Goal: Answer question/provide support: Share knowledge or assist other users

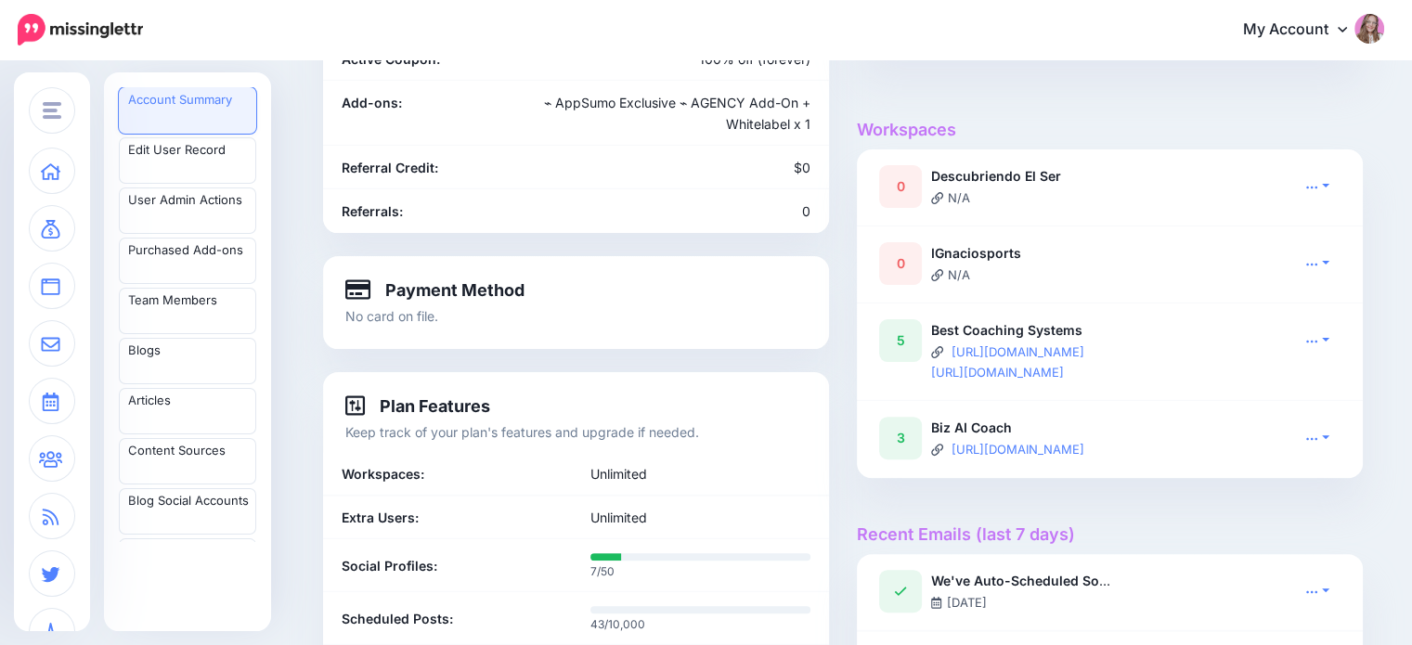
scroll to position [140, 0]
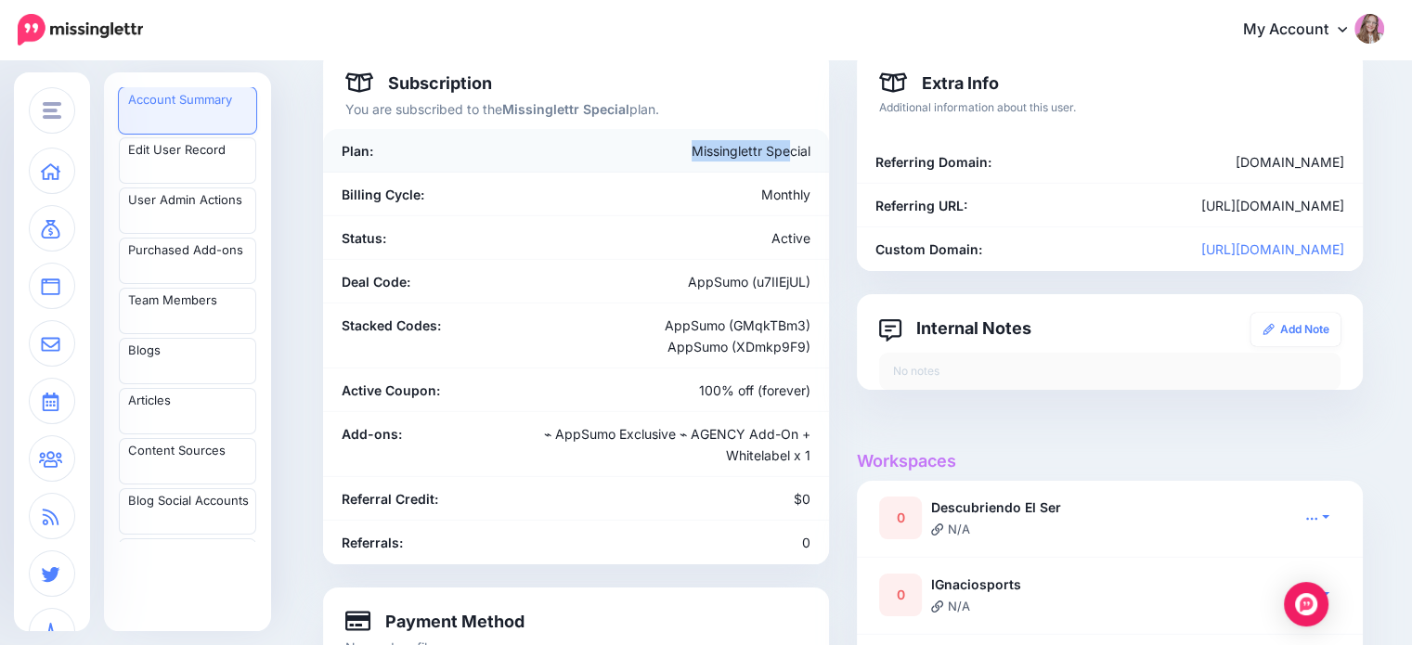
drag, startPoint x: 702, startPoint y: 147, endPoint x: 796, endPoint y: 152, distance: 93.9
click at [796, 152] on div "Missinglettr Special" at bounding box center [658, 150] width 331 height 21
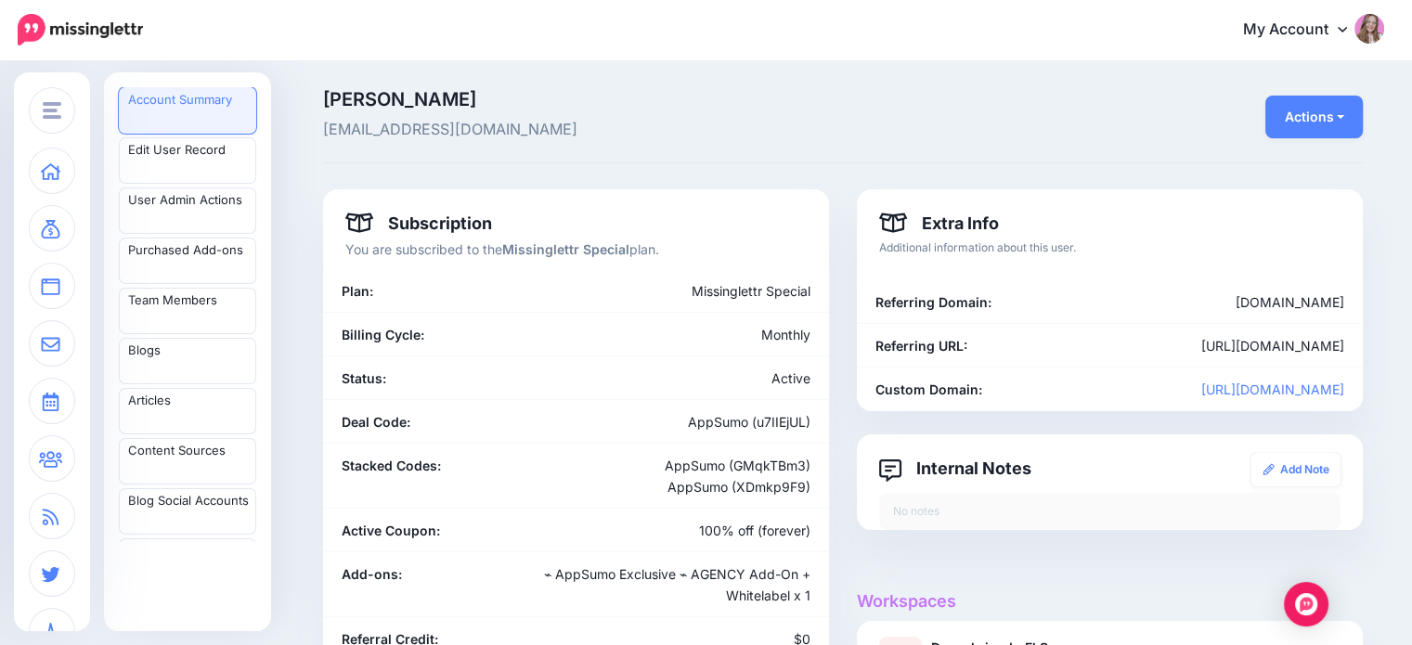
click at [372, 126] on span "ignawencel@gmail.com" at bounding box center [665, 130] width 684 height 24
click at [372, 105] on span "Ignacio W" at bounding box center [665, 99] width 684 height 19
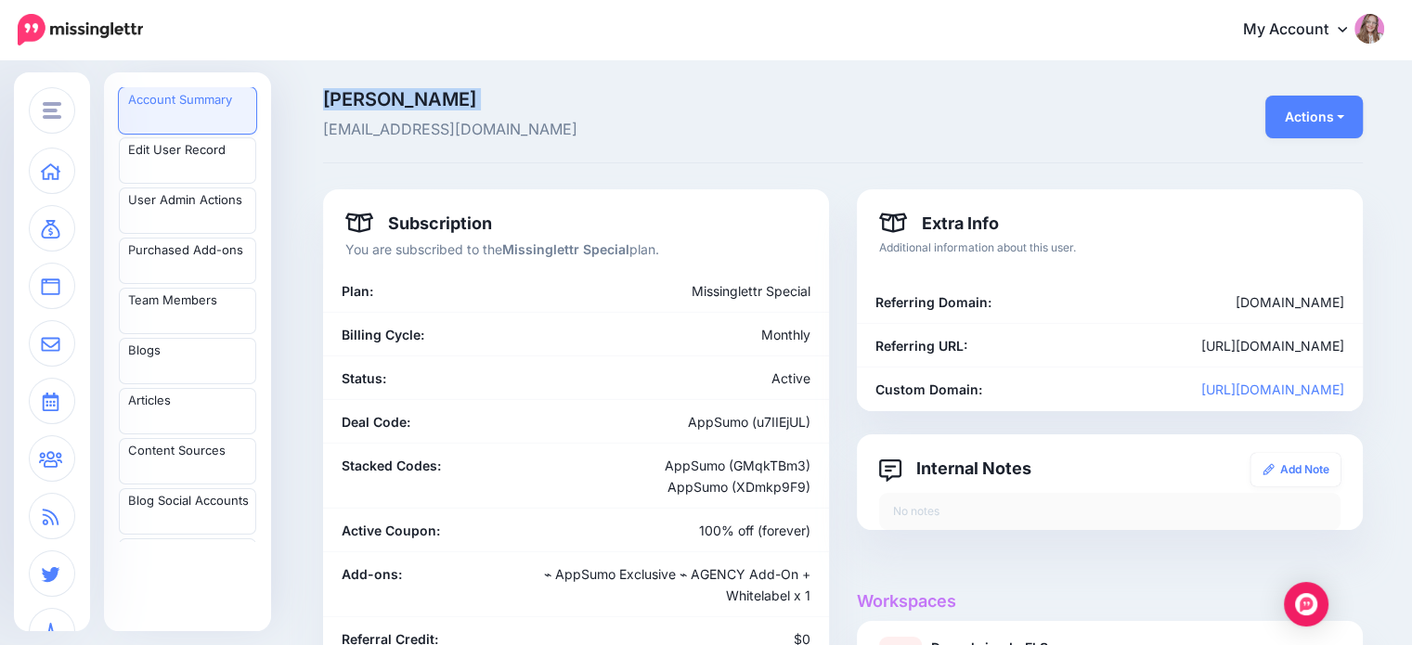
click at [372, 105] on span "Ignacio W" at bounding box center [665, 99] width 684 height 19
click at [384, 128] on span "ignawencel@gmail.com" at bounding box center [665, 130] width 684 height 24
click at [522, 114] on p "Ignacio W ignawencel@gmail.com" at bounding box center [665, 116] width 684 height 52
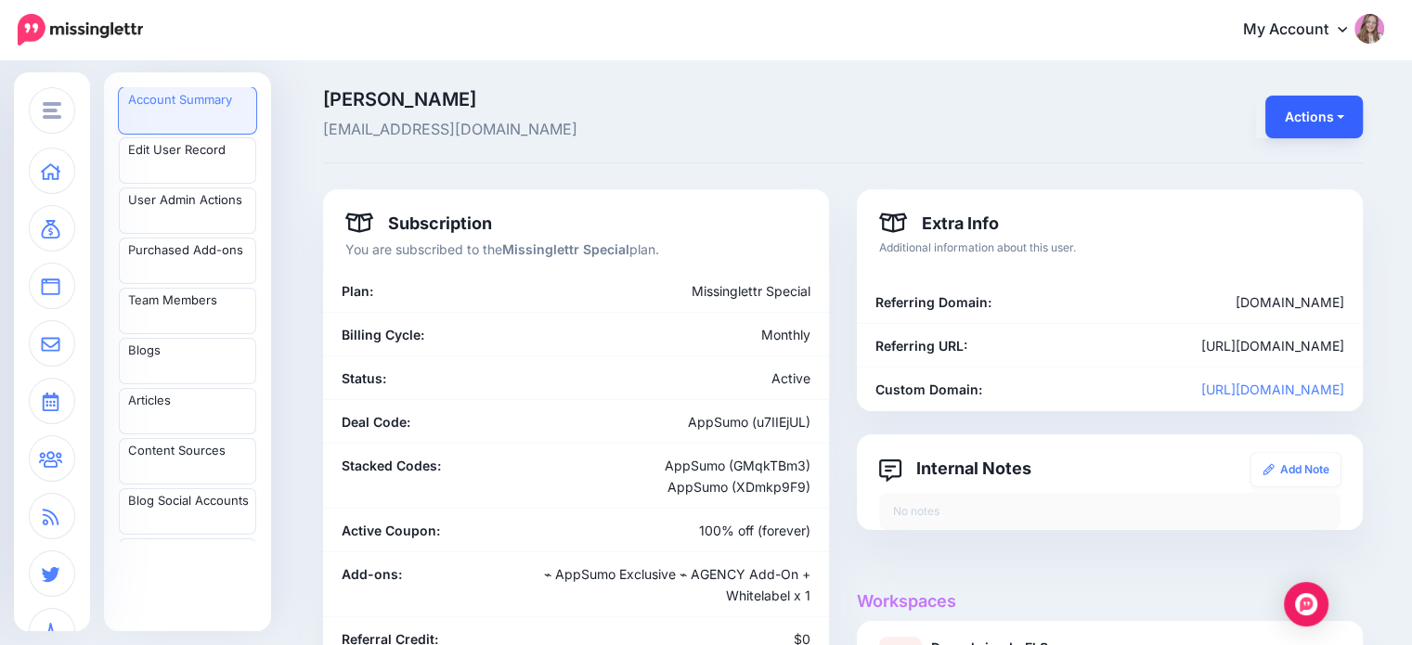
click at [1292, 108] on button "Actions" at bounding box center [1313, 117] width 97 height 43
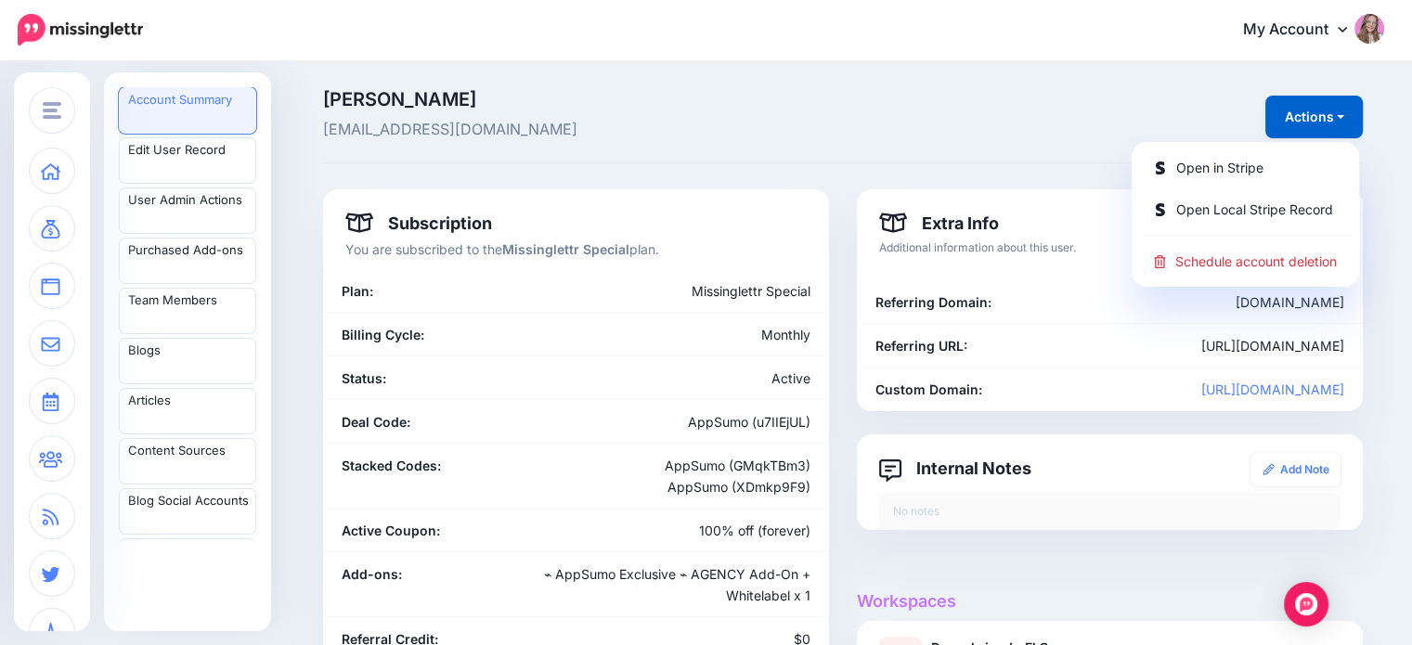
click at [1033, 107] on div "Actions Open in Stripe Open Local Stripe Record Schedule account deletion" at bounding box center [1199, 116] width 356 height 52
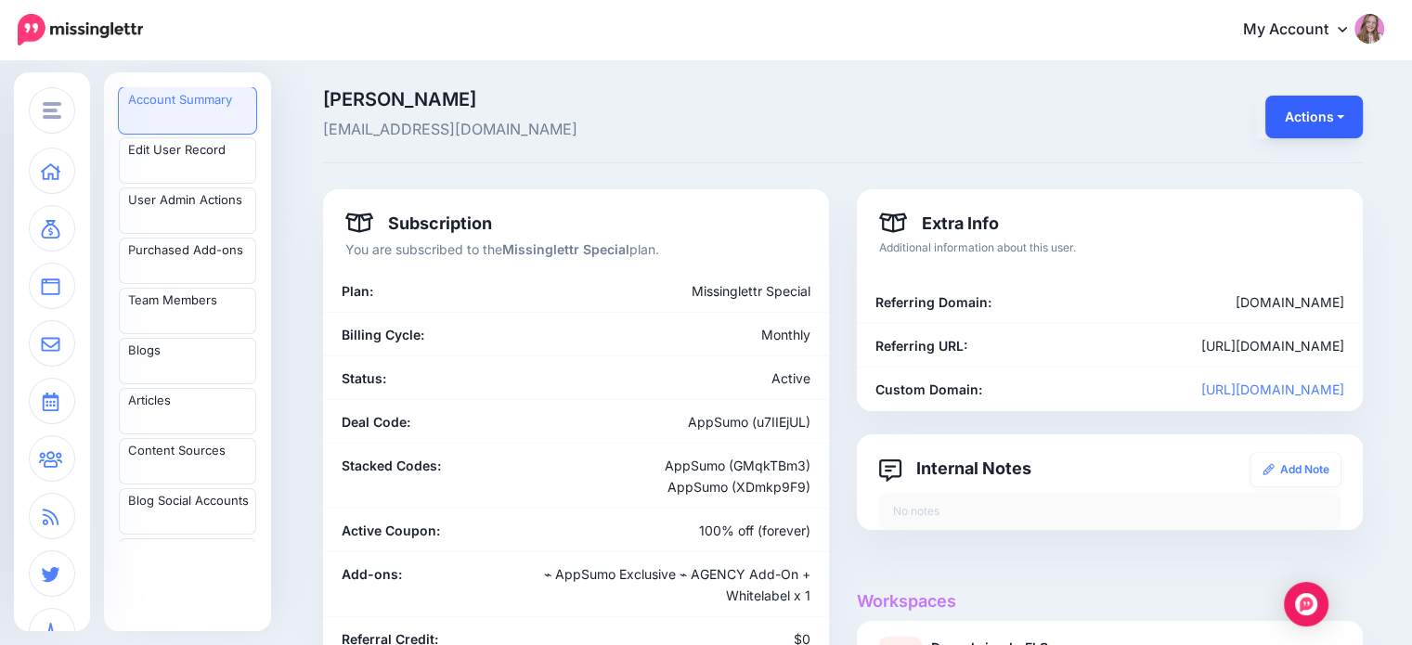
click at [1335, 114] on button "Actions" at bounding box center [1313, 117] width 97 height 43
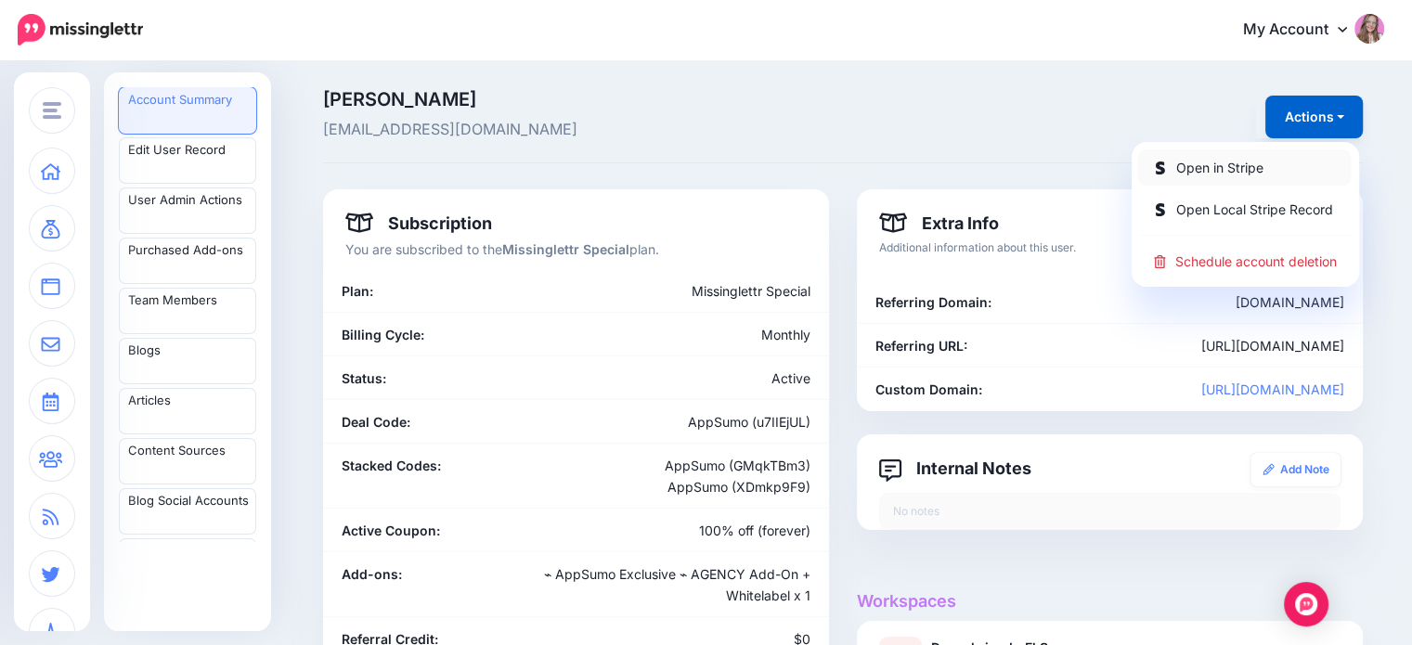
click at [1250, 169] on link "Open in Stripe" at bounding box center [1244, 167] width 213 height 36
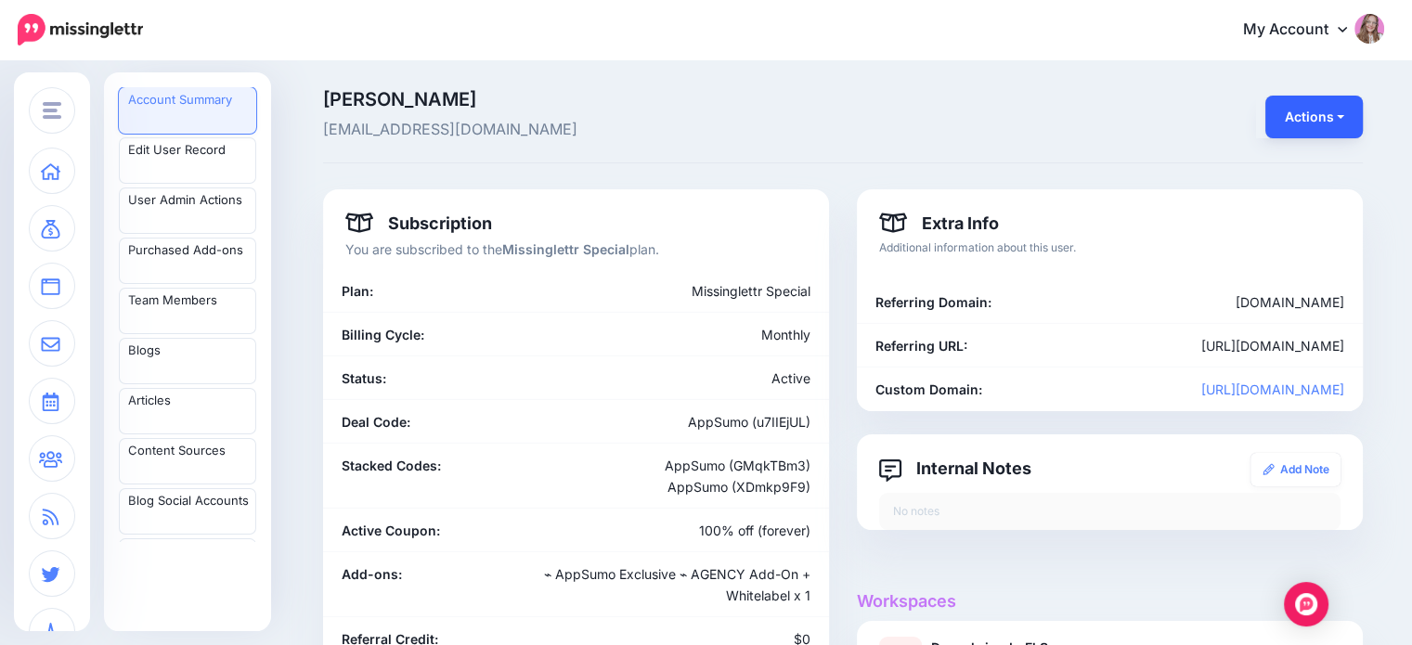
click at [1312, 99] on button "Actions" at bounding box center [1313, 117] width 97 height 43
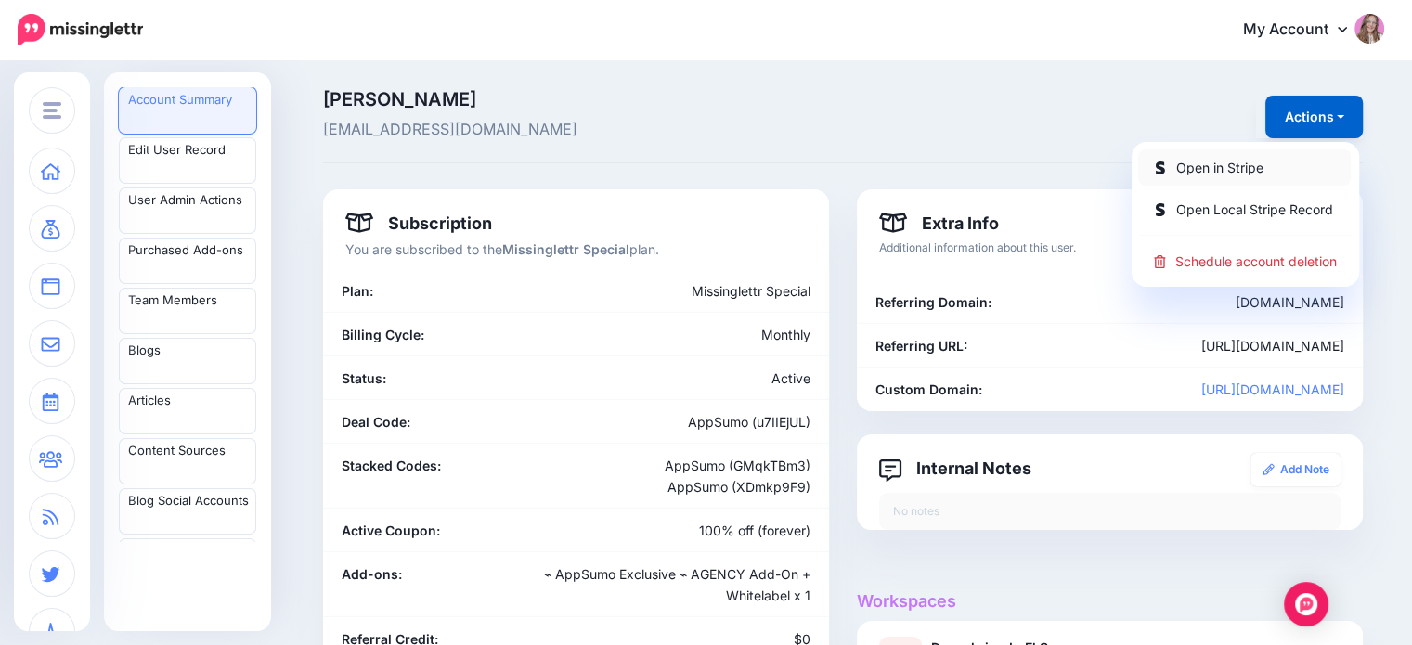
click at [1285, 159] on link "Open in Stripe" at bounding box center [1244, 167] width 213 height 36
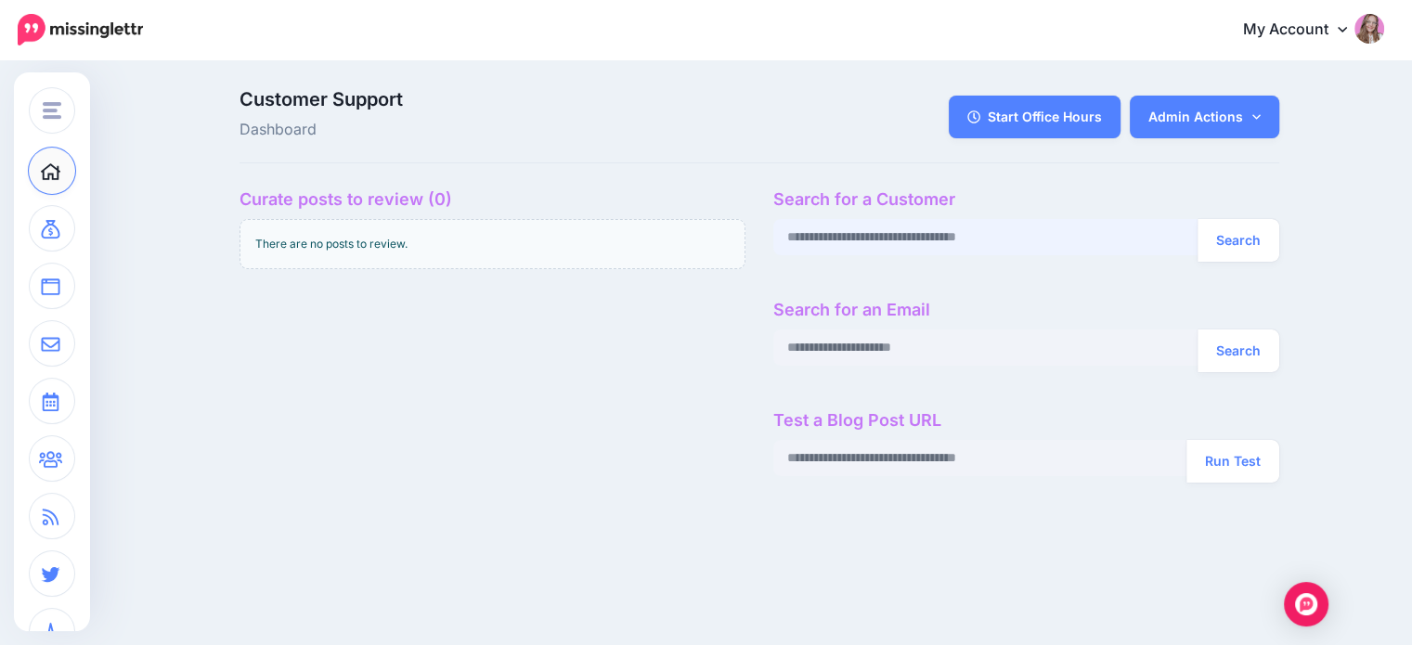
paste input "**********"
type input "**********"
click at [1259, 250] on button "Search" at bounding box center [1239, 240] width 82 height 43
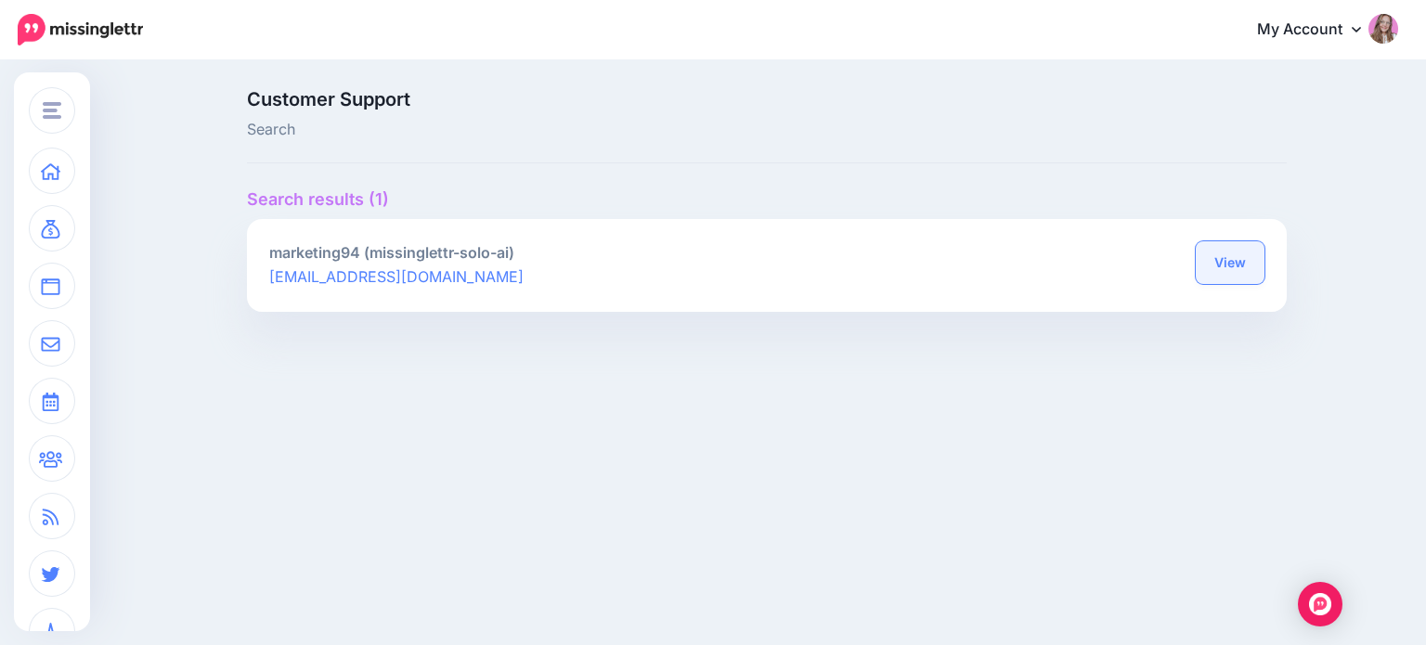
click at [1217, 262] on link "View" at bounding box center [1230, 262] width 69 height 43
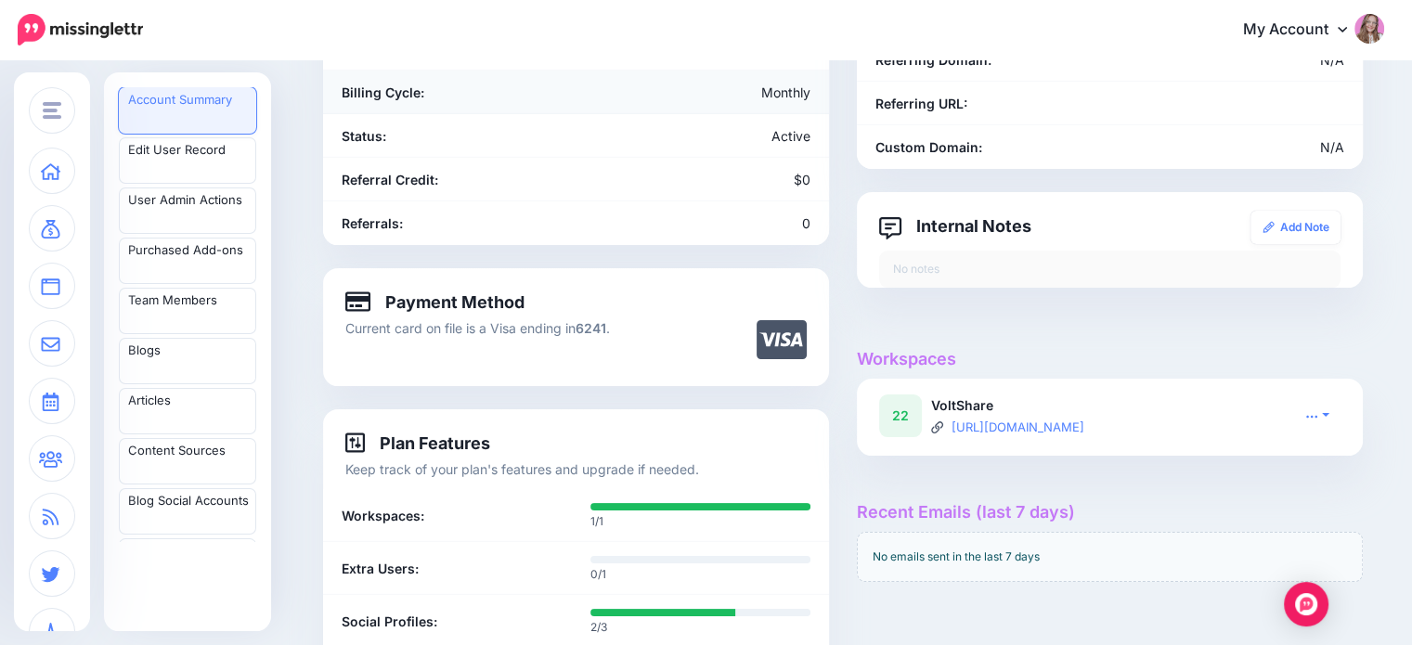
scroll to position [279, 0]
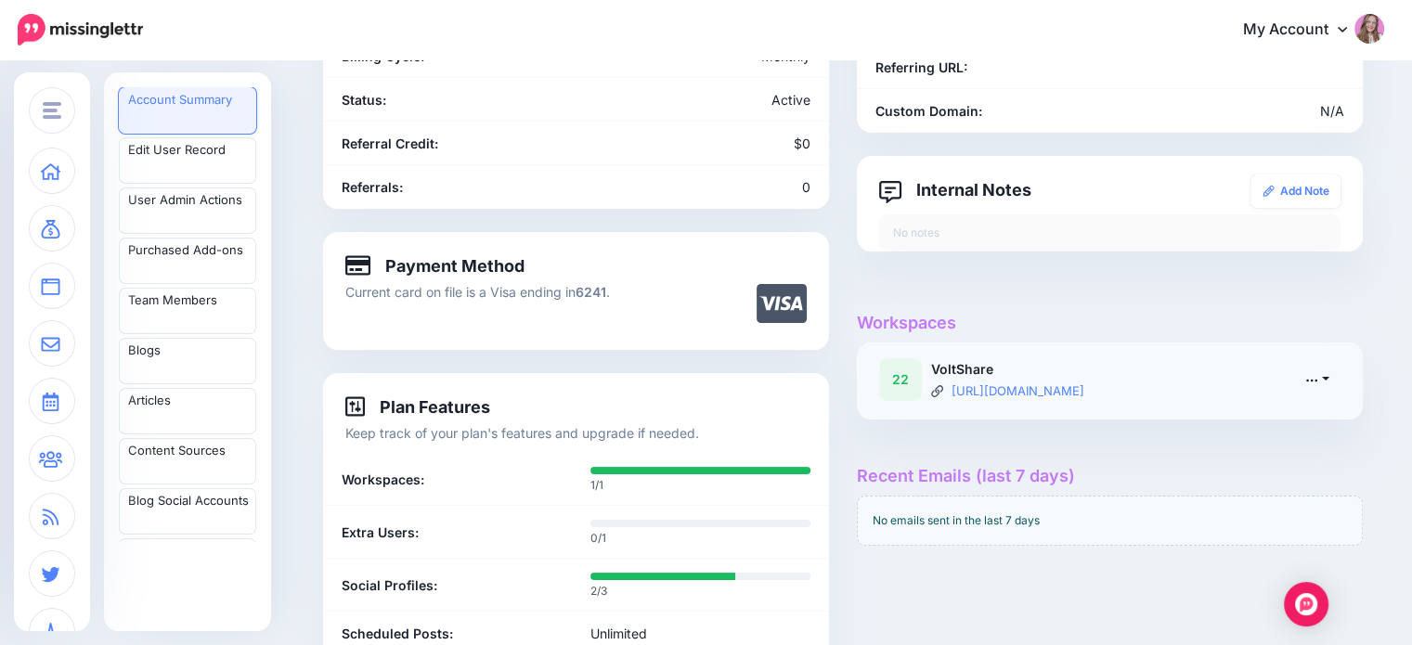
click at [1329, 377] on link at bounding box center [1317, 379] width 46 height 27
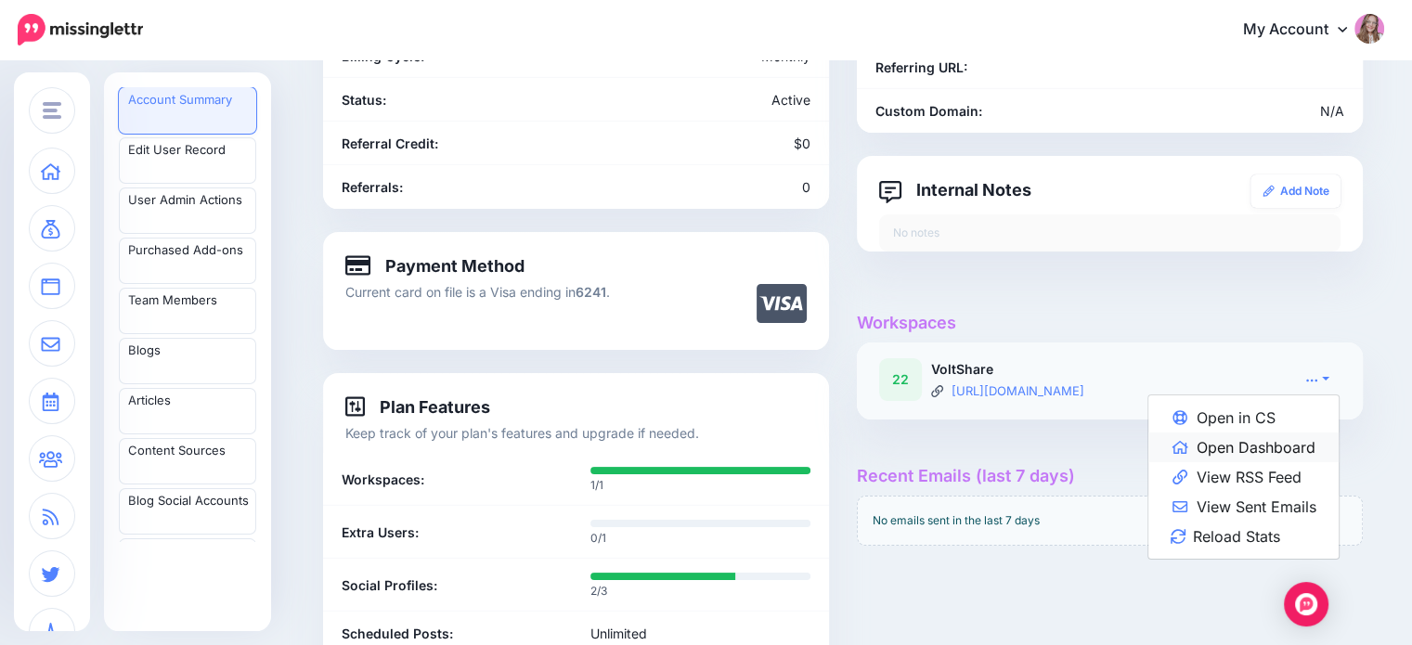
click at [1286, 455] on link "Open Dashboard" at bounding box center [1243, 448] width 190 height 30
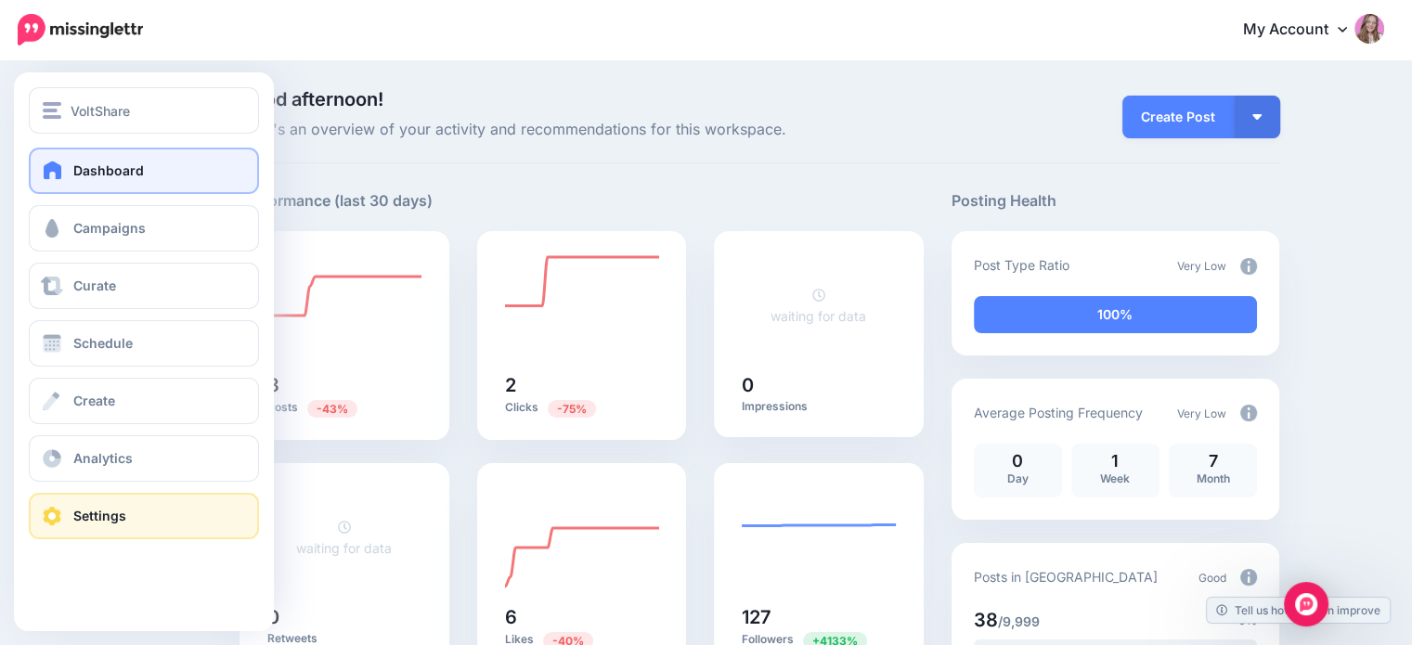
click at [133, 519] on link "Settings" at bounding box center [144, 516] width 230 height 46
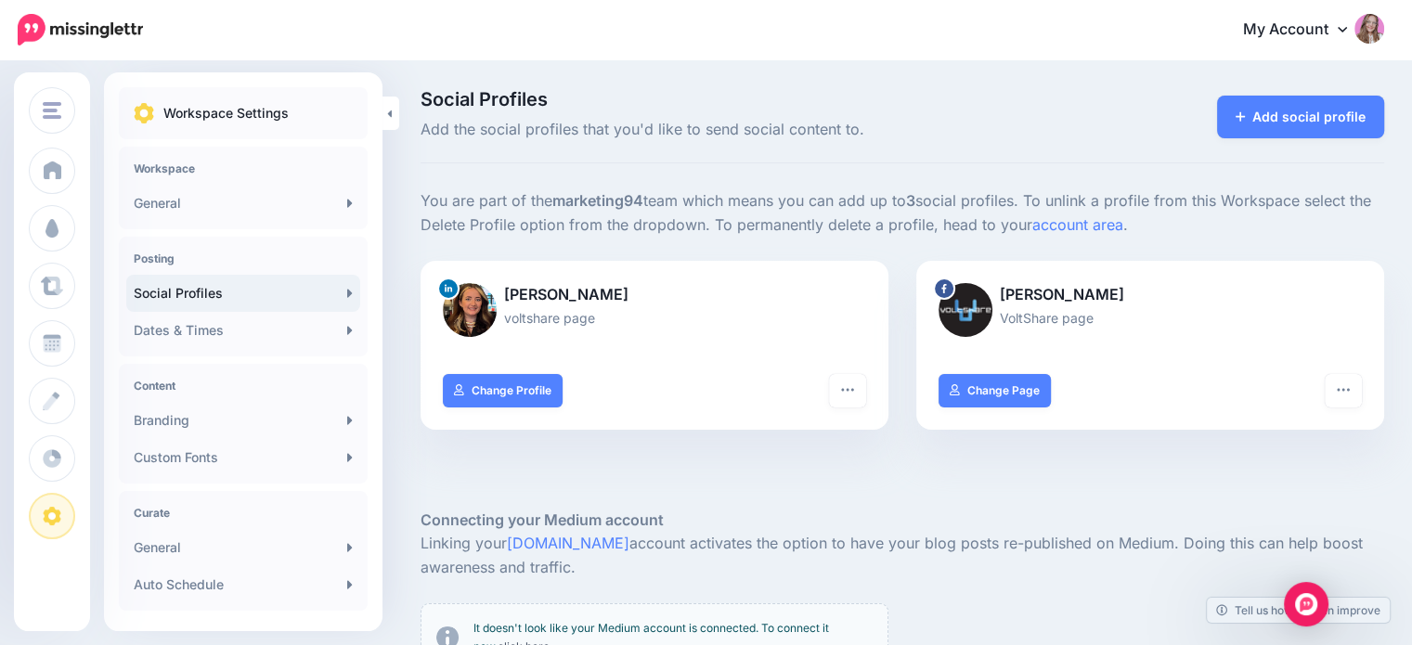
scroll to position [186, 0]
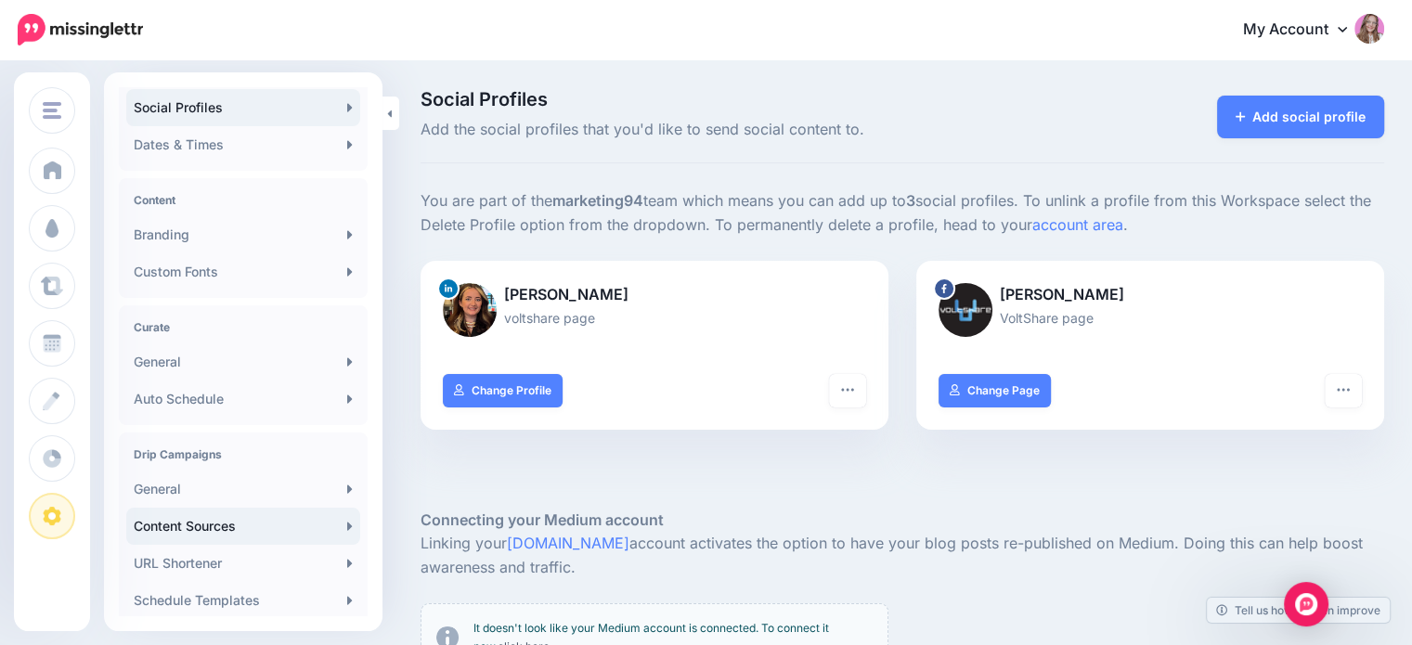
click at [208, 533] on link "Content Sources" at bounding box center [243, 526] width 234 height 37
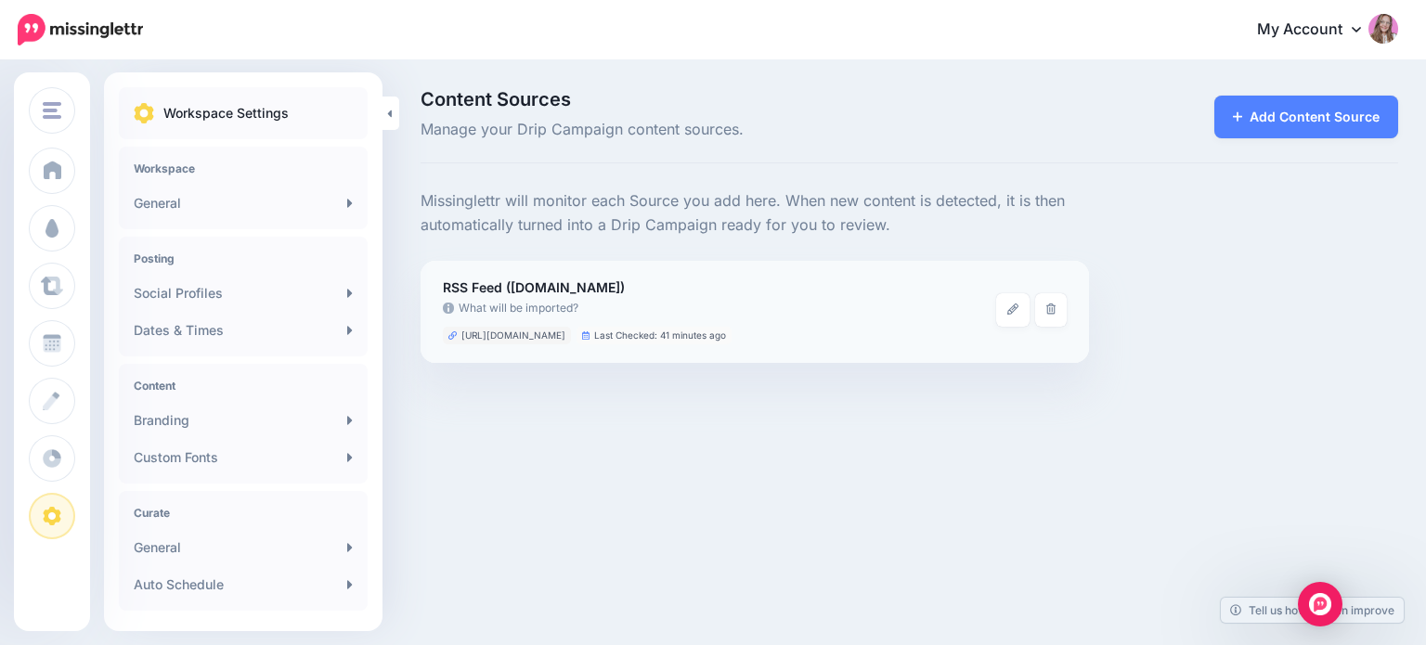
click at [549, 330] on span "https://www.voltshare.co.uk/post/rss.xml" at bounding box center [513, 335] width 104 height 10
copy ul "https://www.voltshare.co.uk/post/rss.xml"
click at [616, 189] on p "Missinglettr will monitor each Source you add here. When new content is detecte…" at bounding box center [755, 213] width 668 height 48
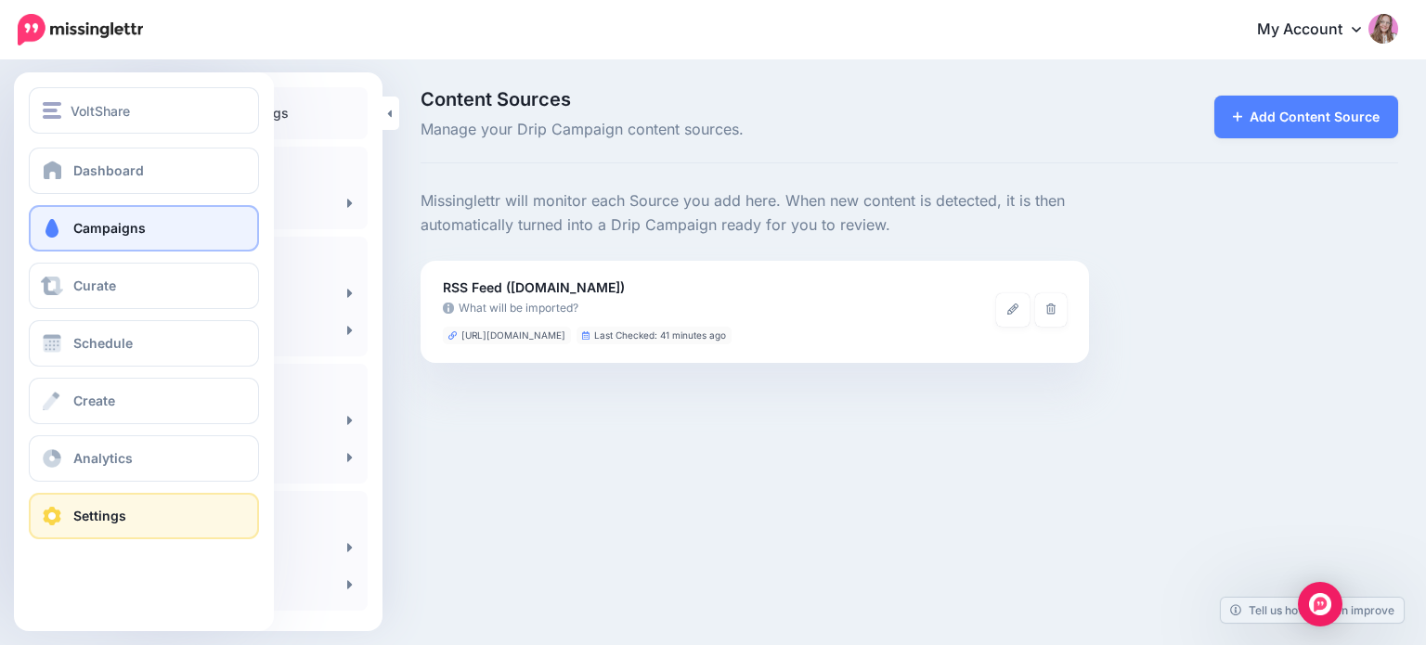
click at [52, 233] on span at bounding box center [52, 228] width 24 height 19
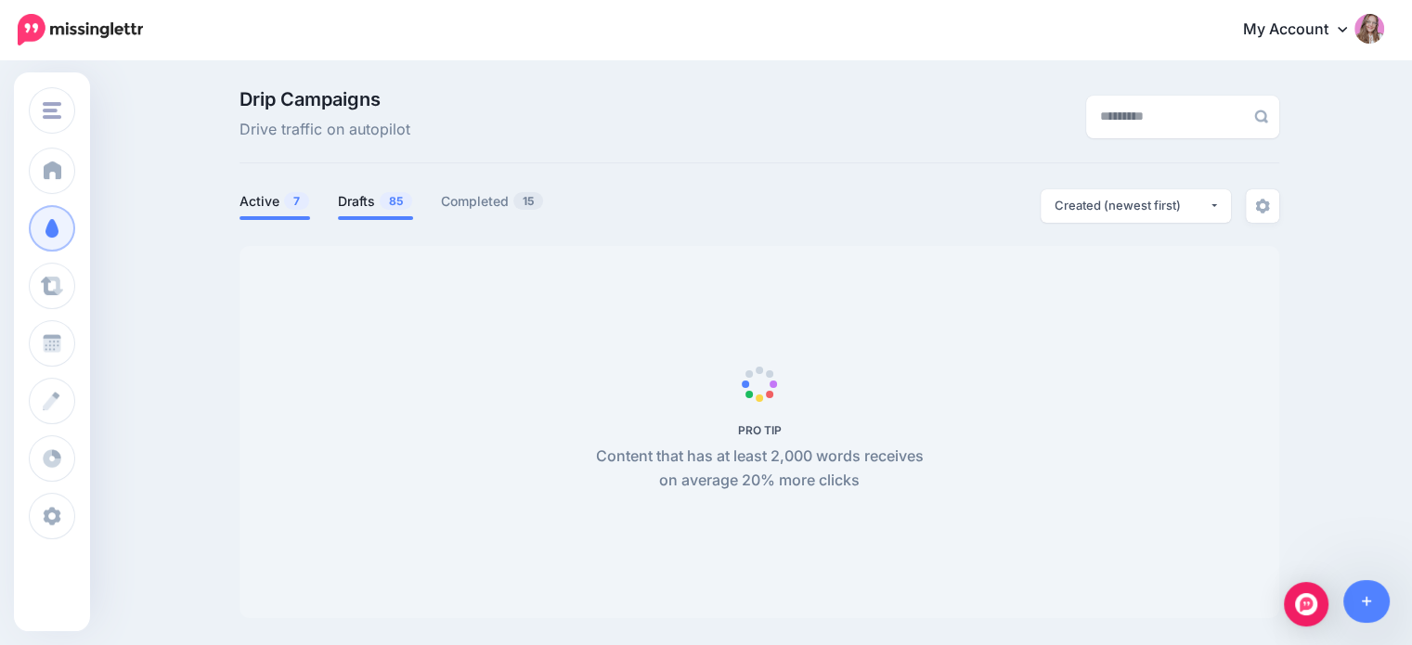
click at [397, 207] on span "85" at bounding box center [396, 201] width 32 height 18
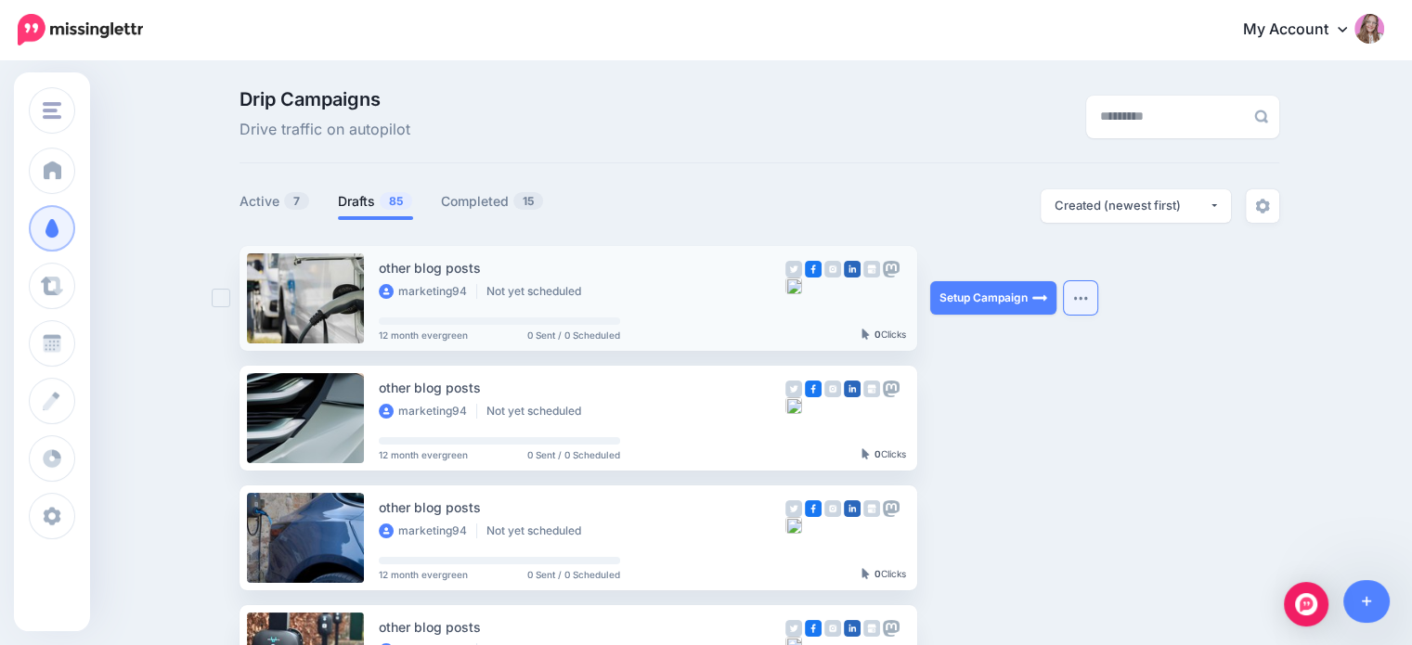
click at [1091, 303] on button "button" at bounding box center [1080, 297] width 33 height 33
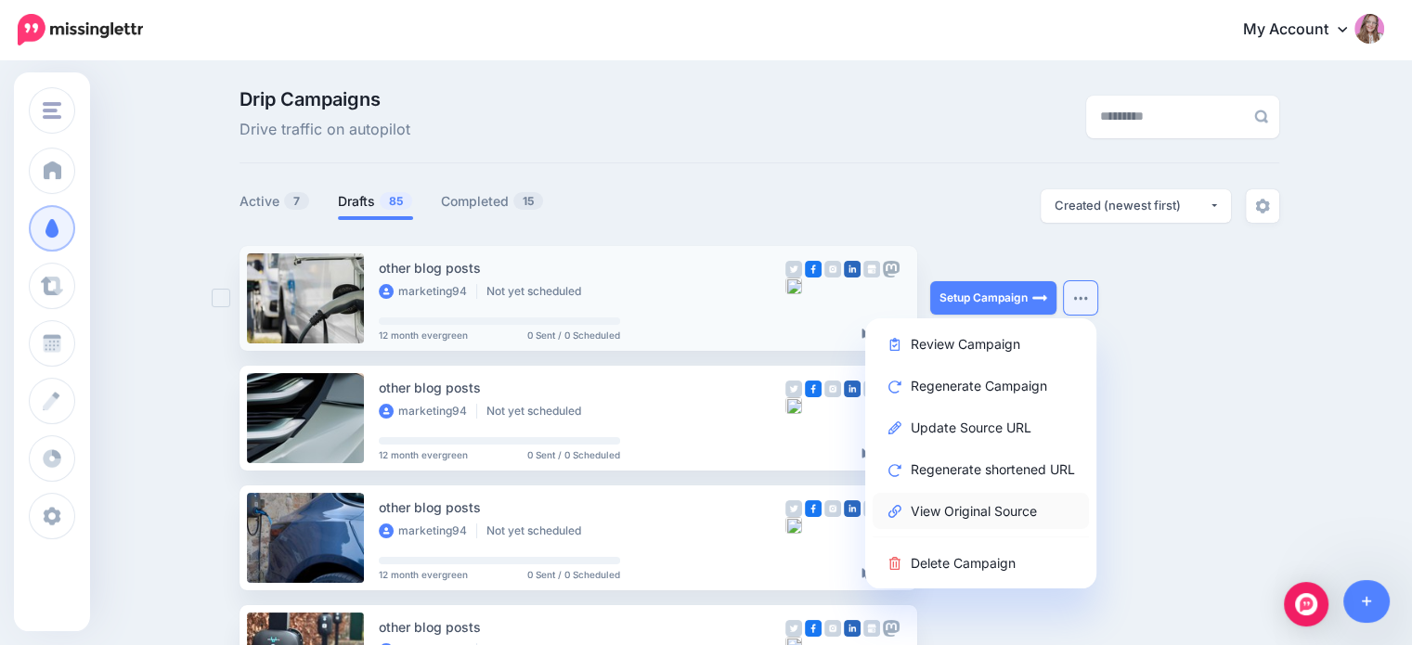
click at [994, 504] on link "View Original Source" at bounding box center [981, 511] width 216 height 36
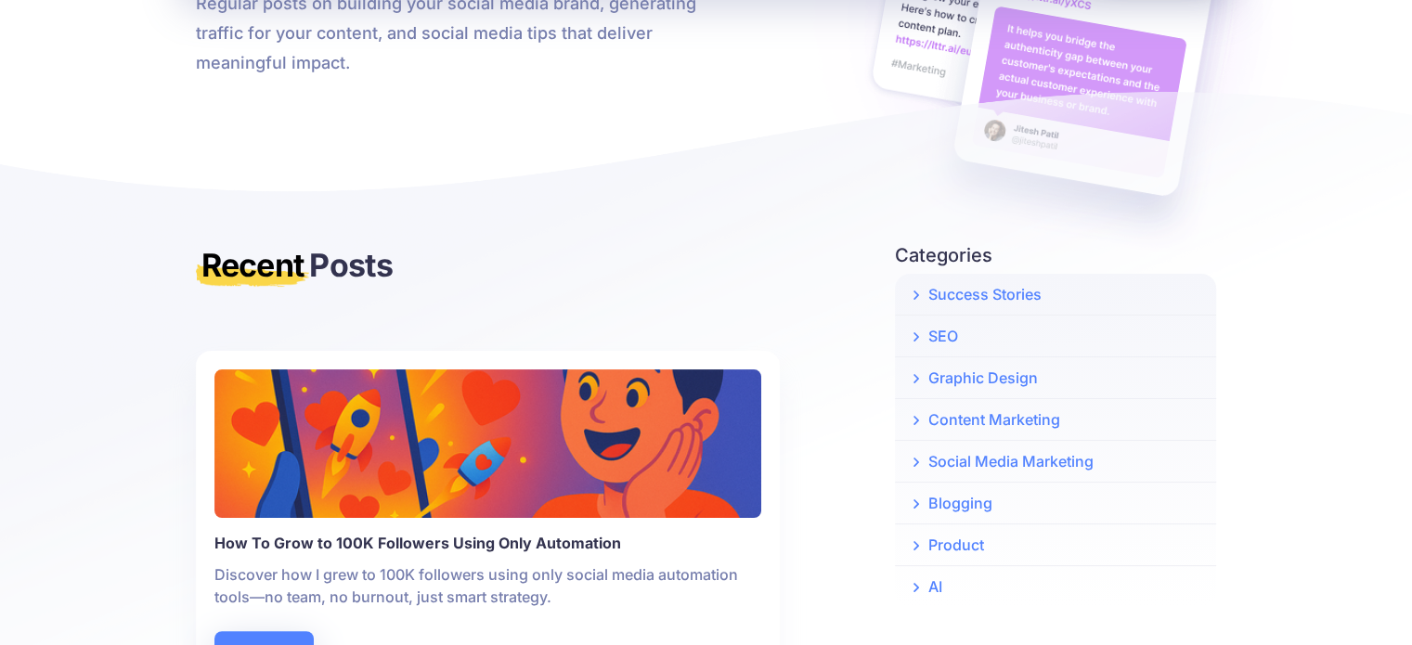
scroll to position [464, 0]
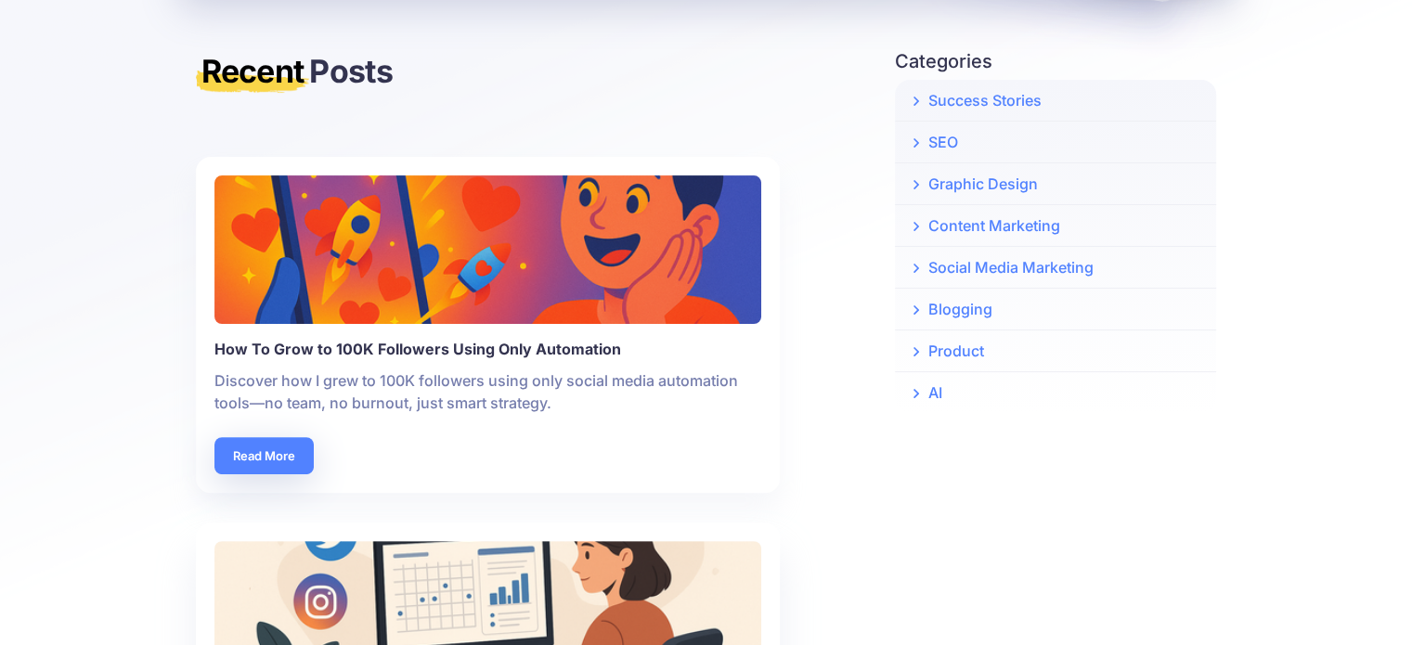
click at [331, 316] on img at bounding box center [487, 249] width 547 height 149
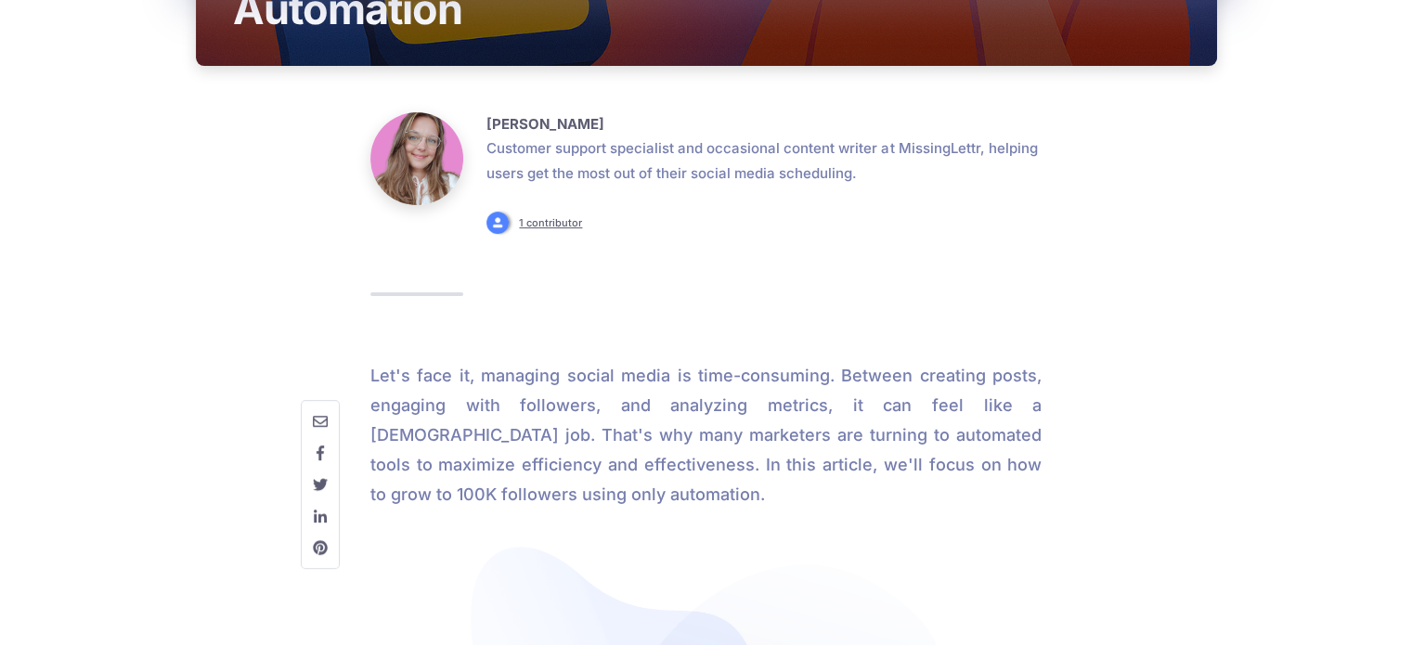
scroll to position [557, 0]
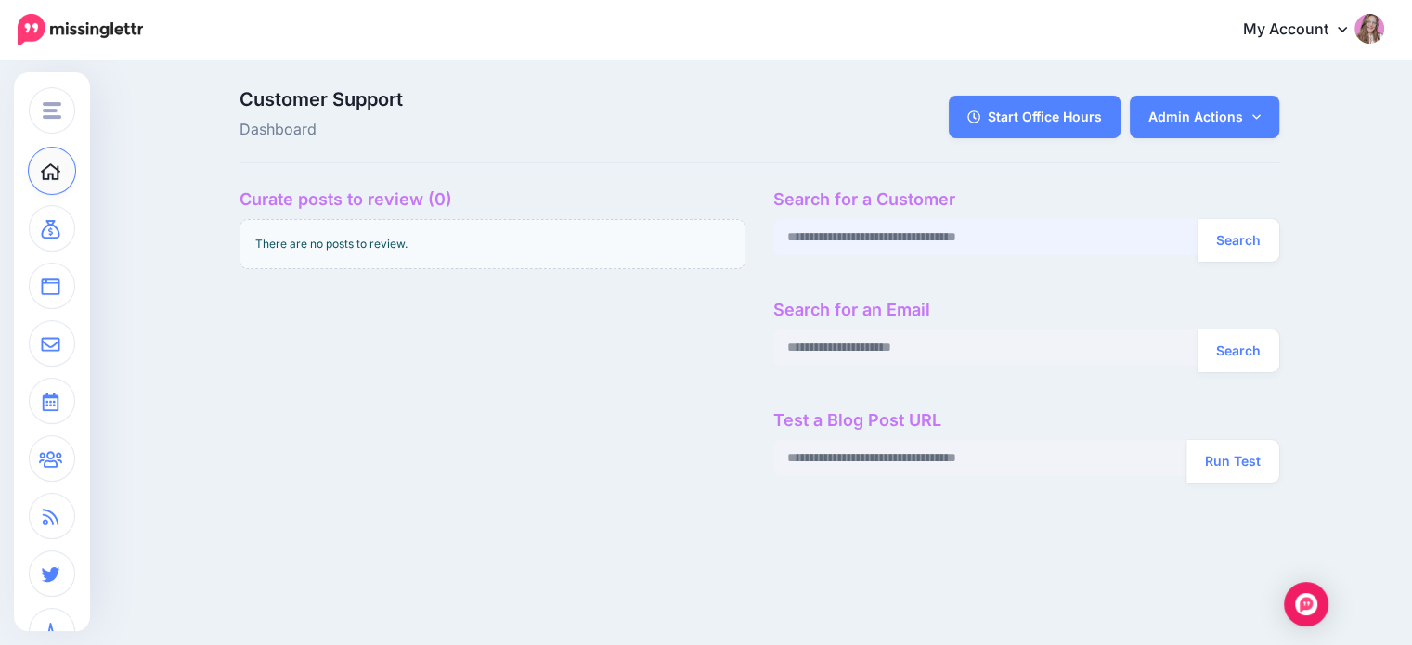
click at [869, 221] on input "text" at bounding box center [985, 237] width 425 height 36
paste input "**********"
type input "**********"
click at [1267, 241] on button "Search" at bounding box center [1239, 240] width 82 height 43
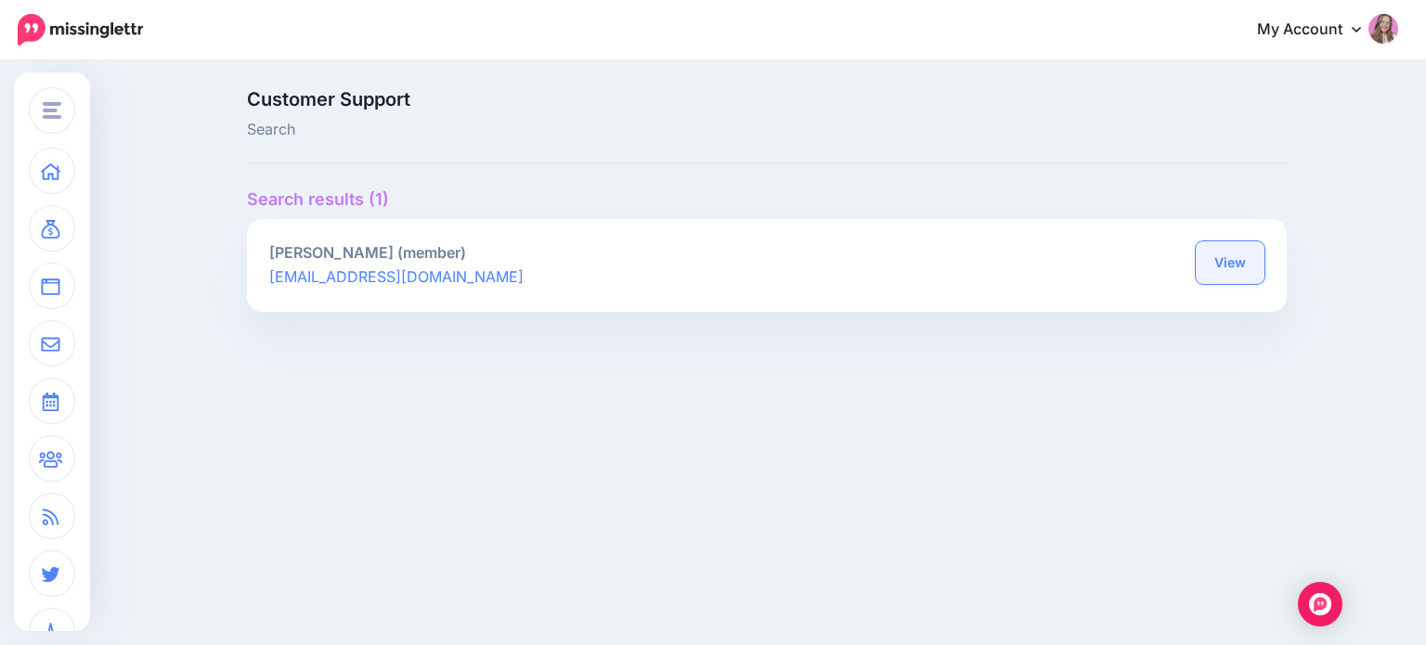
click at [1206, 263] on link "View" at bounding box center [1230, 262] width 69 height 43
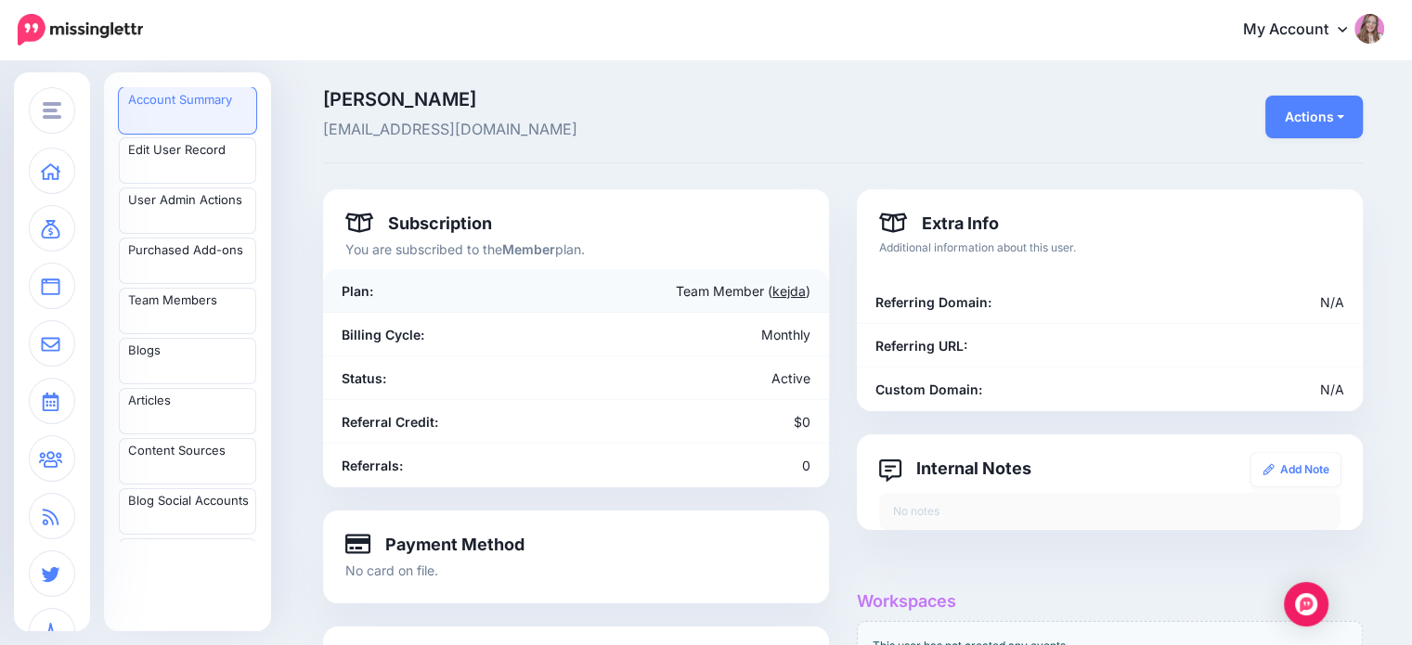
click at [806, 285] on link "kejda" at bounding box center [788, 291] width 33 height 16
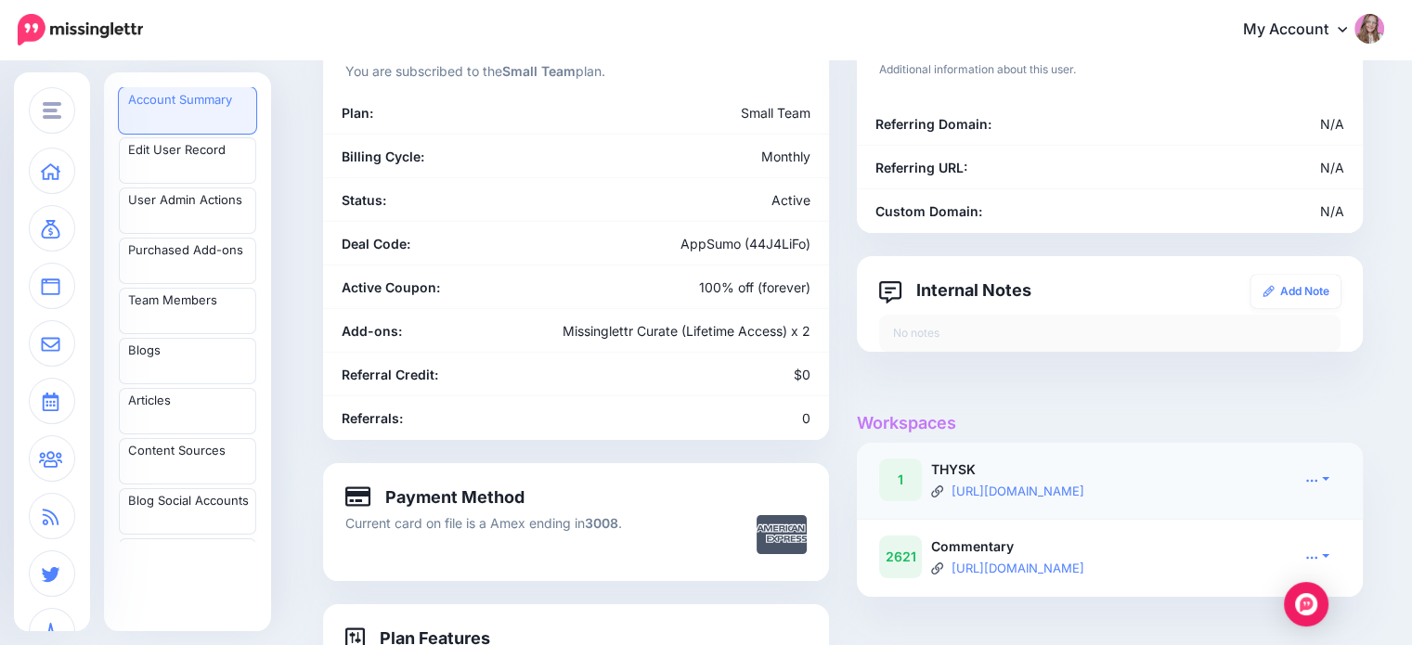
scroll to position [279, 0]
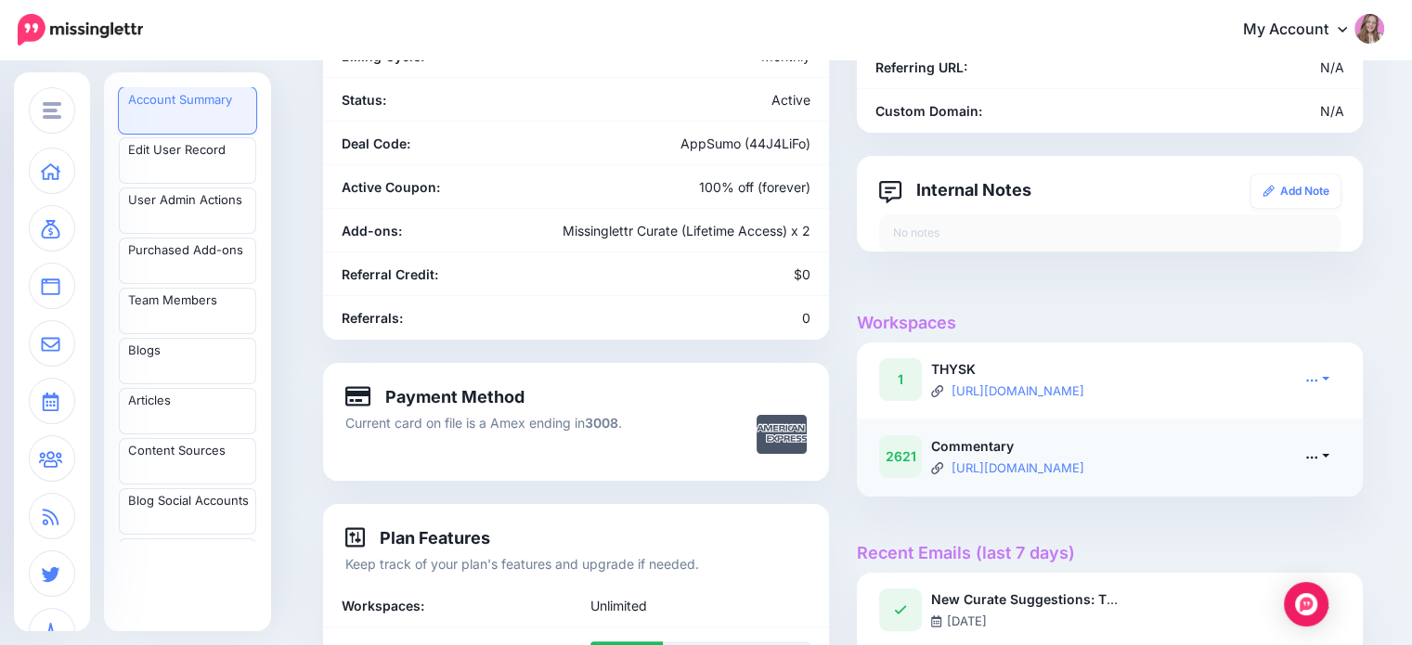
click at [1328, 464] on link at bounding box center [1317, 456] width 46 height 27
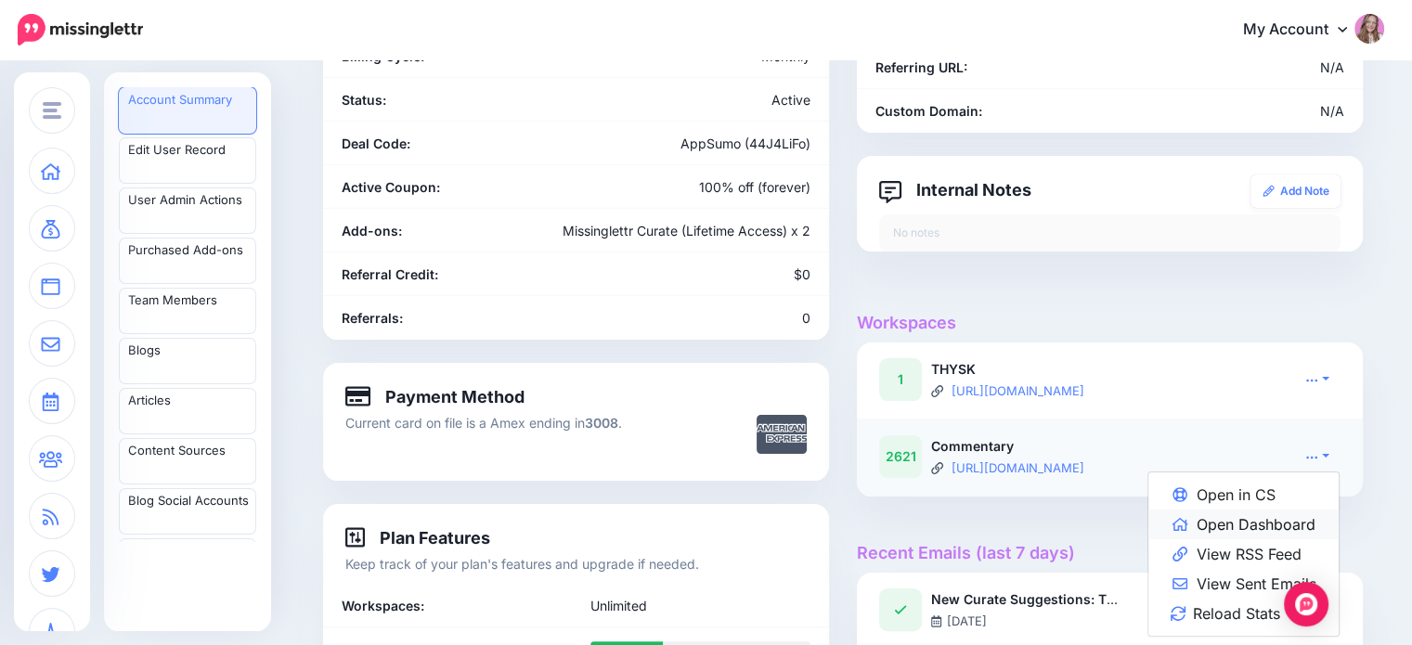
click at [1287, 520] on link "Open Dashboard" at bounding box center [1243, 525] width 190 height 30
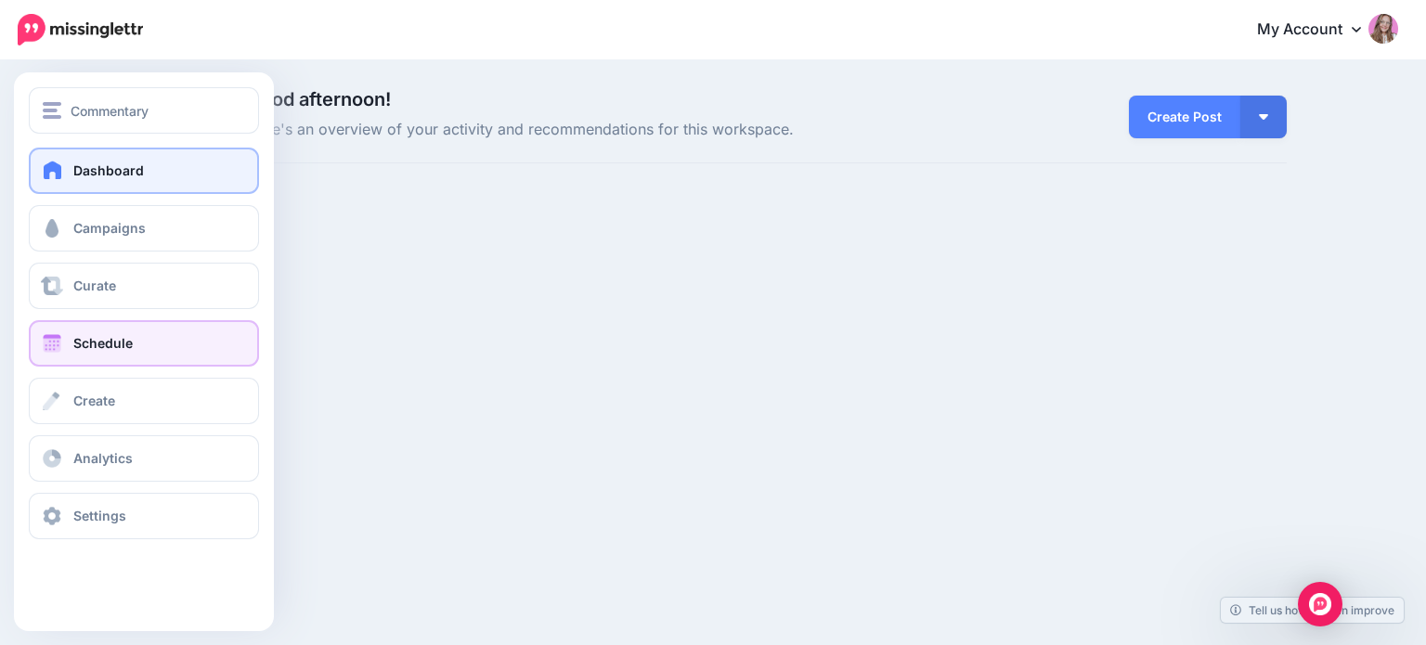
click at [79, 344] on span "Schedule" at bounding box center [102, 343] width 59 height 16
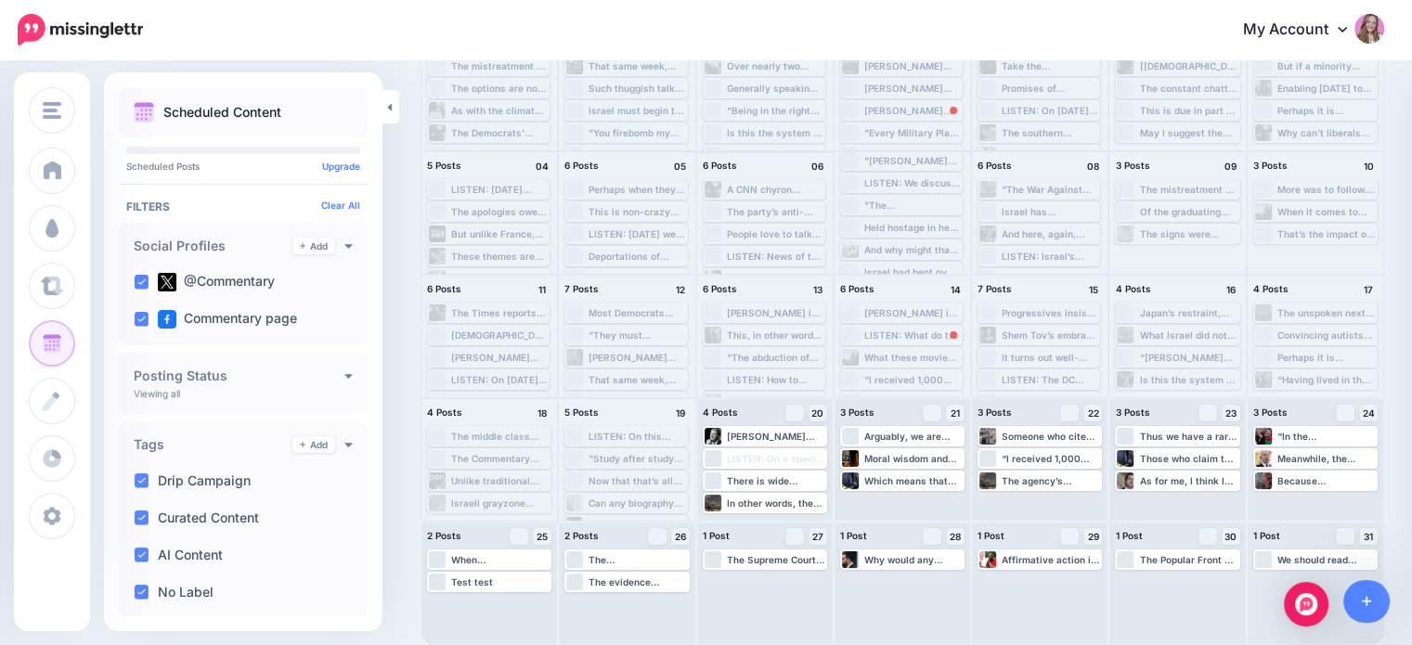
scroll to position [89, 0]
click at [581, 460] on span "Loading" at bounding box center [584, 503] width 37 height 107
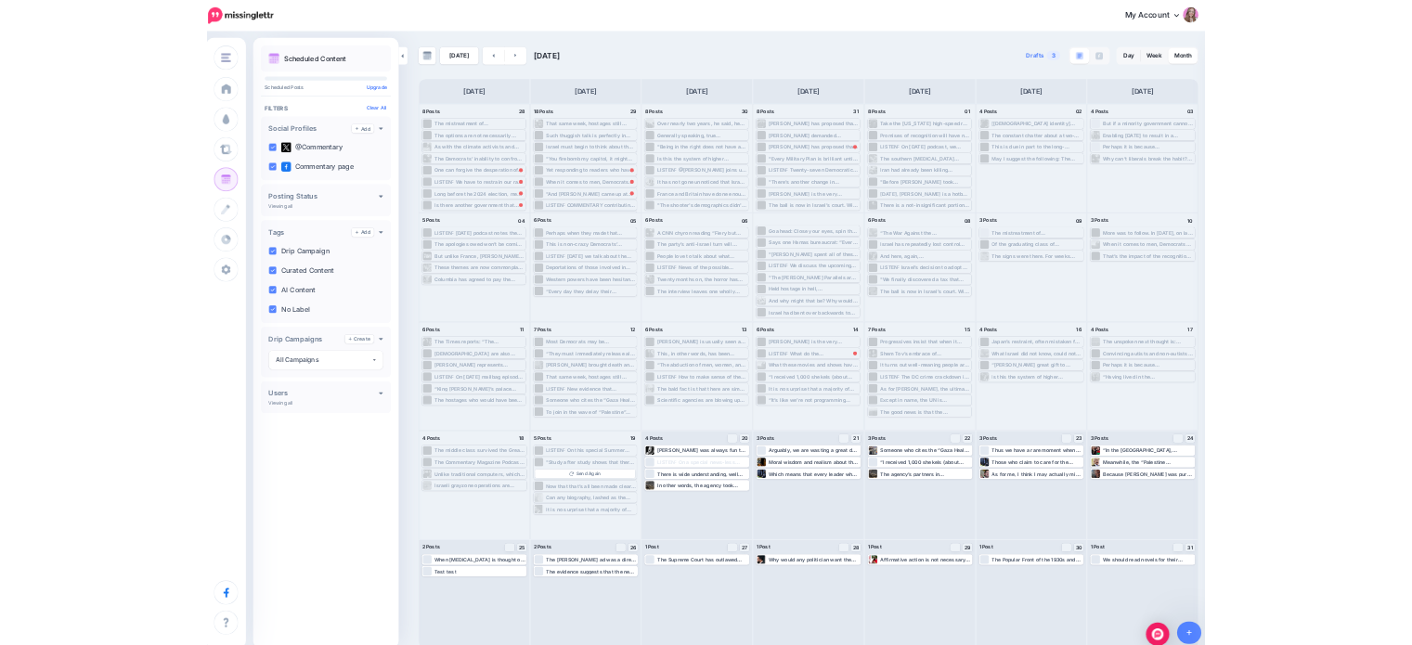
scroll to position [0, 0]
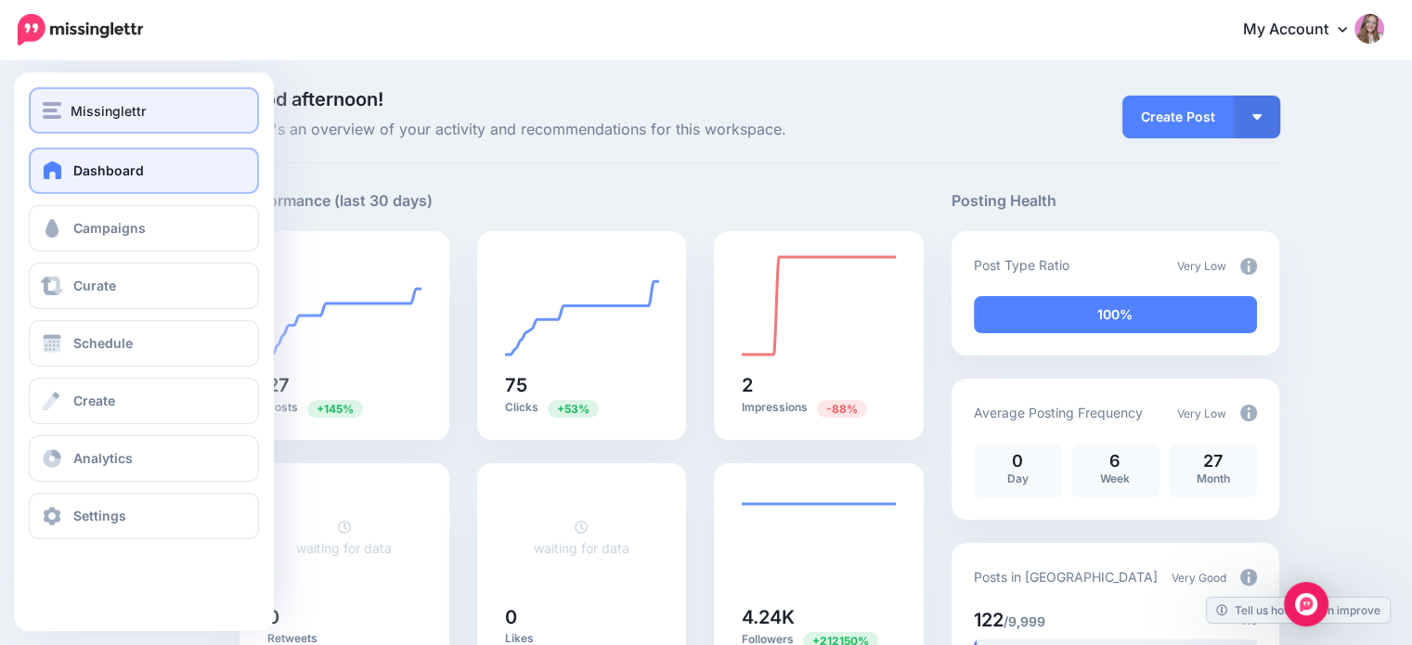
click at [79, 92] on button "Missinglettr" at bounding box center [144, 110] width 230 height 46
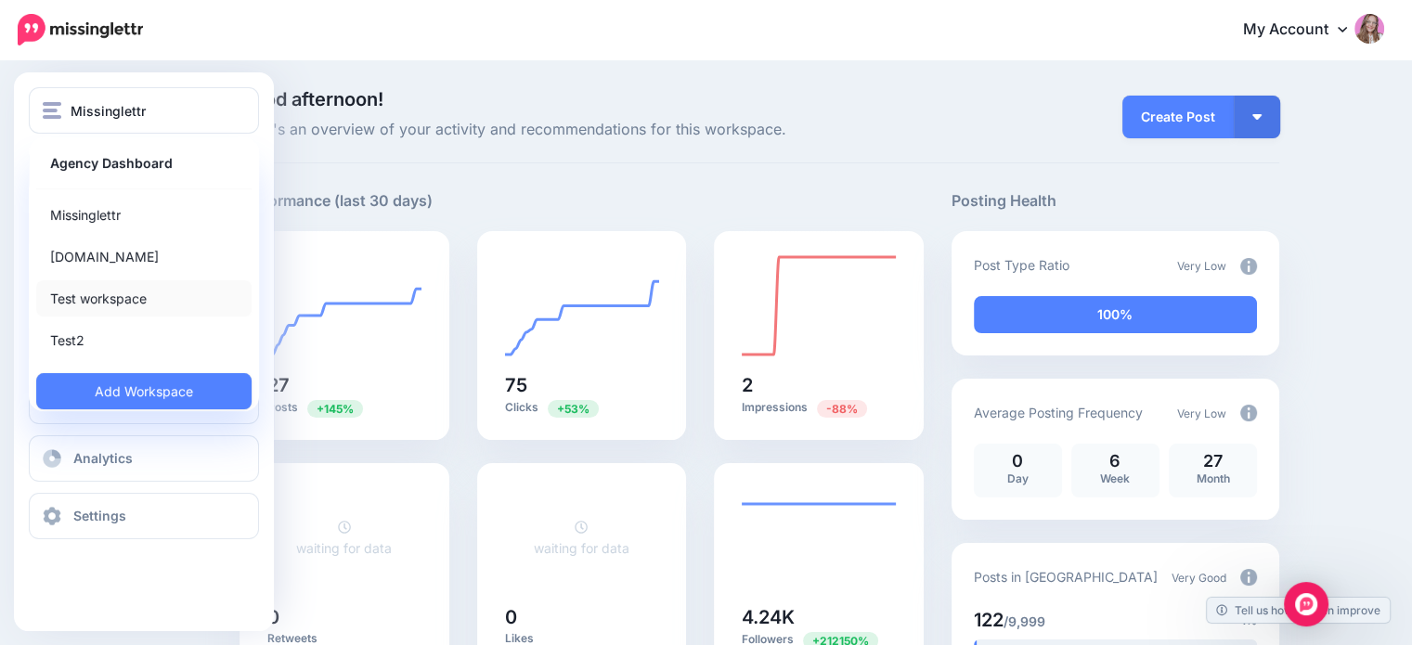
click at [100, 289] on link "Test workspace" at bounding box center [143, 298] width 215 height 36
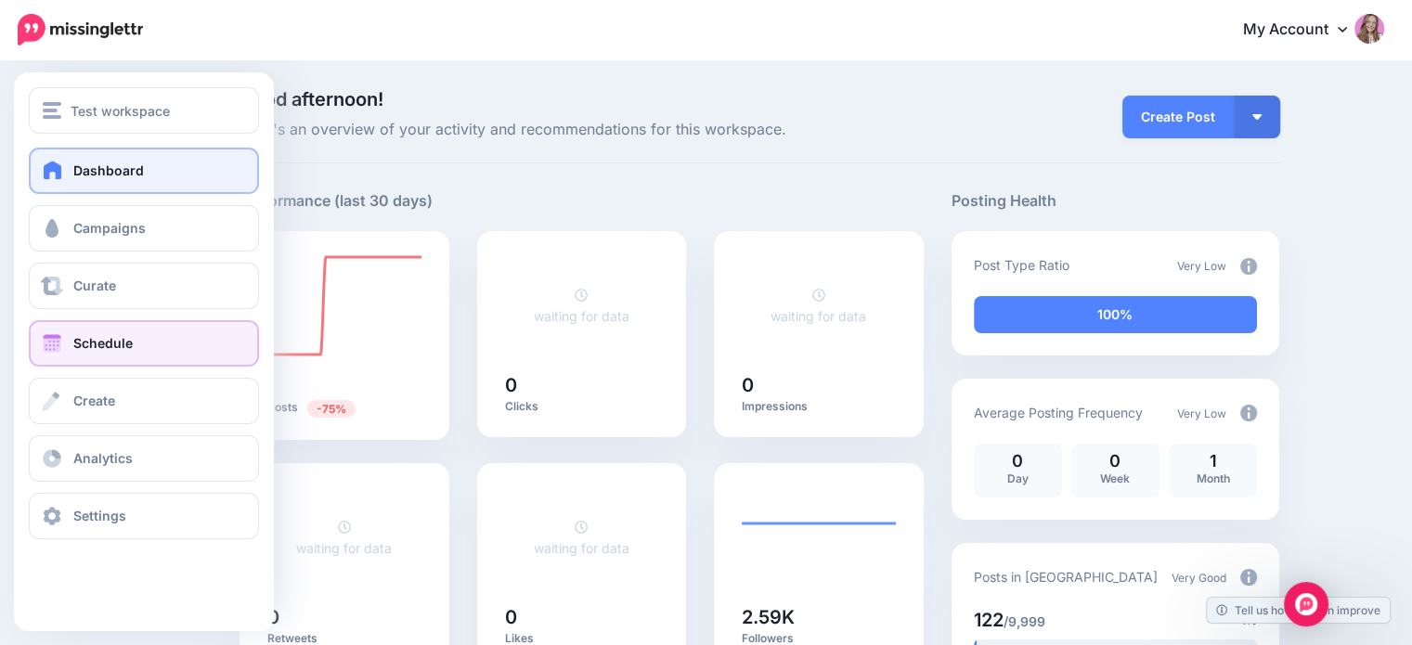
click at [104, 336] on span "Schedule" at bounding box center [102, 343] width 59 height 16
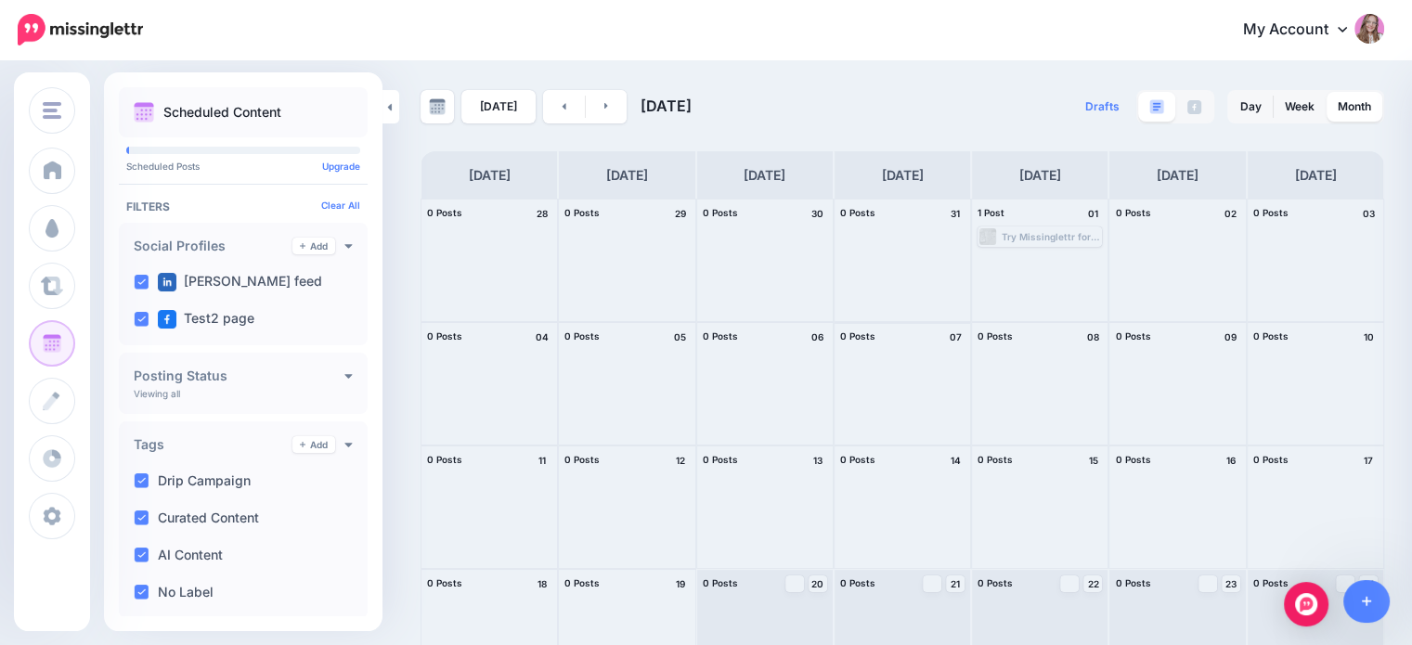
scroll to position [171, 0]
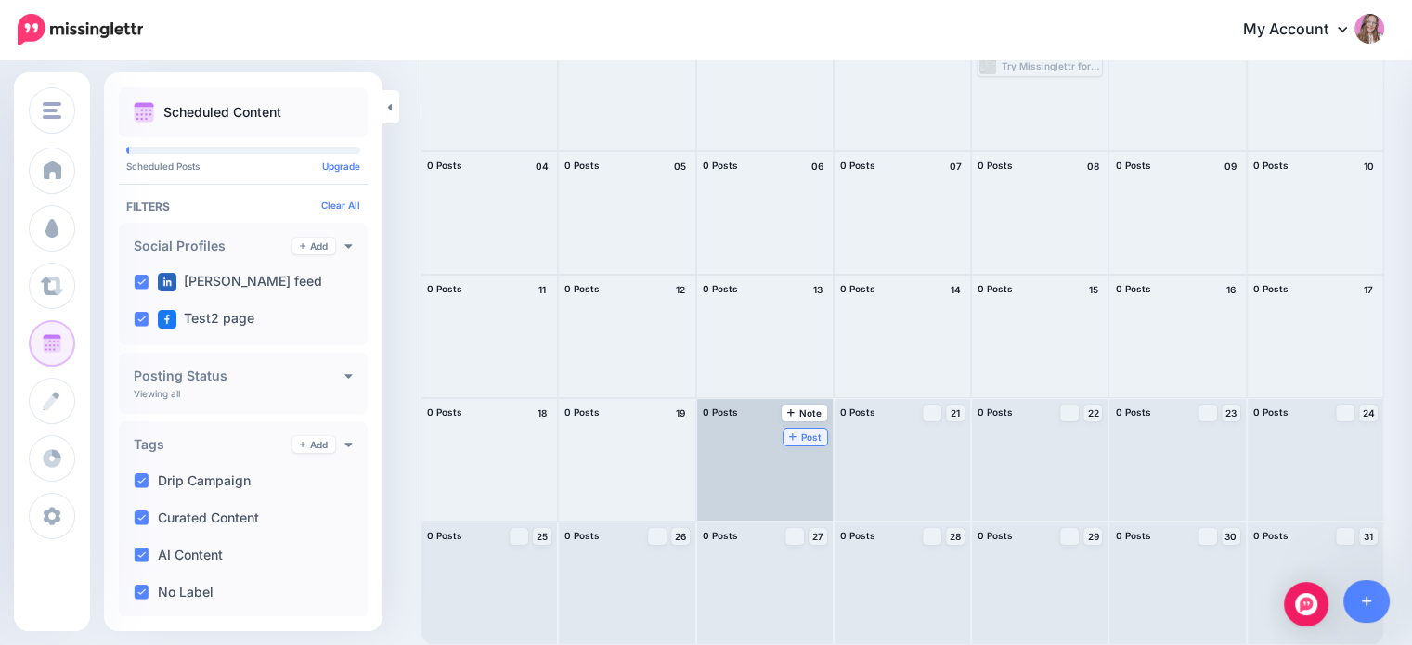
click at [789, 433] on span "Post" at bounding box center [805, 437] width 32 height 9
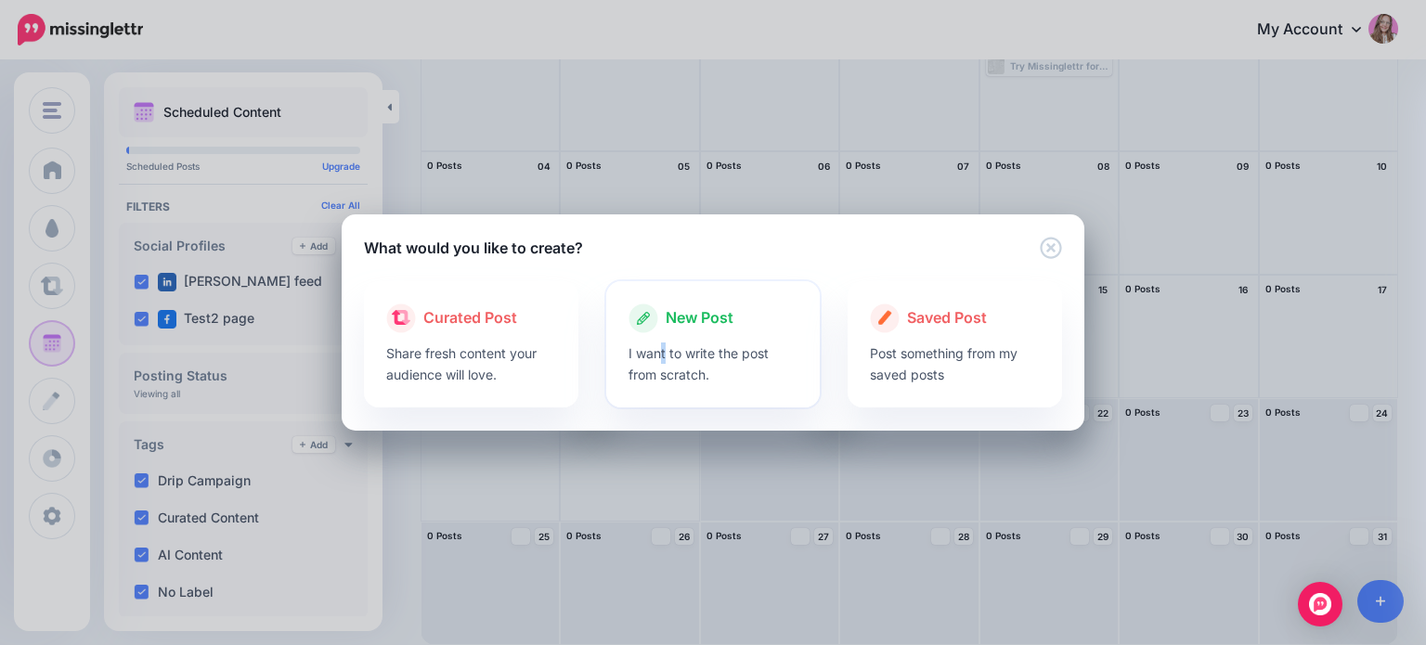
click at [663, 343] on p "I want to write the post from scratch." at bounding box center [713, 364] width 170 height 43
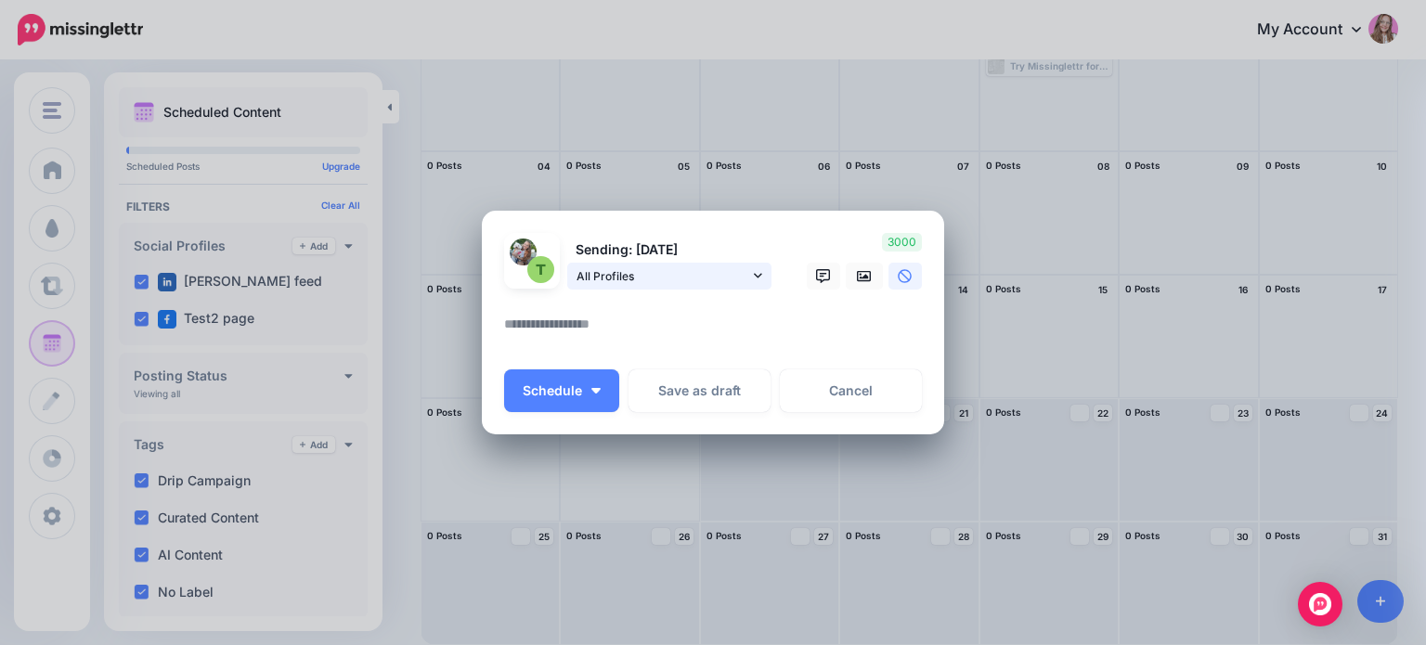
click at [692, 273] on span "All Profiles" at bounding box center [663, 275] width 173 height 19
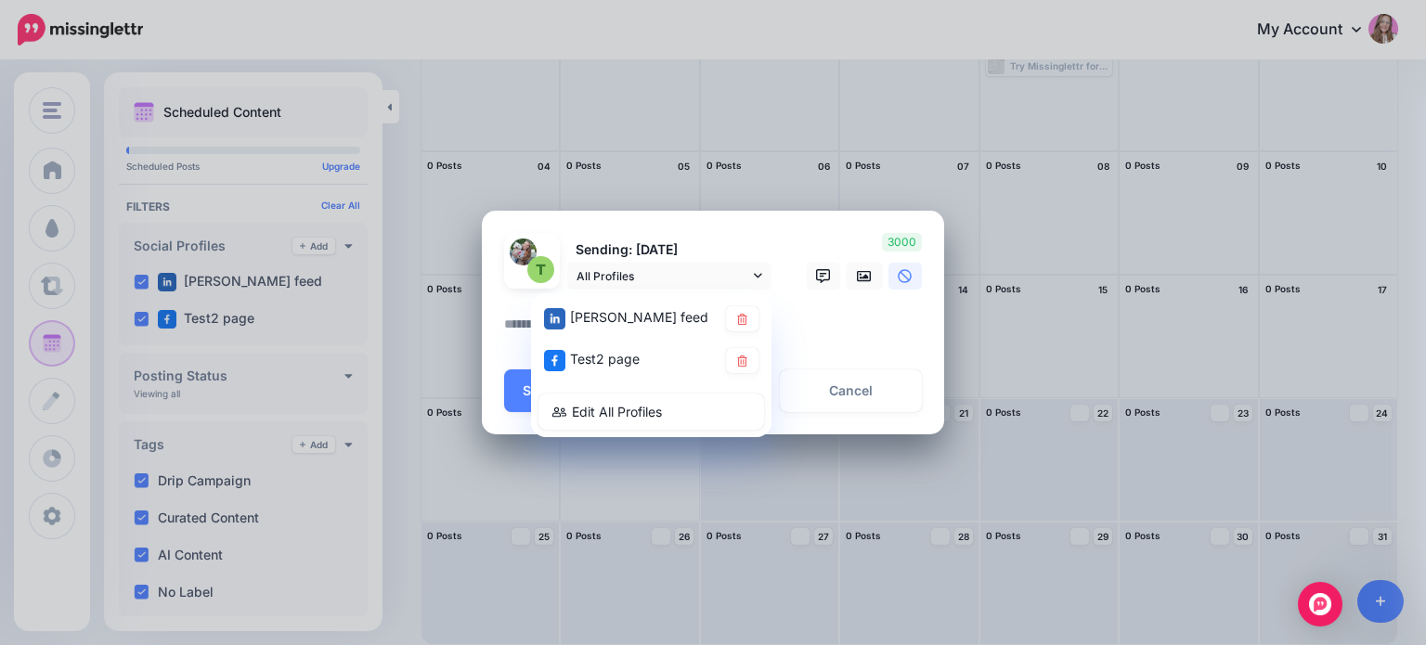
click at [746, 322] on icon at bounding box center [742, 318] width 14 height 11
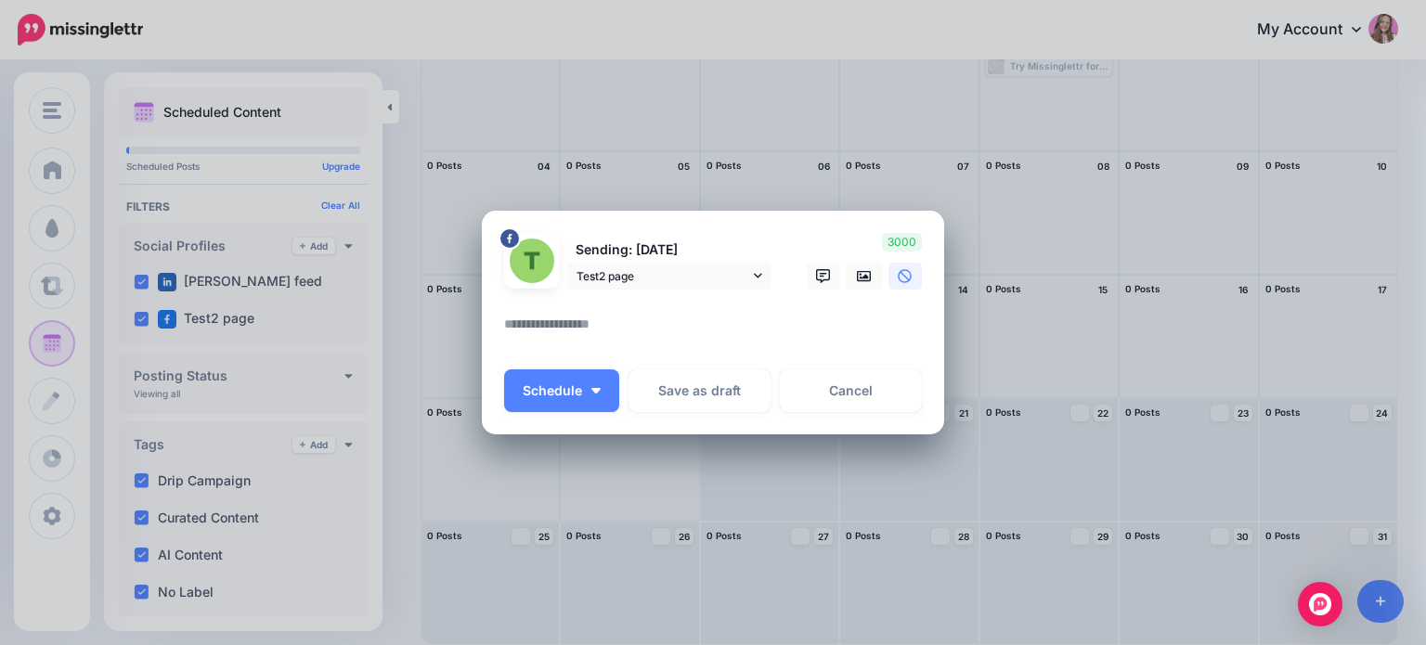
click at [911, 317] on textarea at bounding box center [717, 331] width 427 height 36
click at [870, 281] on icon at bounding box center [864, 275] width 15 height 11
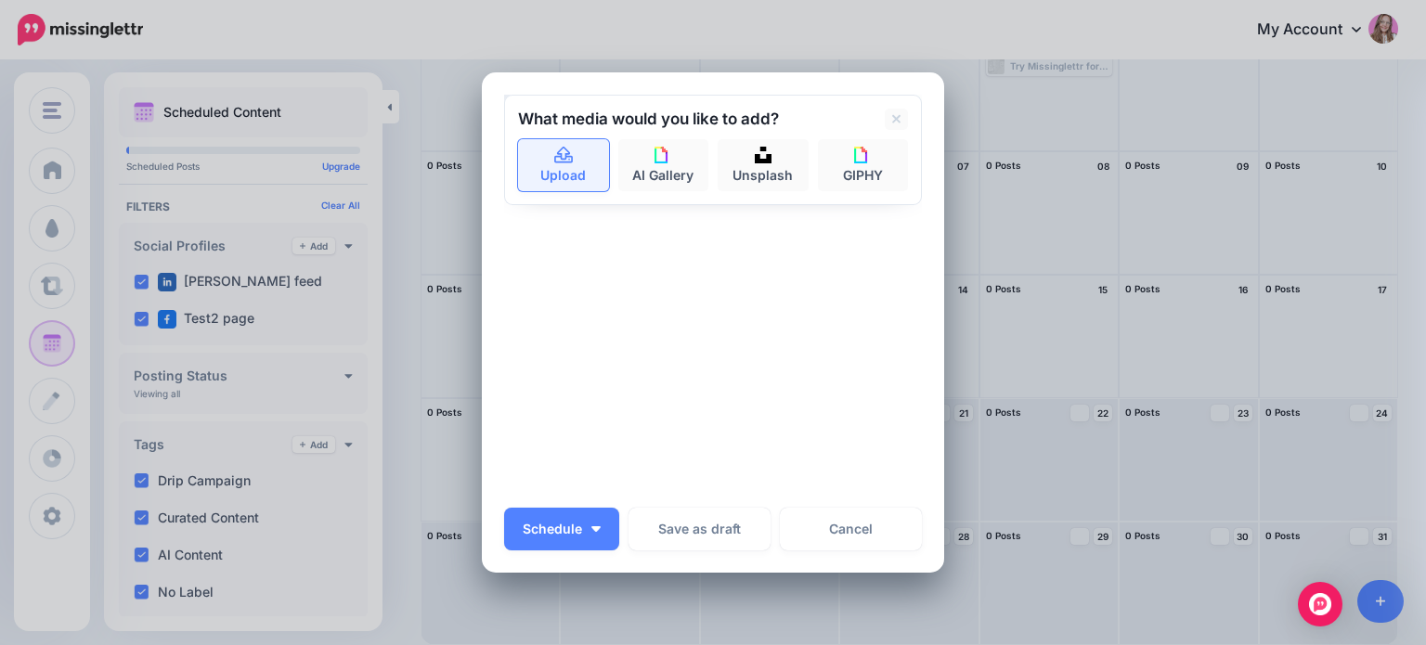
click at [547, 177] on link "Upload" at bounding box center [563, 165] width 91 height 52
click at [568, 165] on link "Upload" at bounding box center [563, 165] width 91 height 52
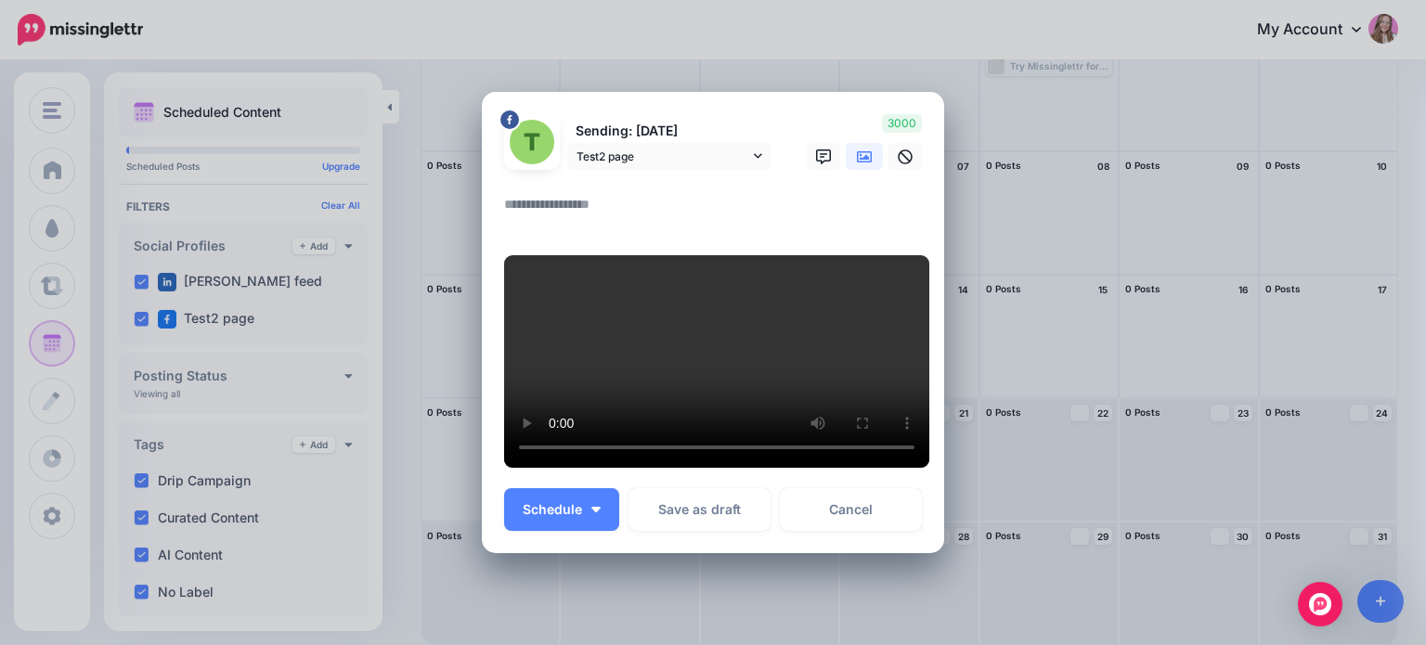
click at [581, 229] on textarea at bounding box center [717, 211] width 427 height 36
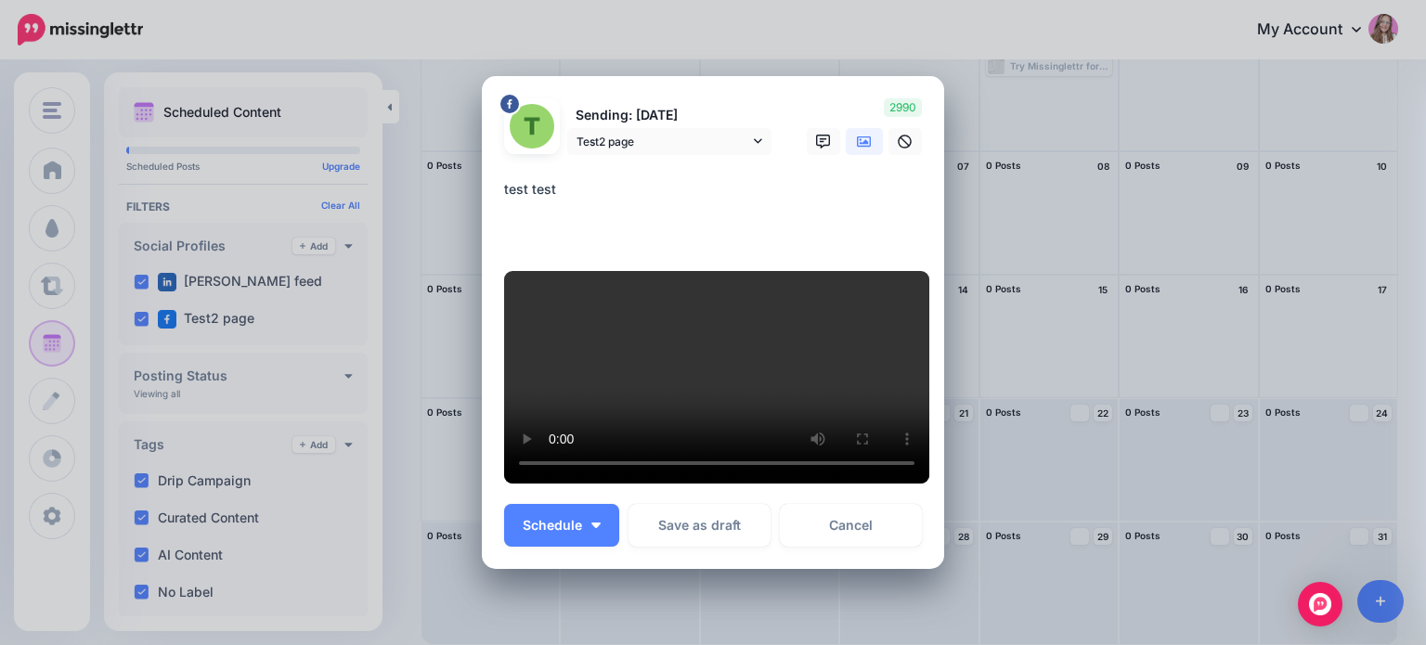
paste textarea "**********"
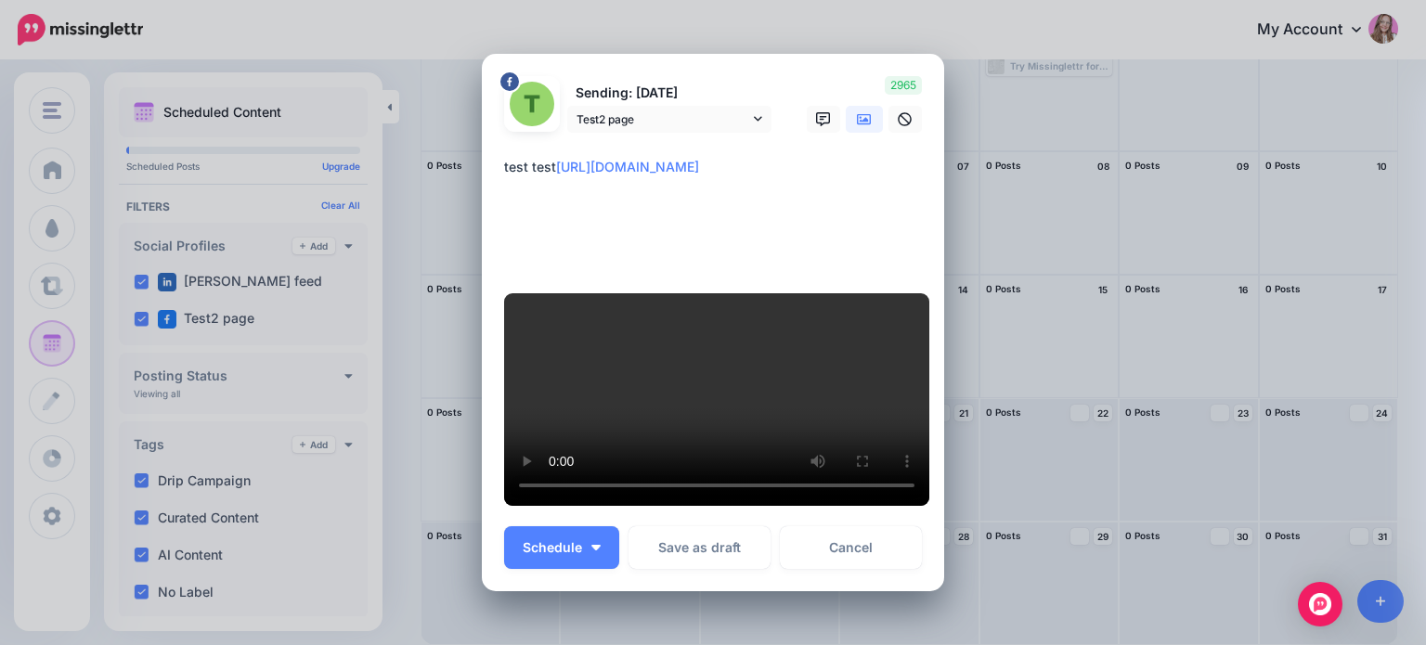
click at [608, 240] on textarea "**********" at bounding box center [717, 211] width 427 height 111
type textarea "**********"
click at [521, 568] on button "Schedule" at bounding box center [561, 547] width 115 height 43
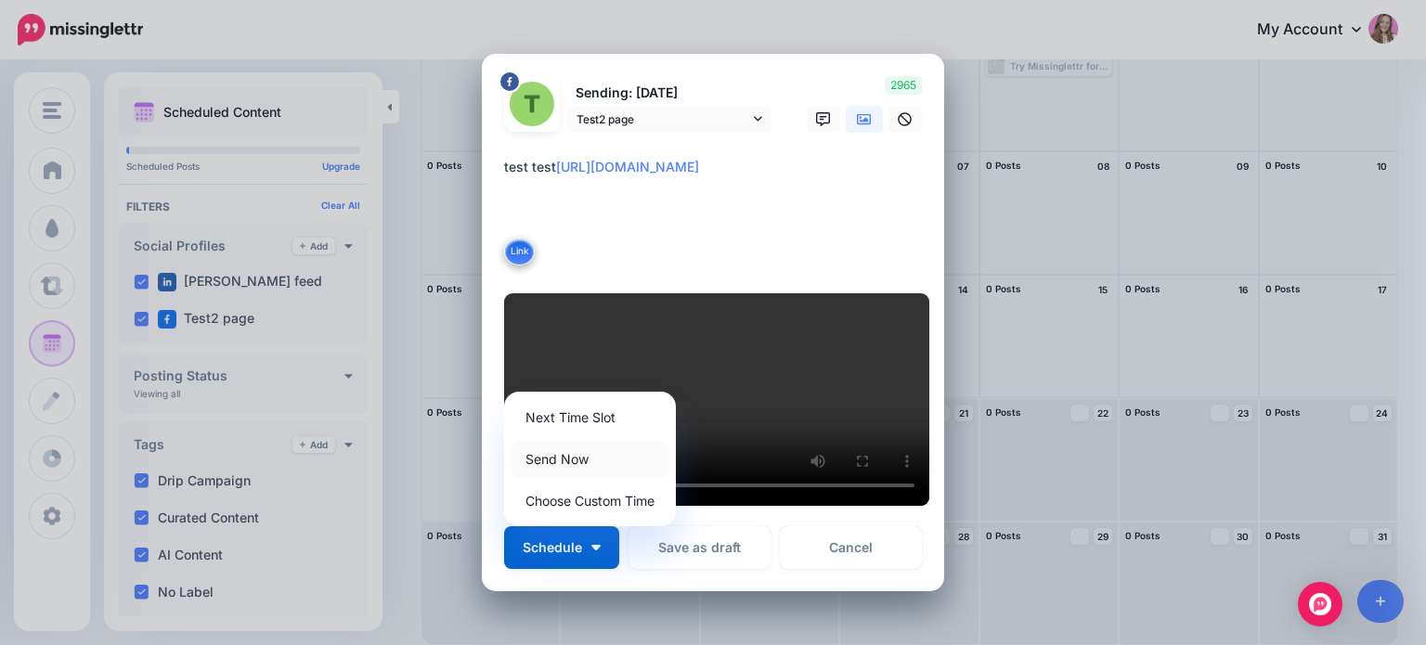
click at [588, 463] on link "Send Now" at bounding box center [590, 459] width 157 height 36
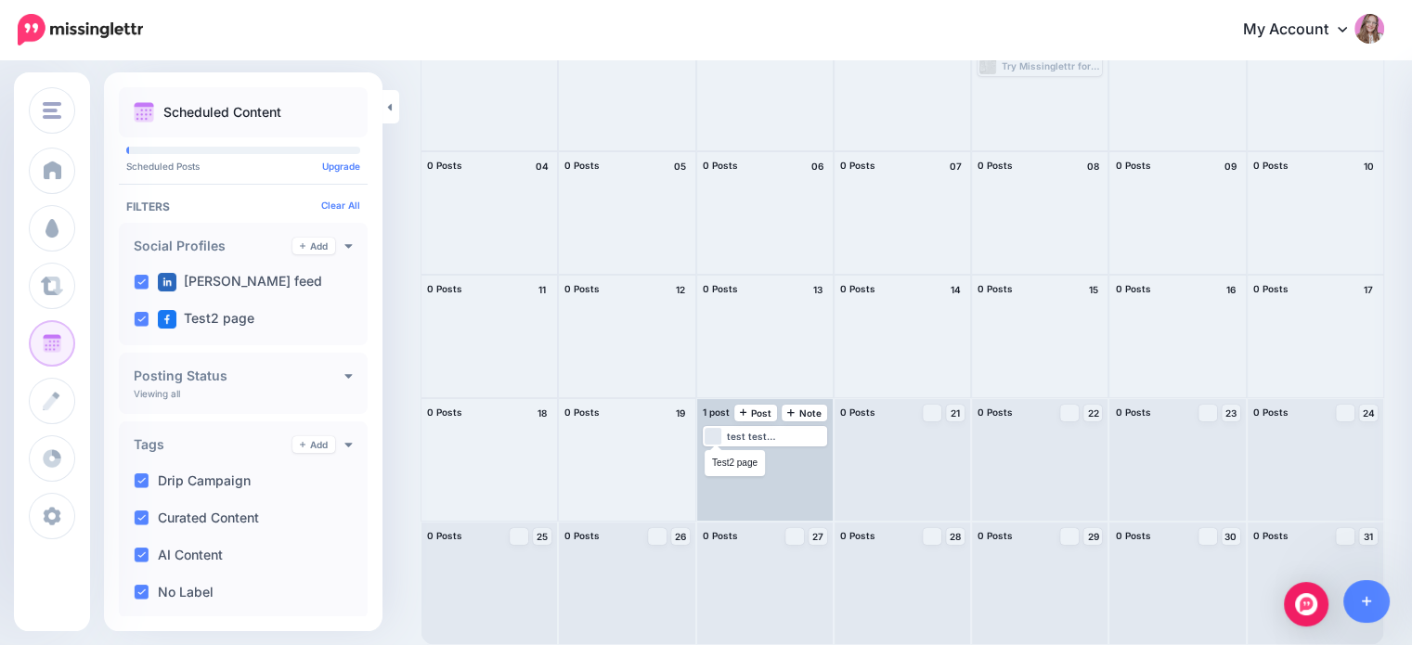
click at [714, 426] on div "1 post 20 Note Post" at bounding box center [765, 413] width 136 height 28
click at [719, 442] on span "Loading" at bounding box center [723, 481] width 37 height 107
click at [734, 466] on link "Edit" at bounding box center [737, 458] width 63 height 17
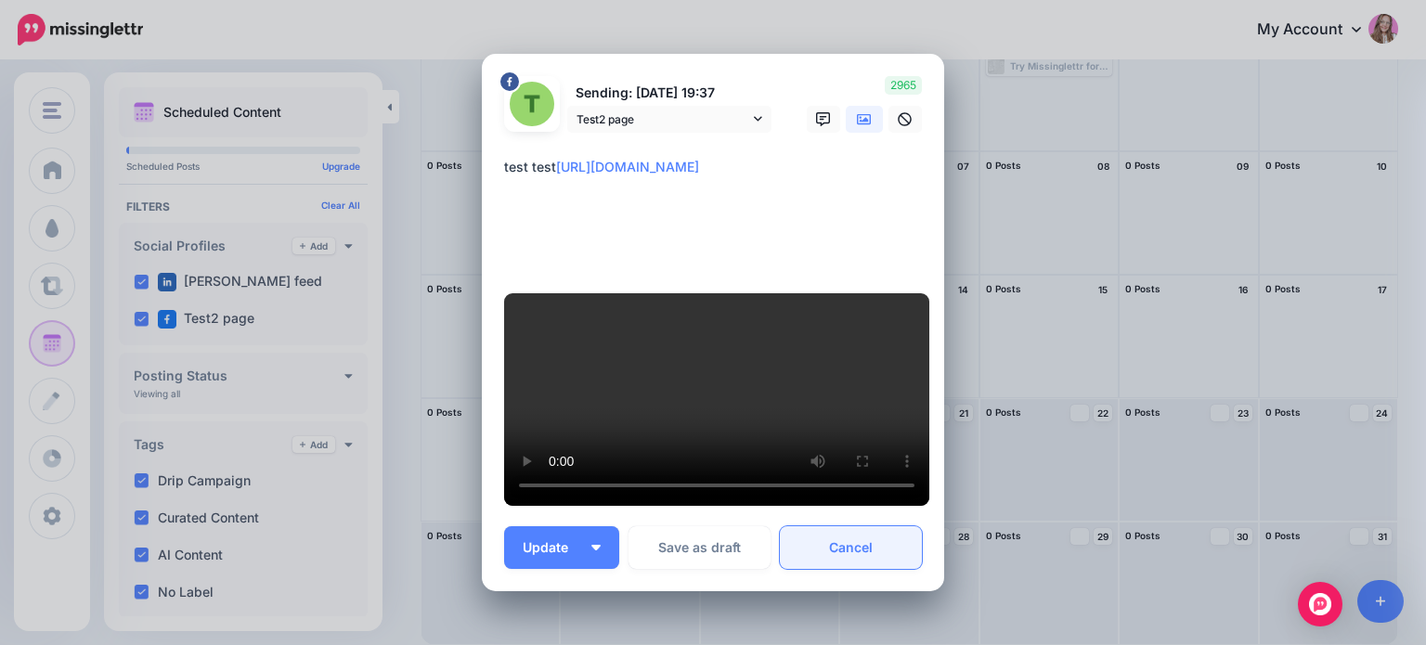
click at [833, 558] on link "Cancel" at bounding box center [851, 547] width 142 height 43
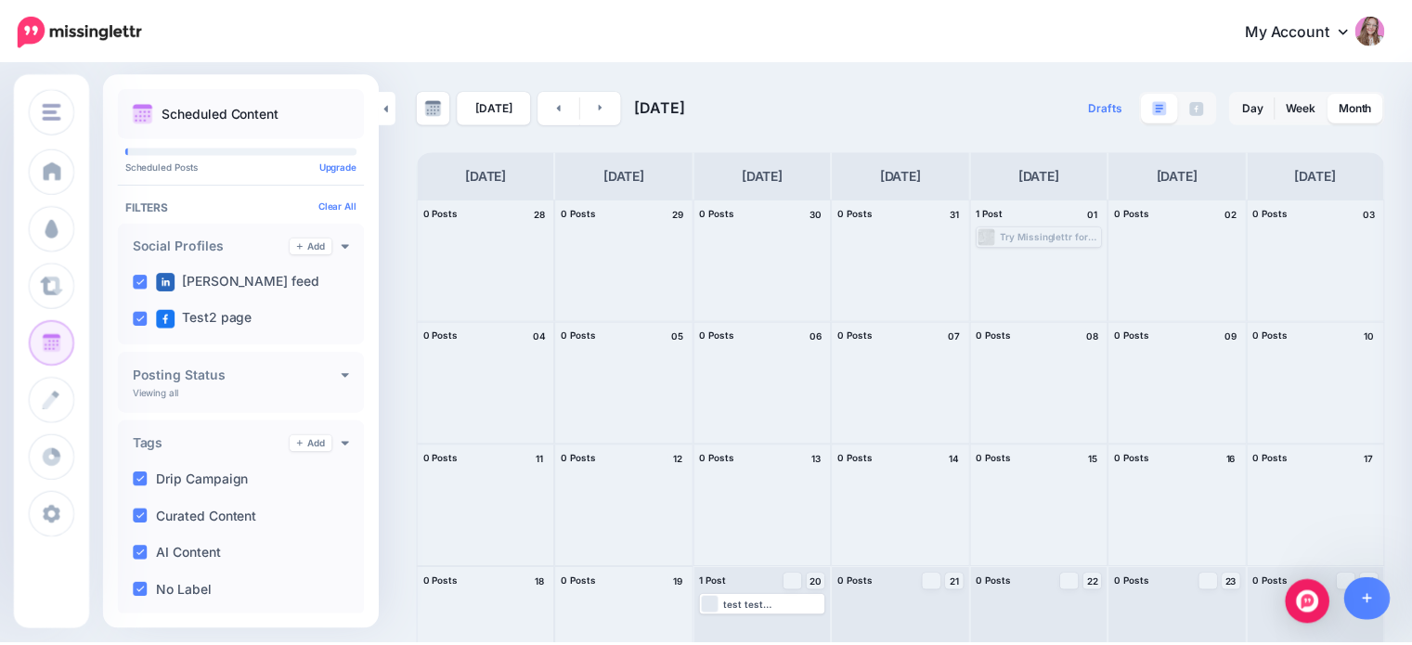
scroll to position [167, 0]
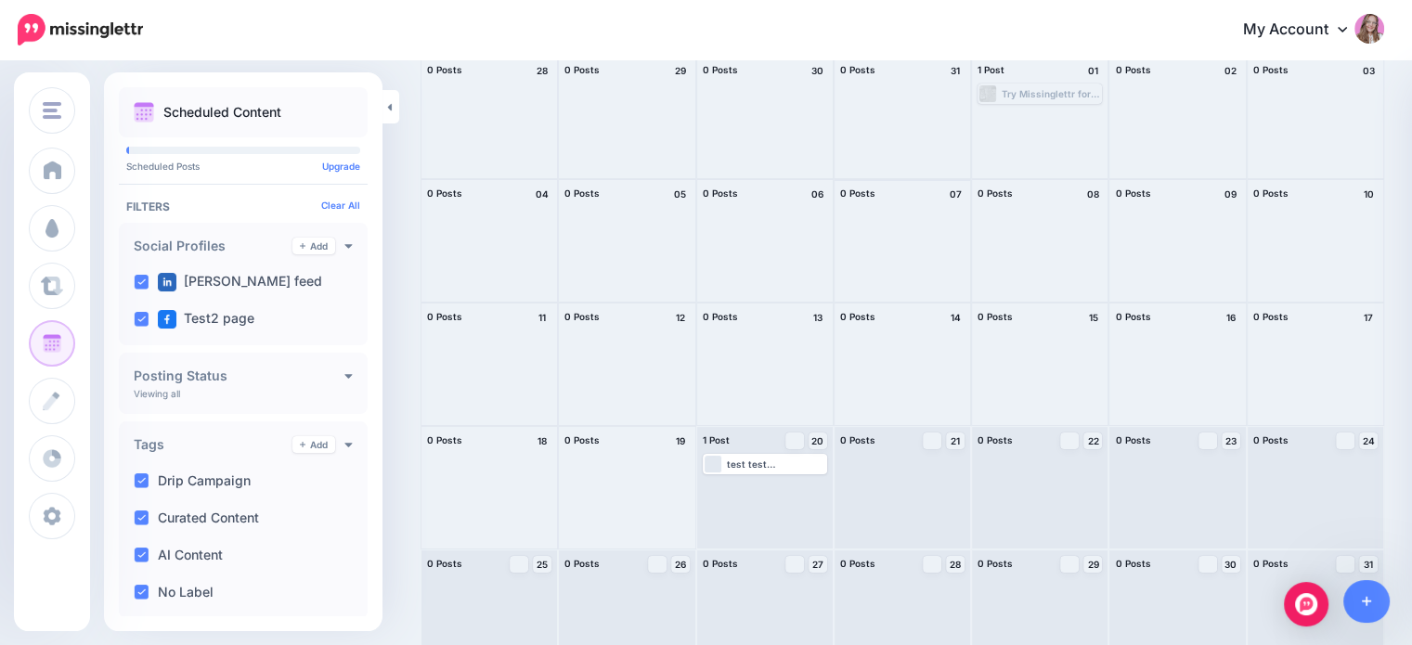
scroll to position [171, 0]
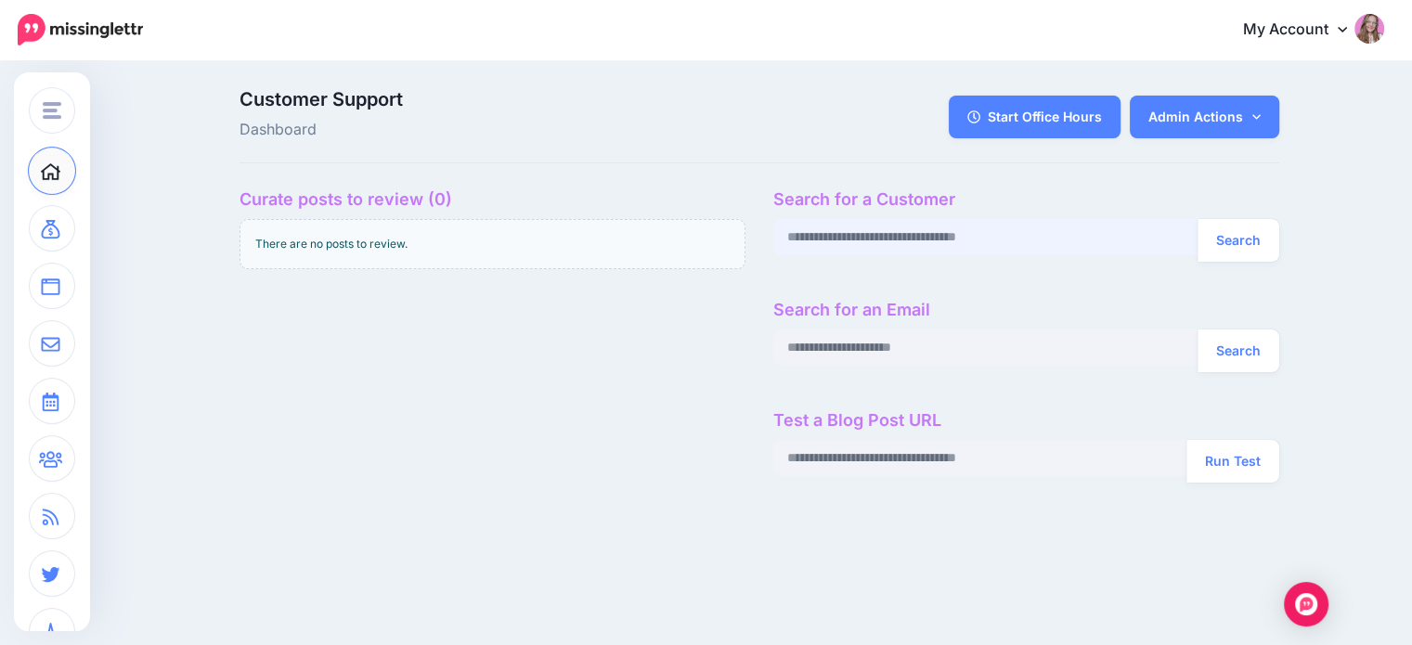
paste input "**********"
type input "**********"
click at [1263, 241] on button "Search" at bounding box center [1239, 240] width 82 height 43
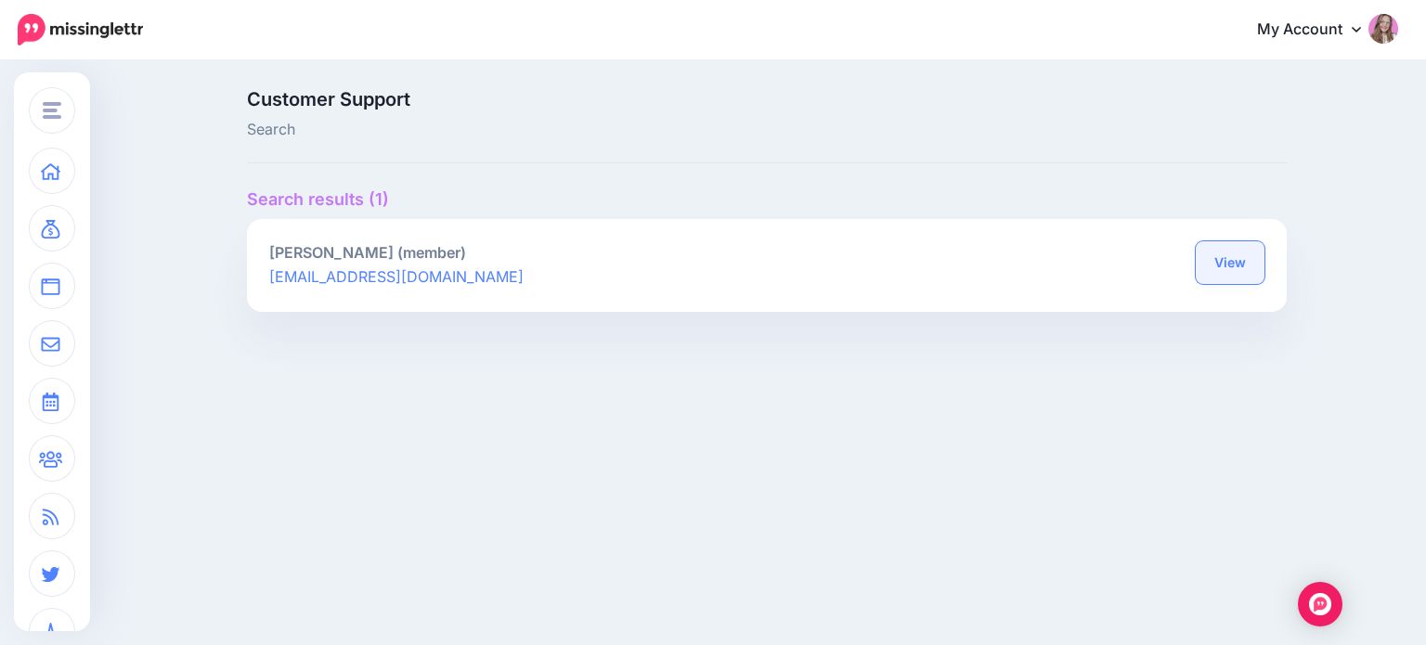
click at [1235, 263] on link "View" at bounding box center [1230, 262] width 69 height 43
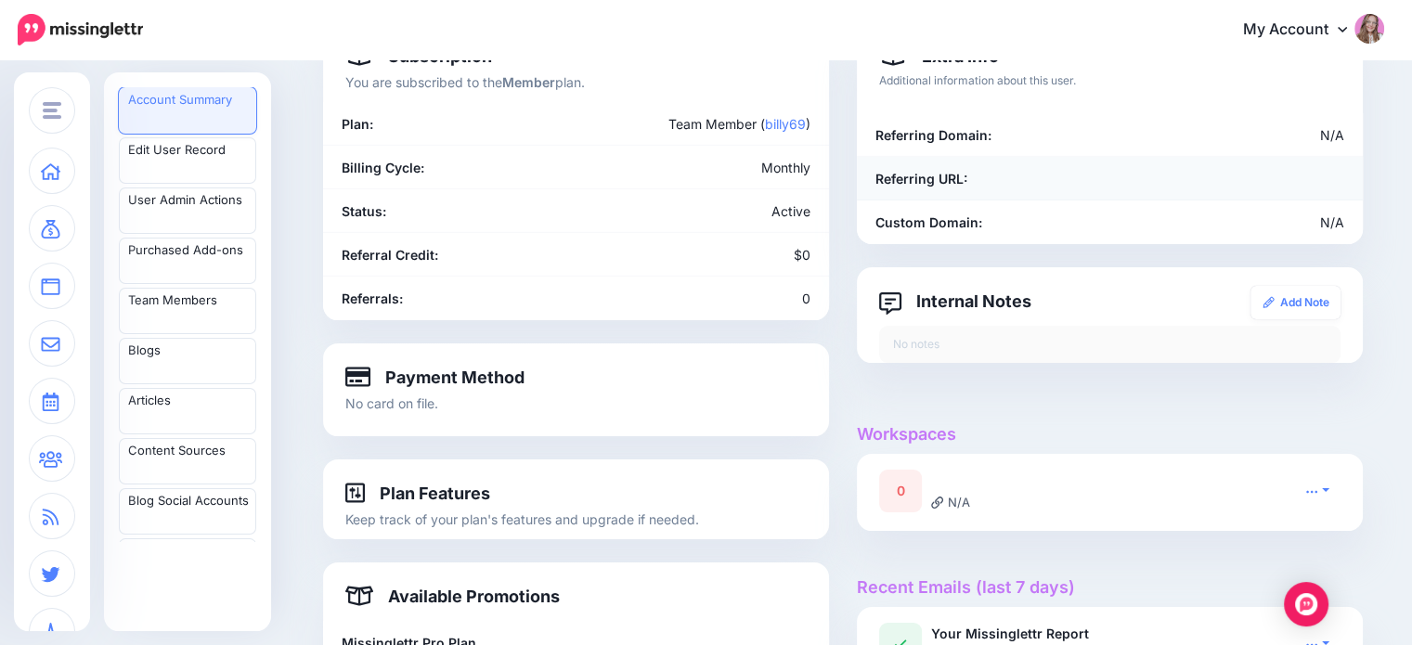
scroll to position [93, 0]
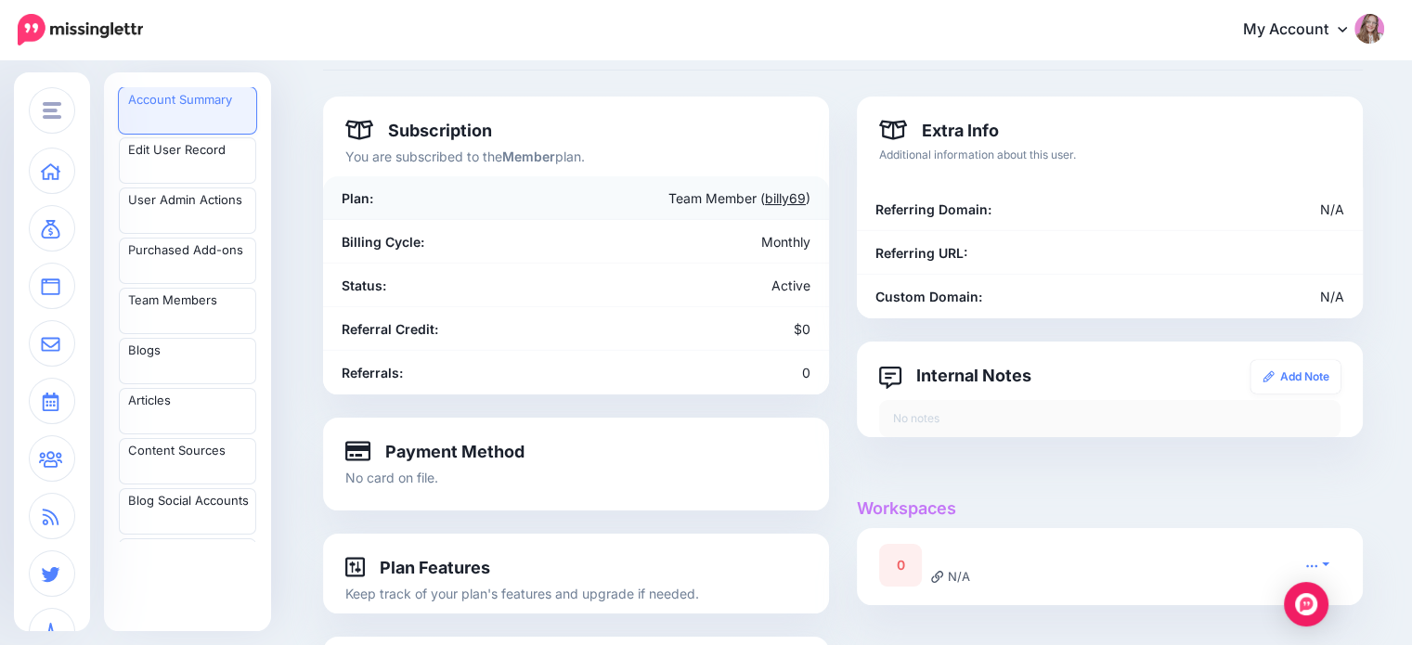
click at [795, 199] on link "billy69" at bounding box center [785, 198] width 41 height 16
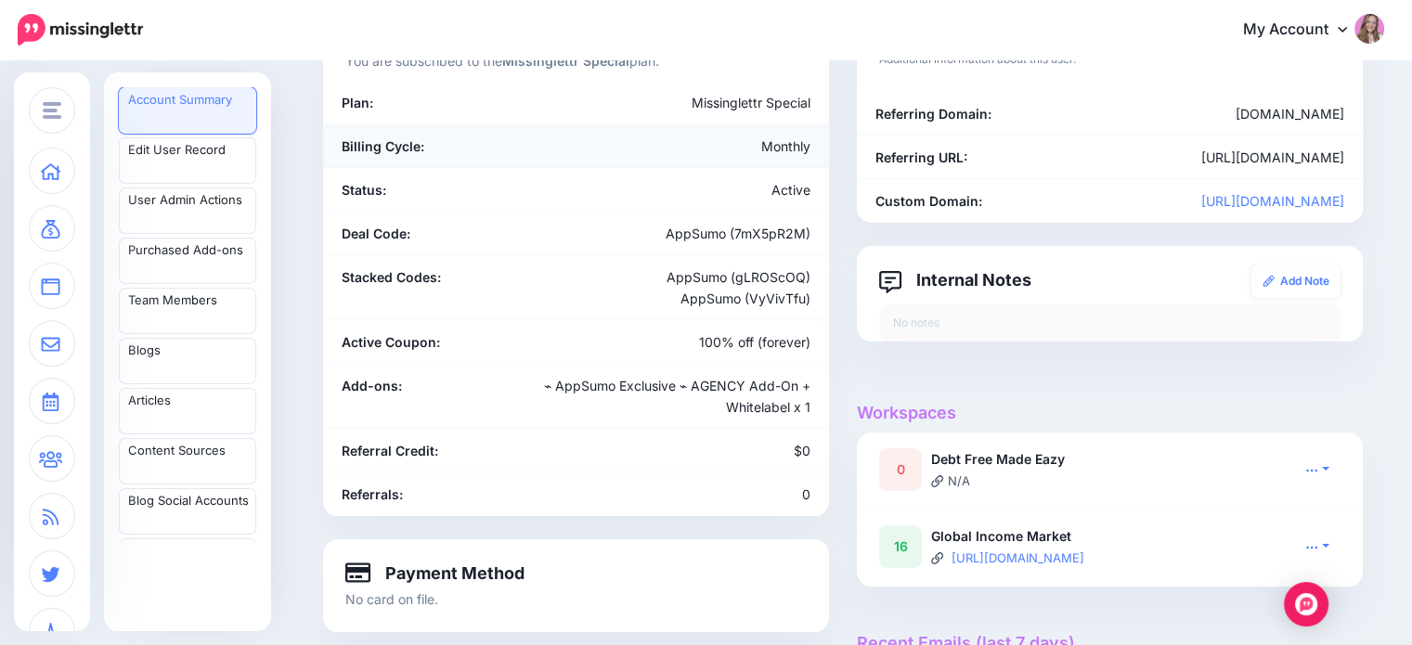
scroll to position [279, 0]
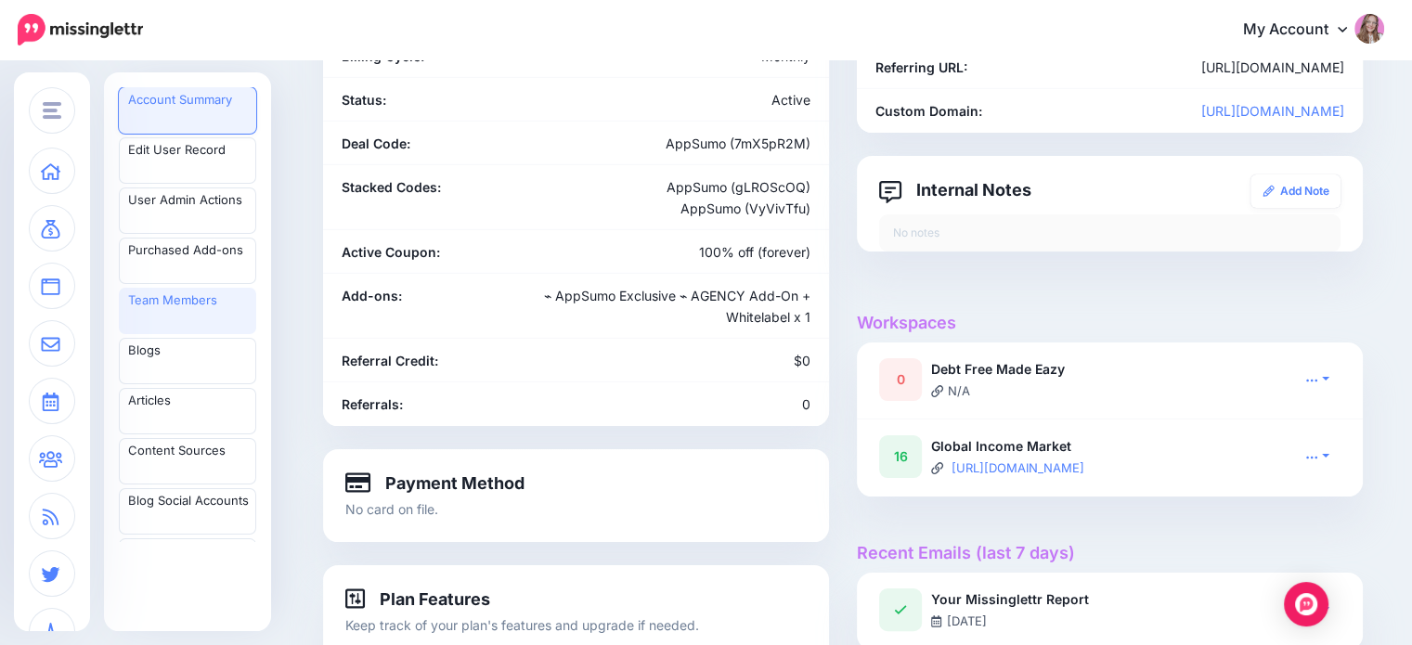
click at [175, 310] on link "Team Members" at bounding box center [187, 311] width 137 height 46
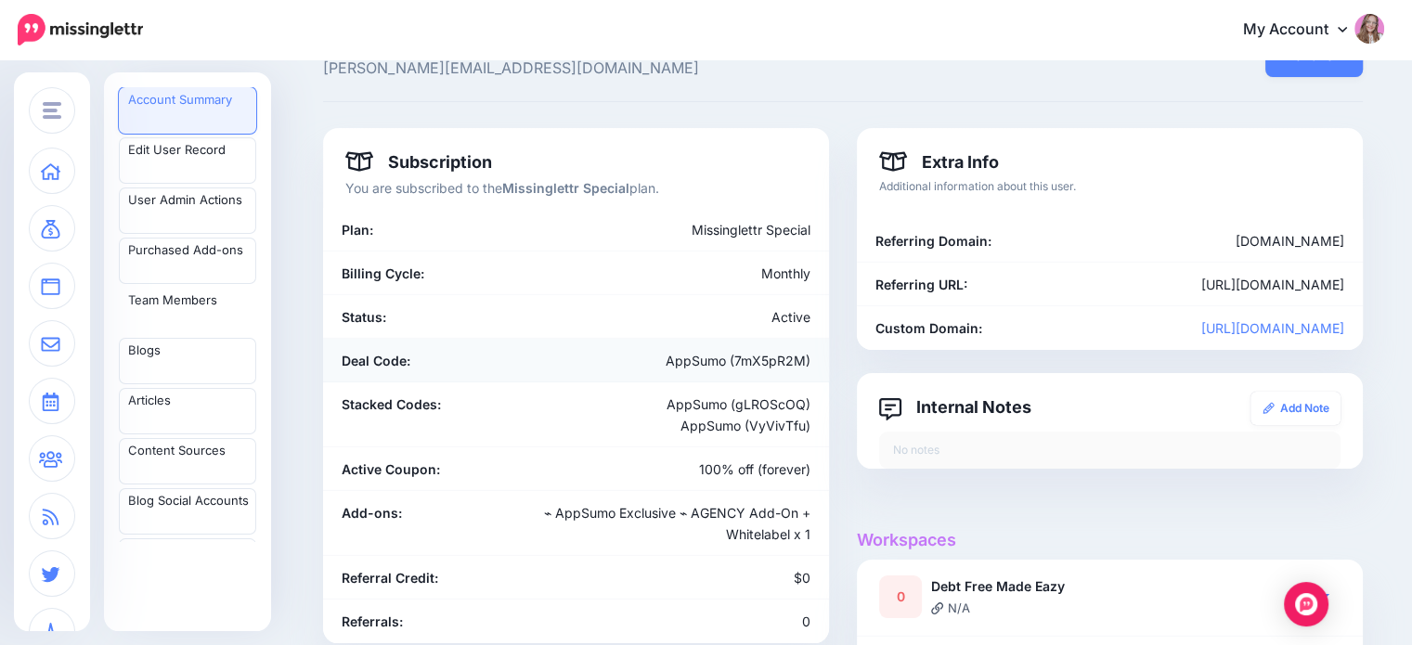
scroll to position [0, 0]
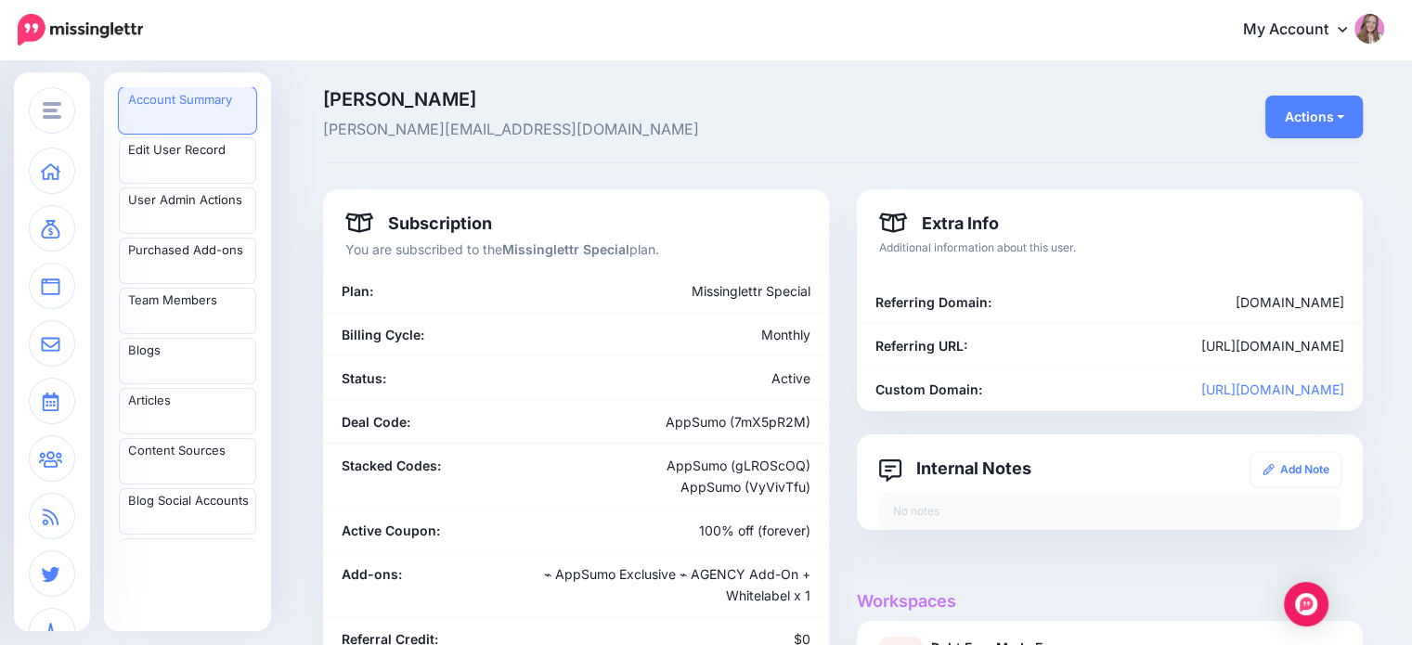
click at [399, 121] on span "billy@globalincomemarketplace.com" at bounding box center [665, 130] width 684 height 24
click at [377, 104] on span "Billy McNeilly" at bounding box center [665, 99] width 684 height 19
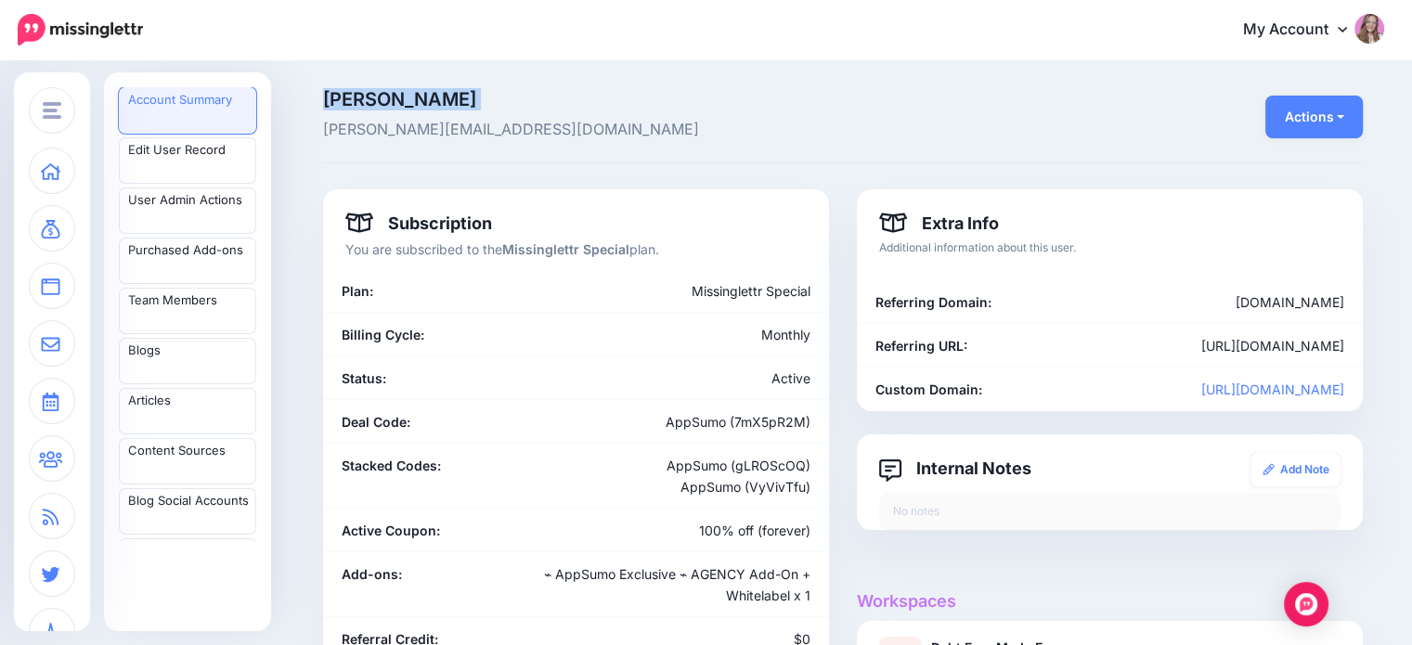
click at [377, 104] on span "Billy McNeilly" at bounding box center [665, 99] width 684 height 19
click at [397, 138] on span "billy@globalincomemarketplace.com" at bounding box center [665, 130] width 684 height 24
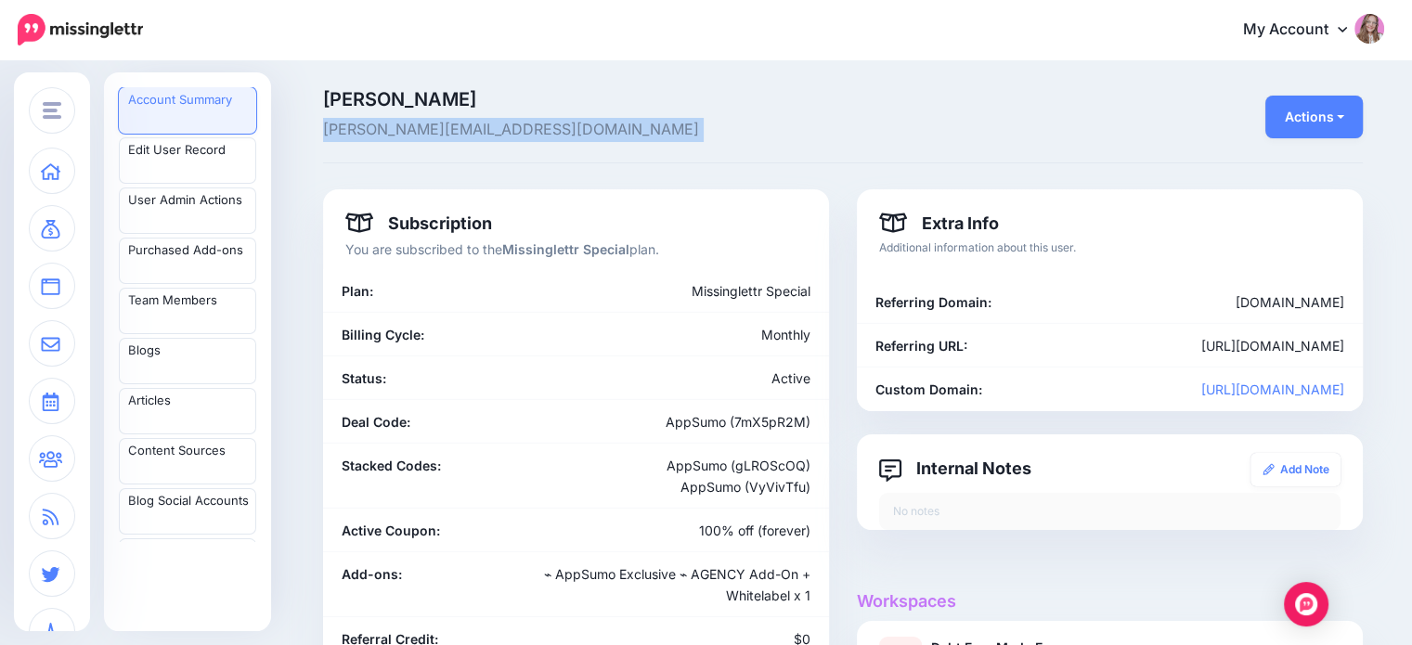
click at [397, 138] on span "billy@globalincomemarketplace.com" at bounding box center [665, 130] width 684 height 24
click at [373, 98] on span "Billy McNeilly" at bounding box center [665, 99] width 684 height 19
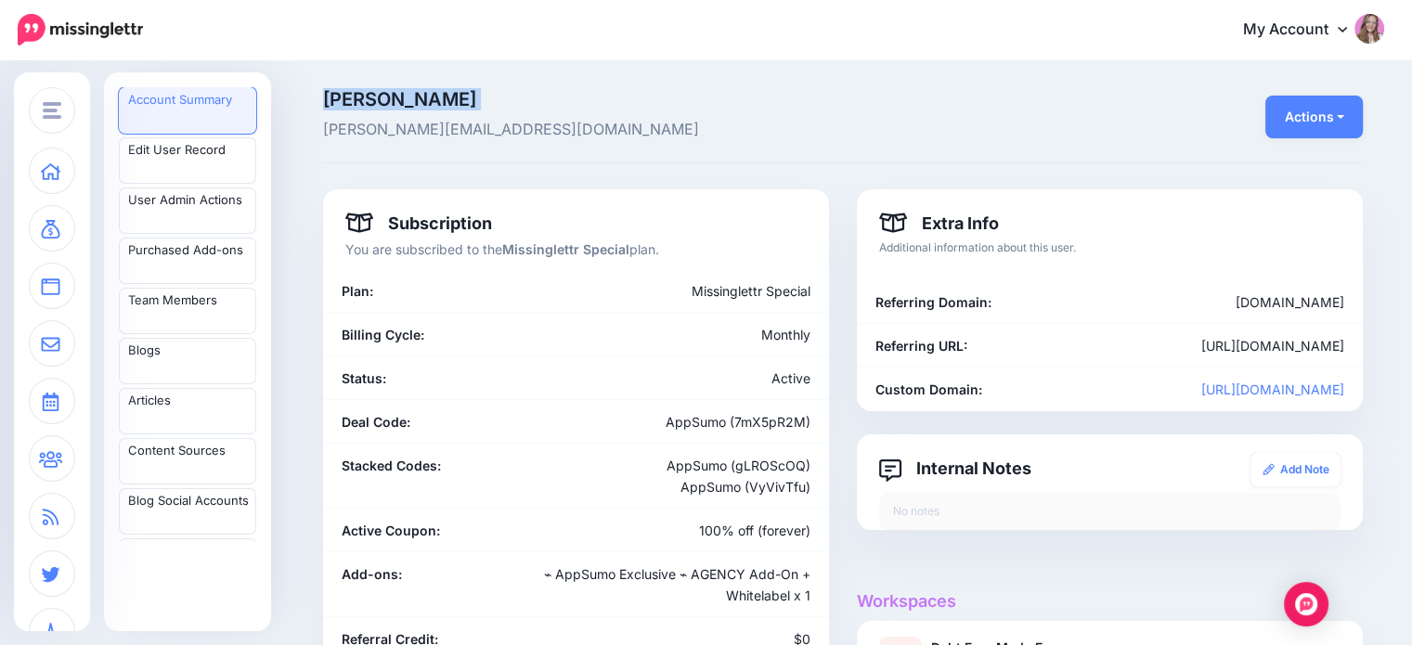
click at [371, 98] on span "Billy McNeilly" at bounding box center [665, 99] width 684 height 19
click at [387, 131] on span "billy@globalincomemarketplace.com" at bounding box center [665, 130] width 684 height 24
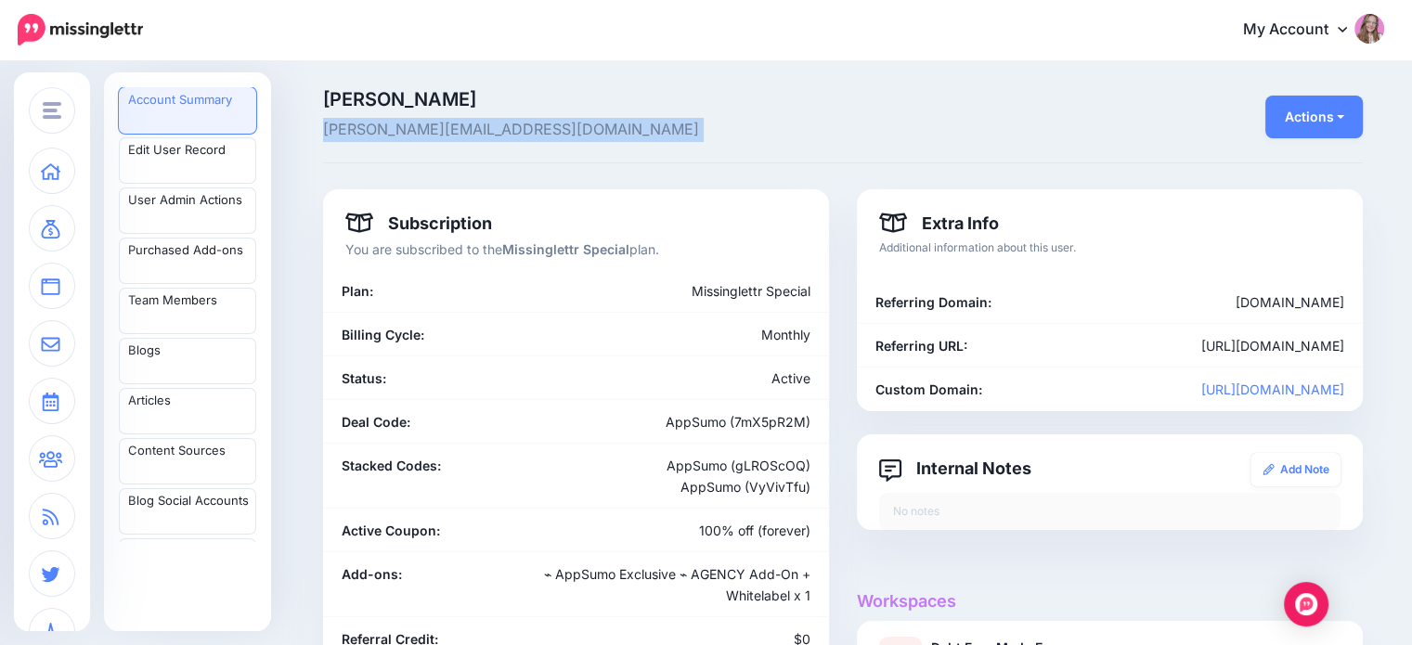
click at [387, 131] on span "billy@globalincomemarketplace.com" at bounding box center [665, 130] width 684 height 24
click at [369, 96] on span "Billy McNeilly" at bounding box center [665, 99] width 684 height 19
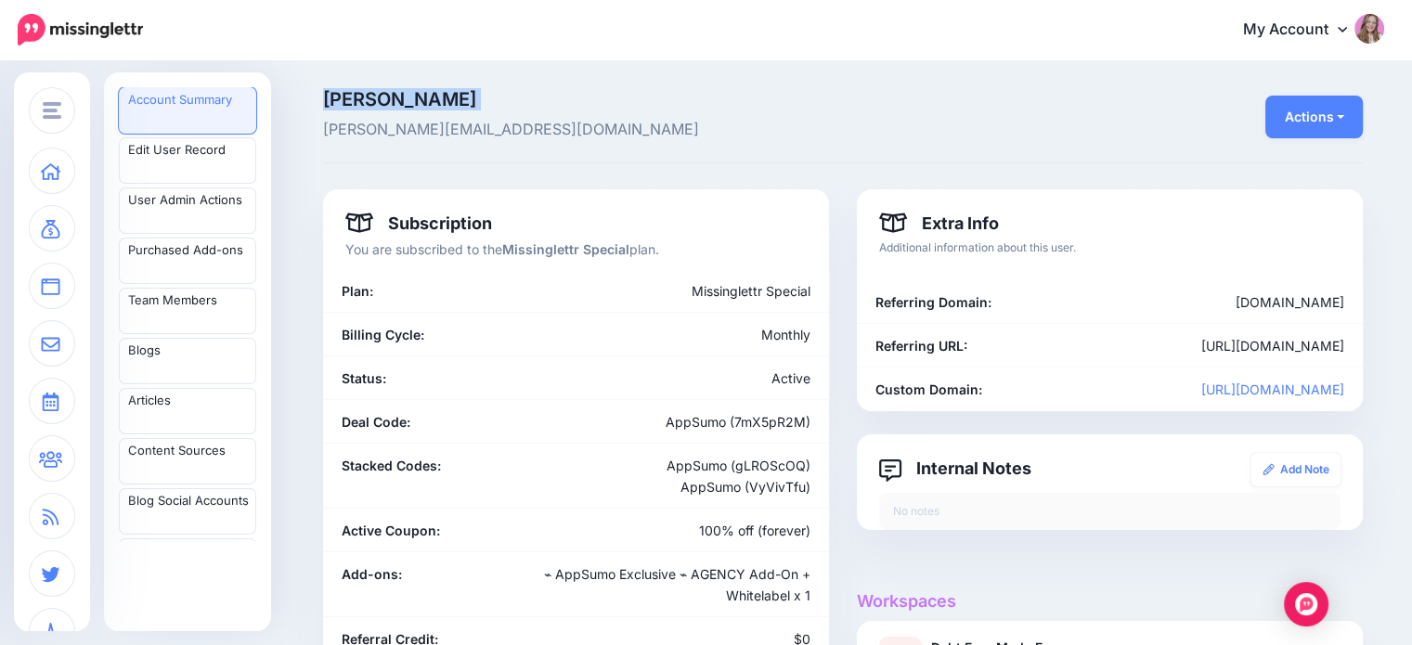
click at [369, 94] on span "Billy McNeilly" at bounding box center [665, 99] width 684 height 19
click at [395, 123] on span "billy@globalincomemarketplace.com" at bounding box center [665, 130] width 684 height 24
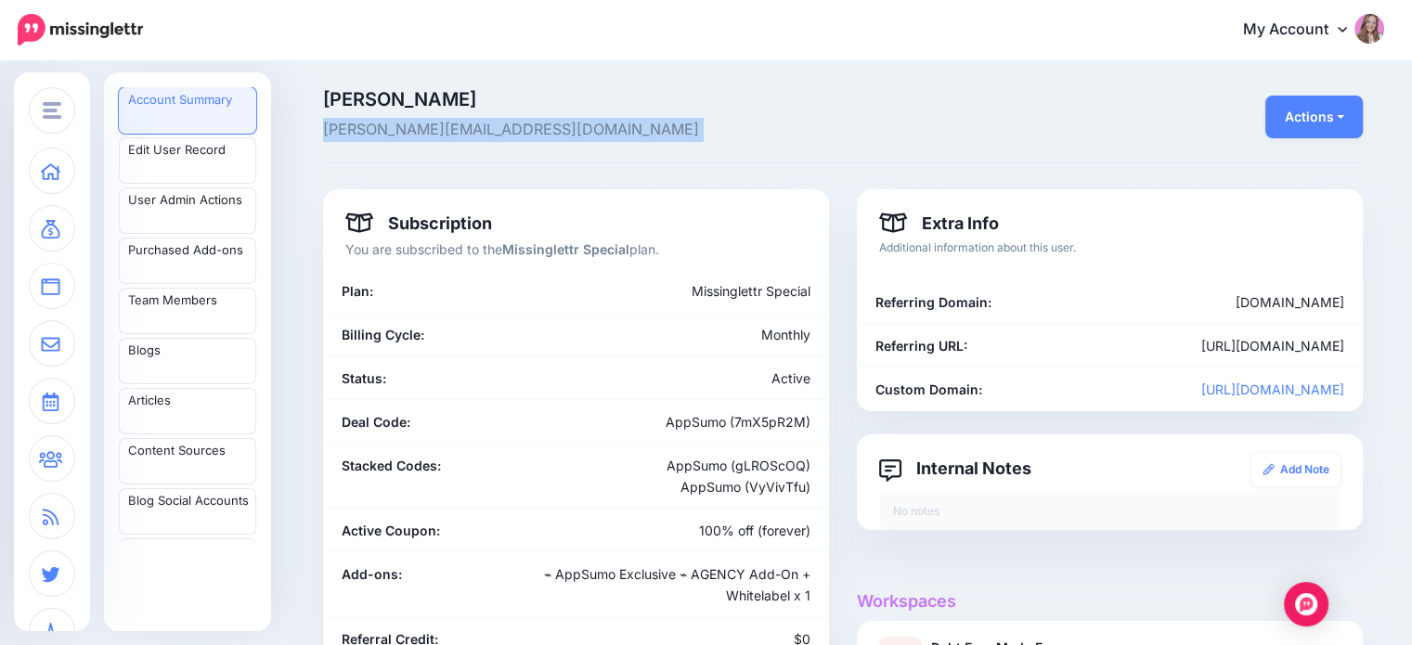
click at [395, 123] on span "billy@globalincomemarketplace.com" at bounding box center [665, 130] width 684 height 24
click at [388, 93] on span "Billy McNeilly" at bounding box center [665, 99] width 684 height 19
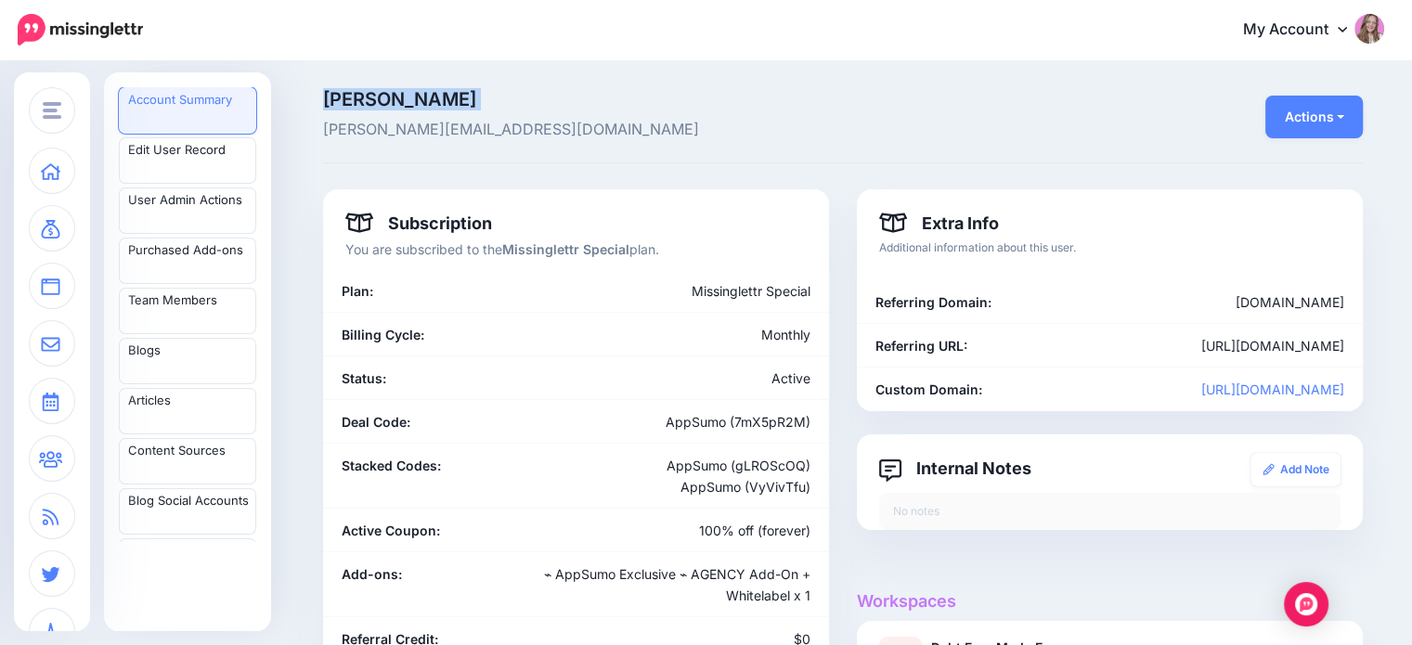
click at [388, 93] on span "Billy McNeilly" at bounding box center [665, 99] width 684 height 19
click at [406, 129] on span "billy@globalincomemarketplace.com" at bounding box center [665, 130] width 684 height 24
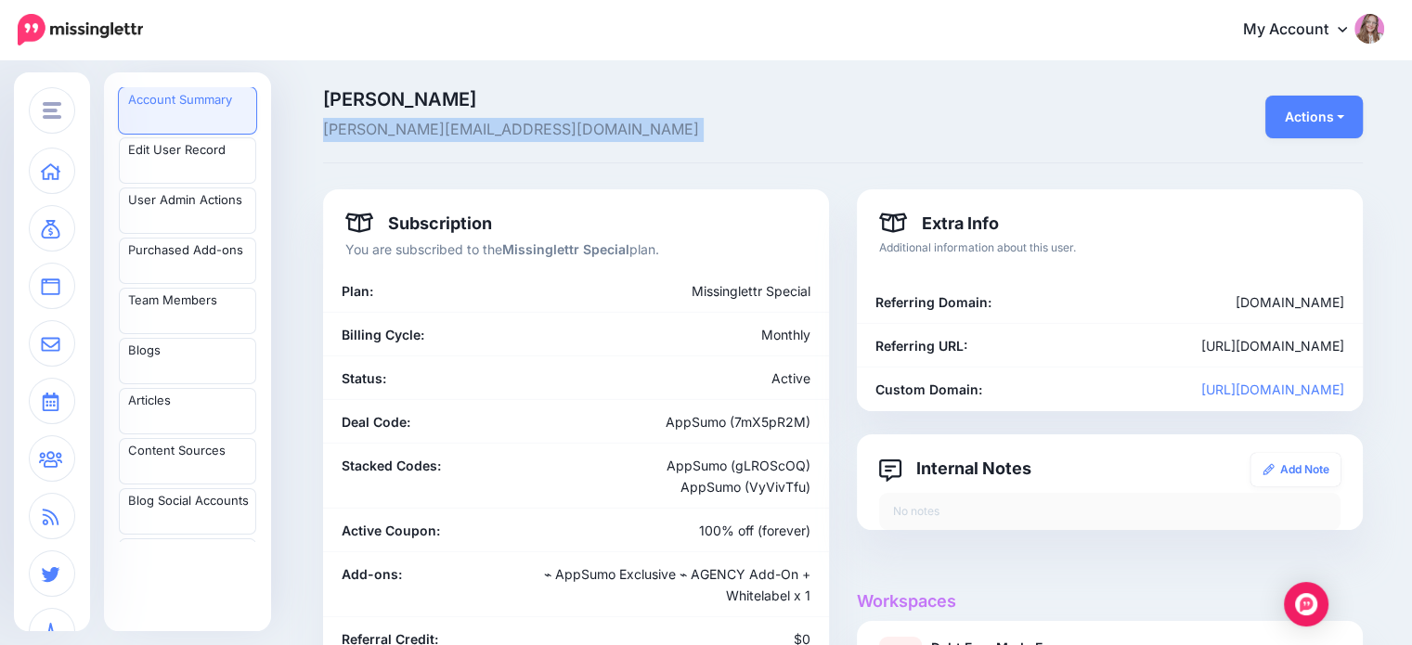
click at [406, 129] on span "billy@globalincomemarketplace.com" at bounding box center [665, 130] width 684 height 24
click at [379, 90] on span "Billy McNeilly" at bounding box center [665, 99] width 684 height 19
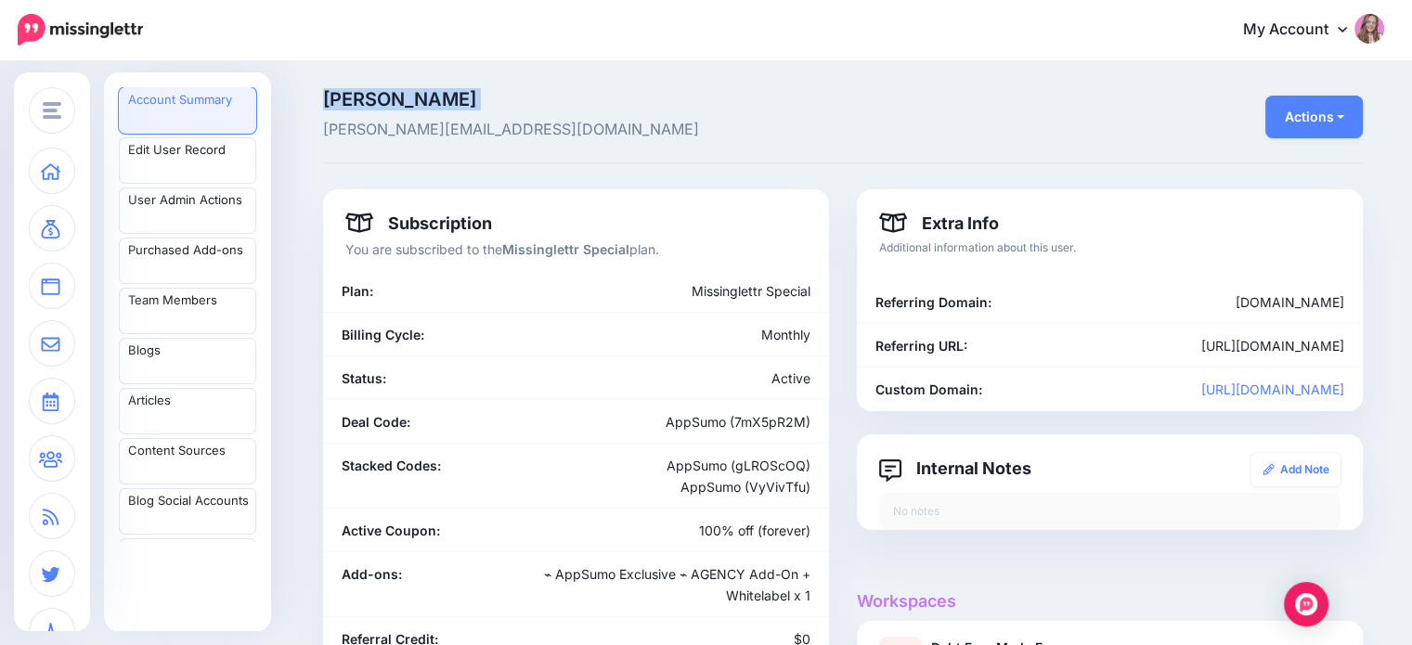
click at [379, 90] on span "Billy McNeilly" at bounding box center [665, 99] width 684 height 19
click at [416, 120] on span "billy@globalincomemarketplace.com" at bounding box center [665, 130] width 684 height 24
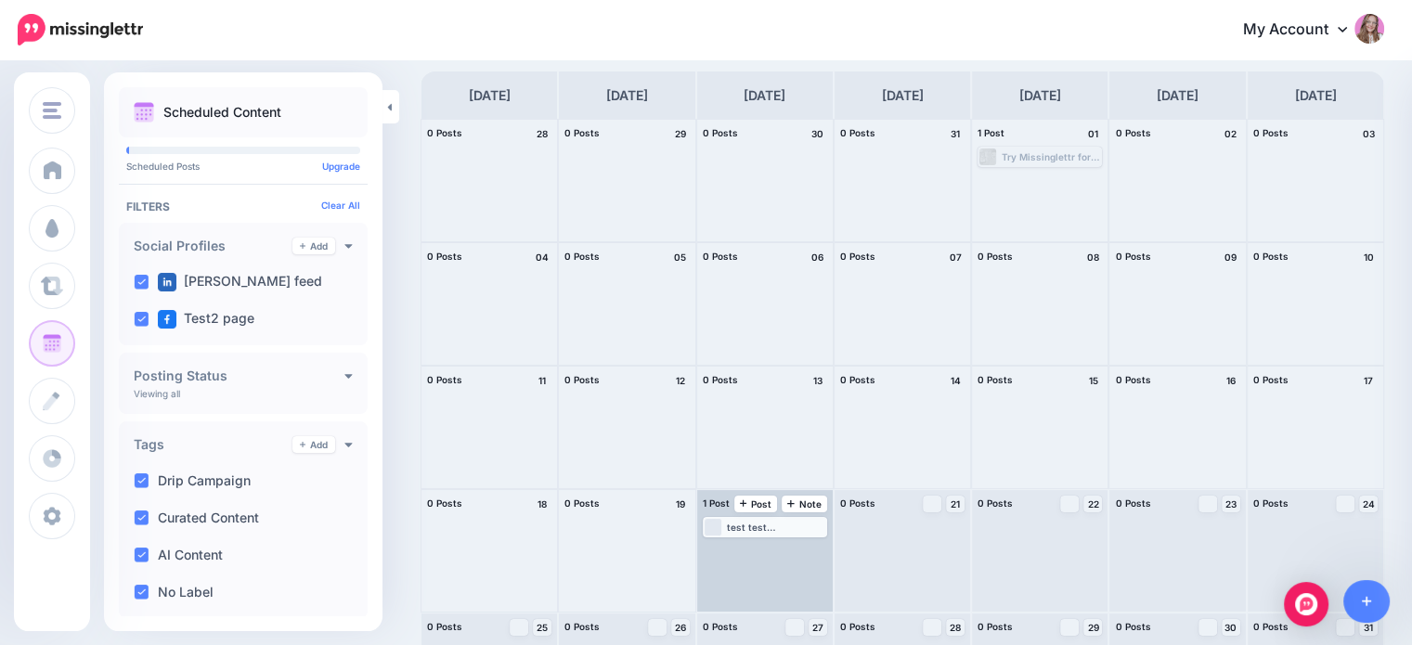
scroll to position [171, 0]
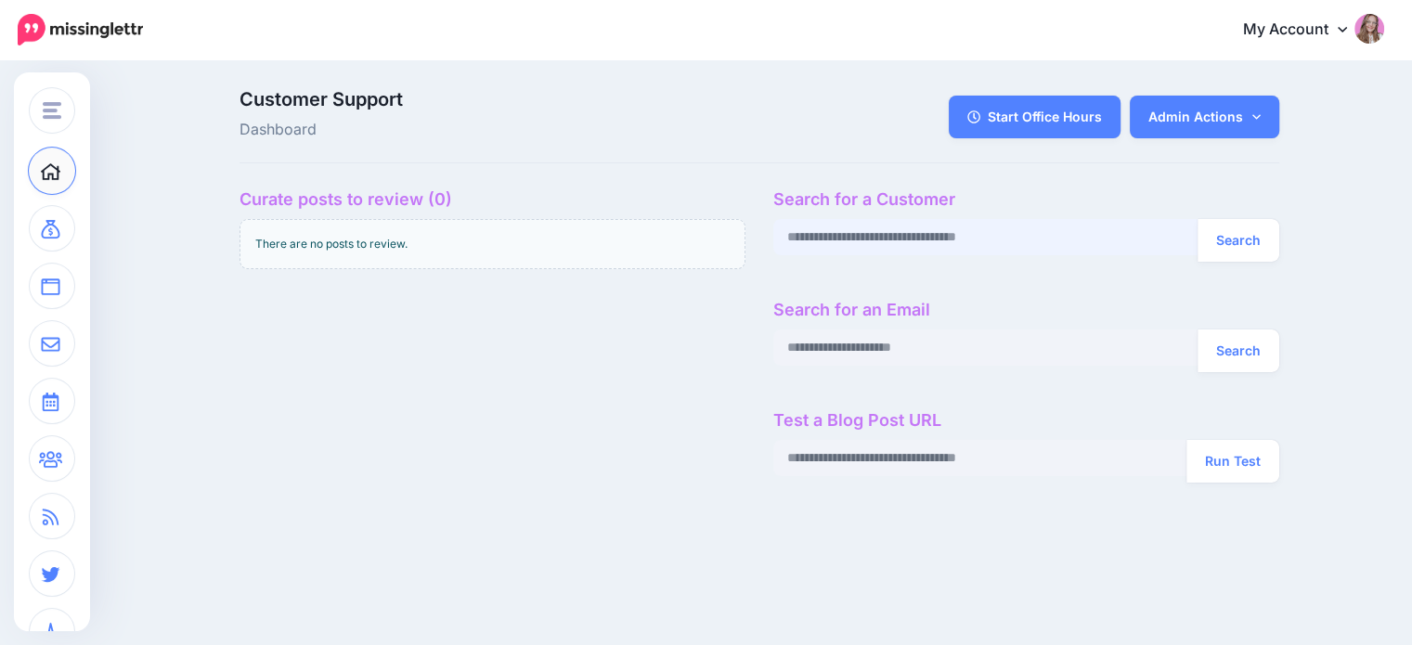
click at [897, 237] on input "text" at bounding box center [985, 237] width 425 height 36
paste input "********"
type input "********"
click at [1244, 249] on button "Search" at bounding box center [1239, 240] width 82 height 43
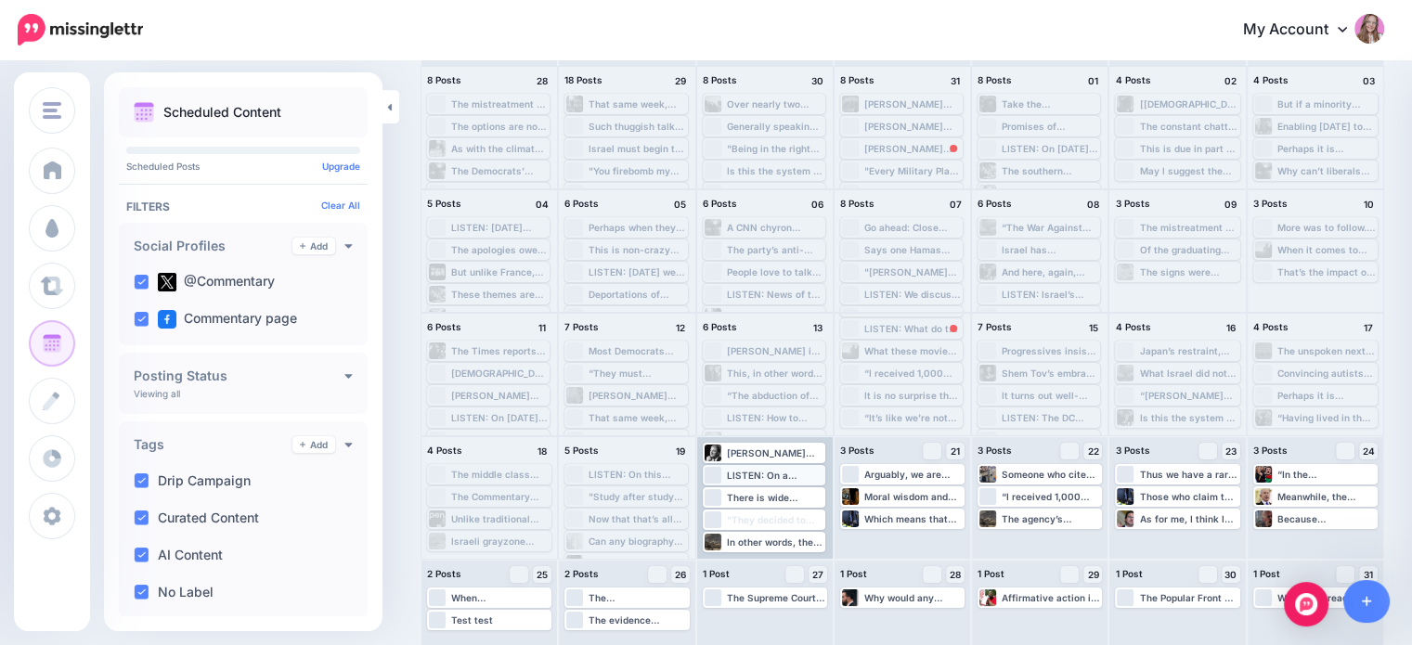
scroll to position [171, 0]
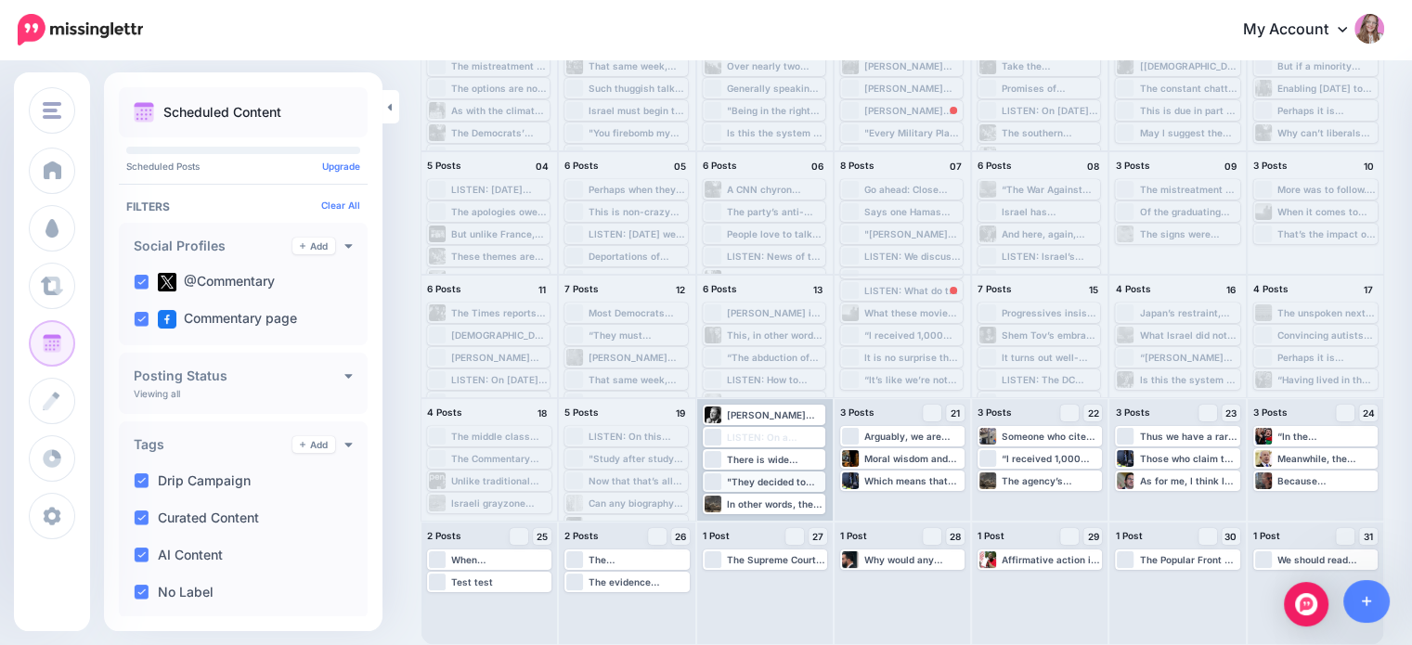
click at [724, 481] on div "Loading "They decided to leave out the inconvenient fact that Hollywood was cre…" at bounding box center [764, 481] width 119 height 17
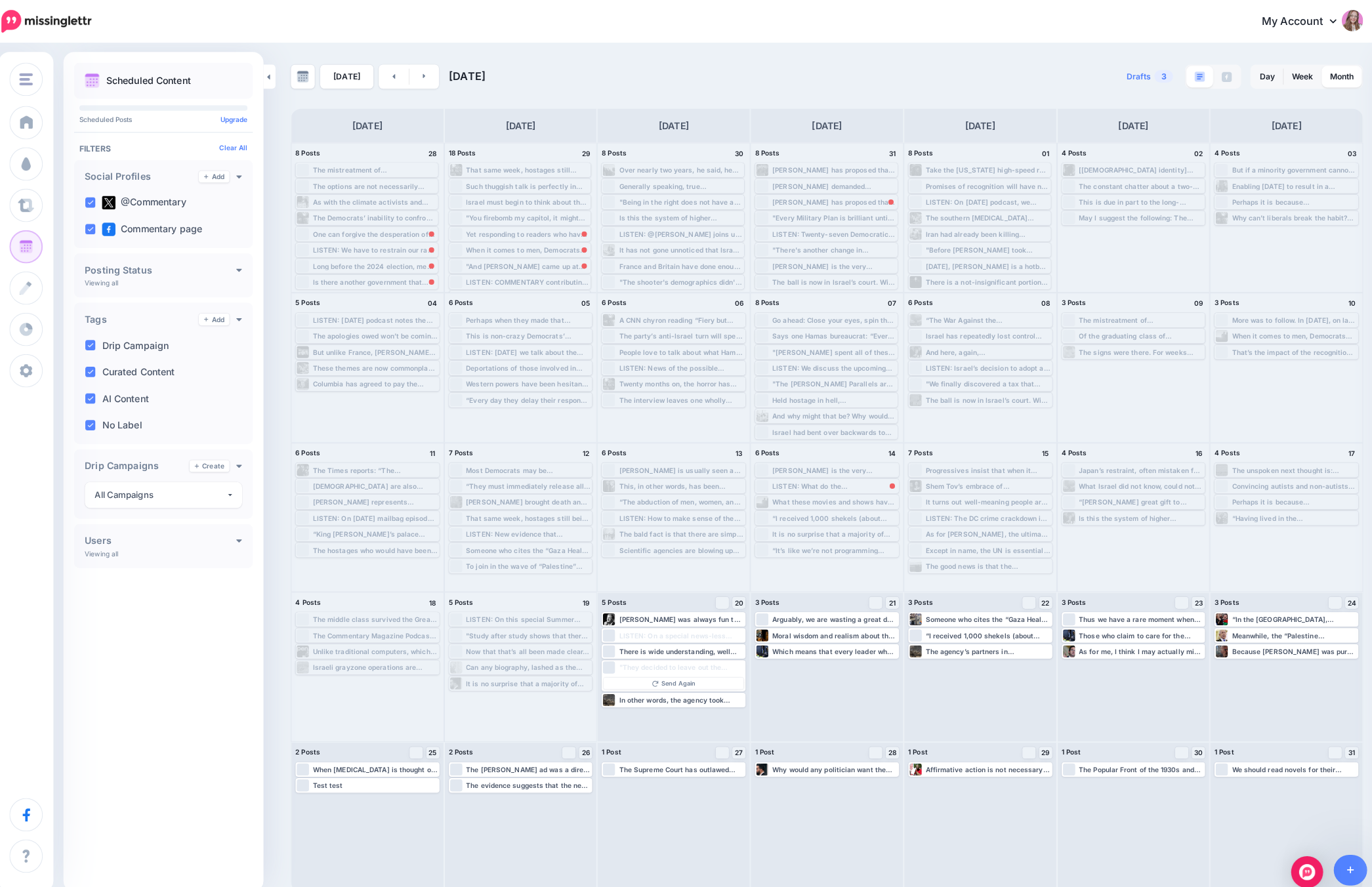
scroll to position [0, 0]
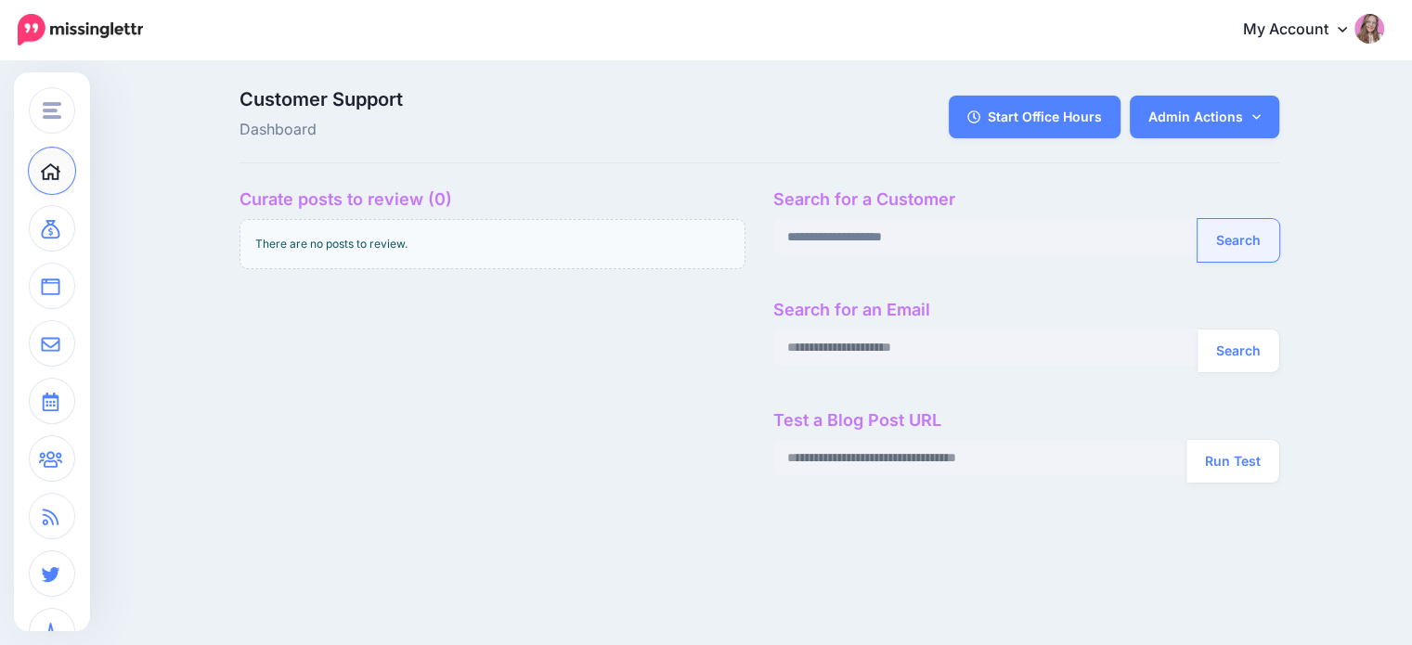
type input "**********"
click at [1258, 242] on button "Search" at bounding box center [1239, 240] width 82 height 43
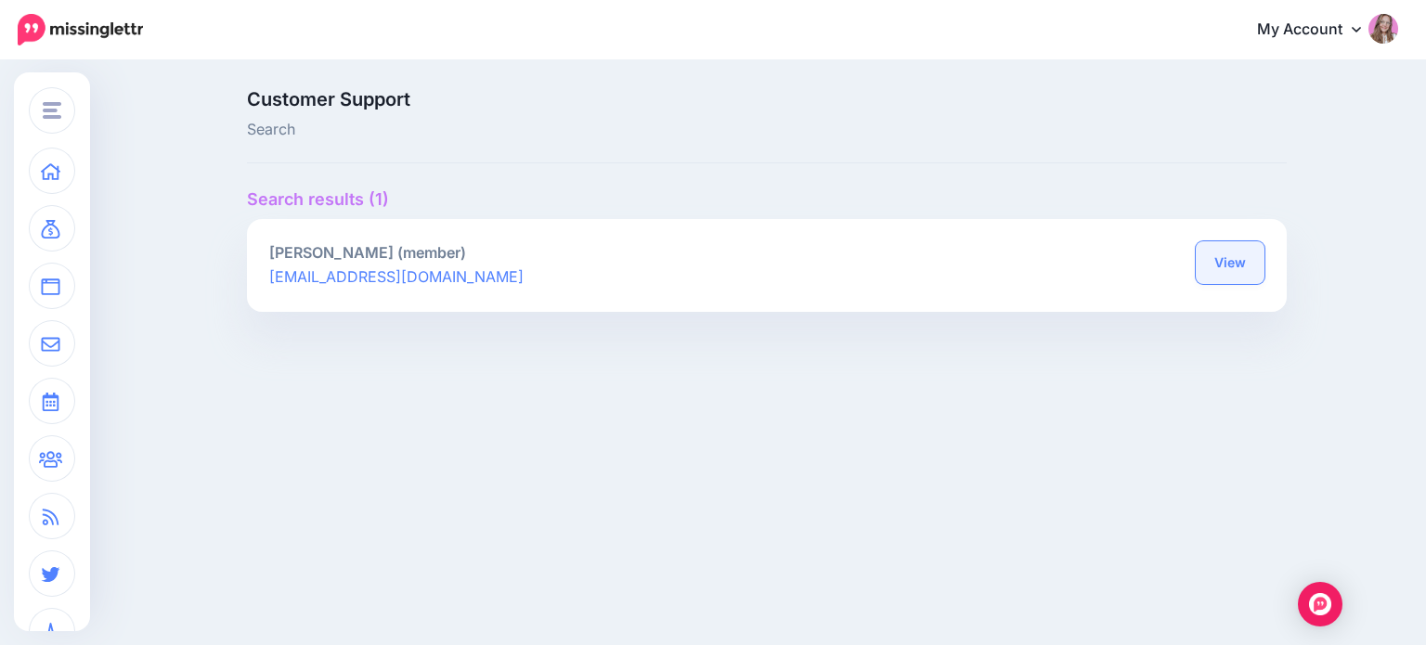
click at [1240, 268] on link "View" at bounding box center [1230, 262] width 69 height 43
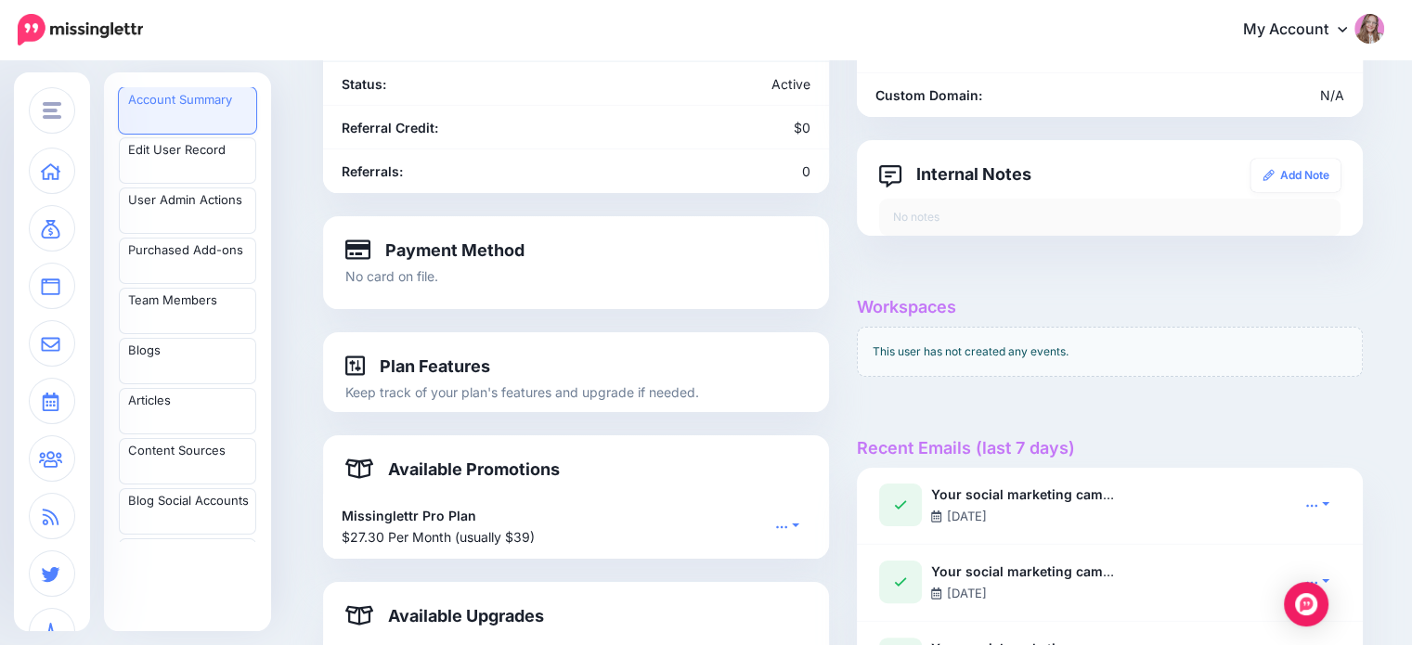
scroll to position [186, 0]
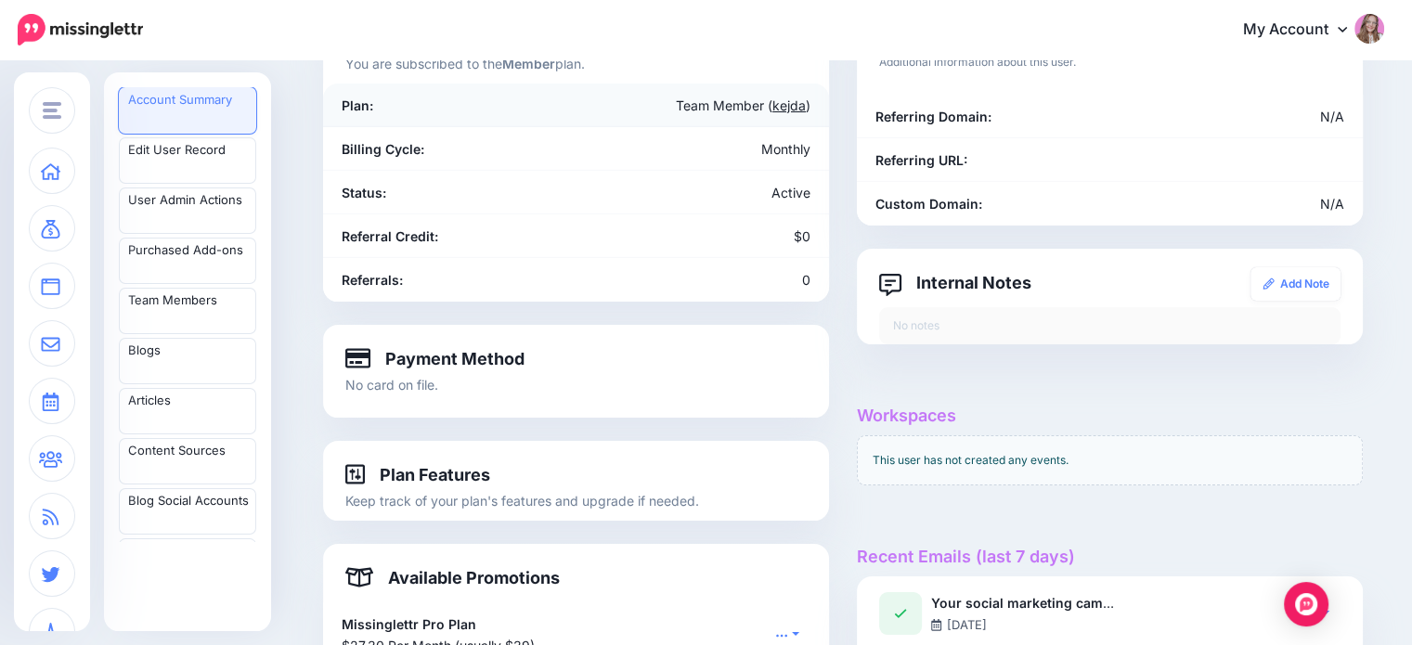
click at [806, 106] on link "kejda" at bounding box center [788, 105] width 33 height 16
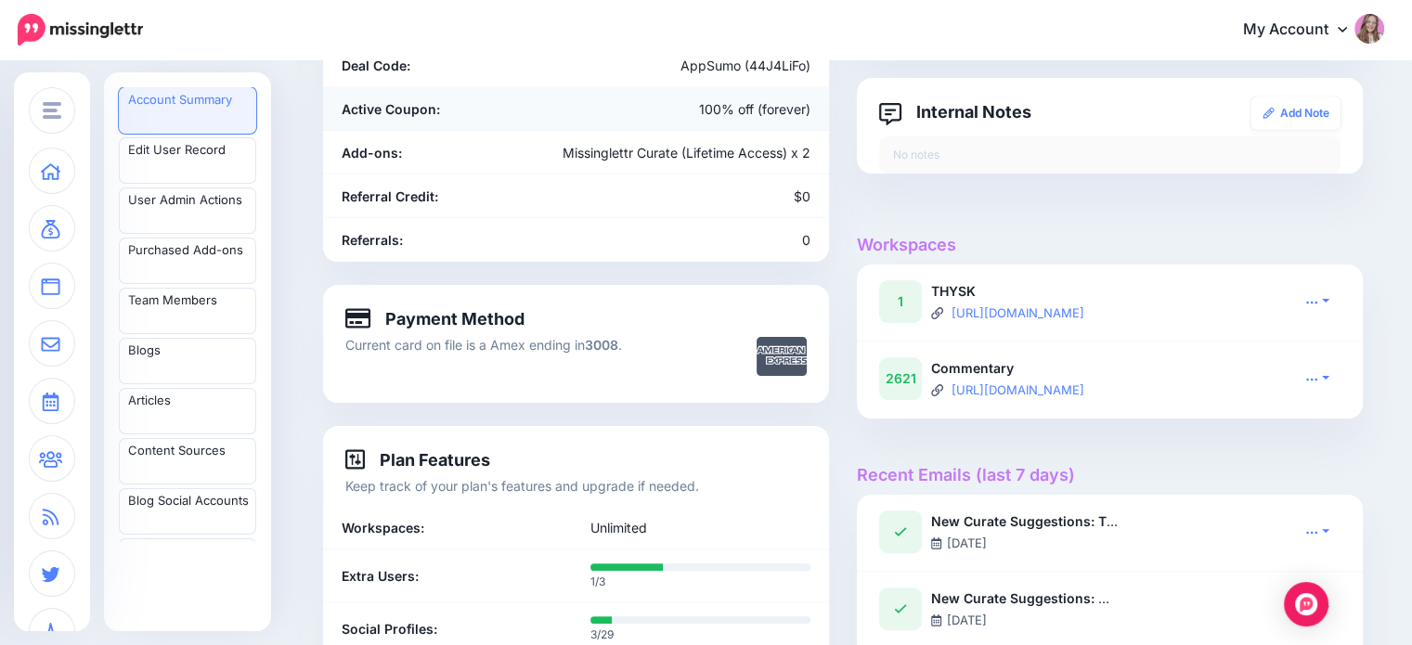
scroll to position [464, 0]
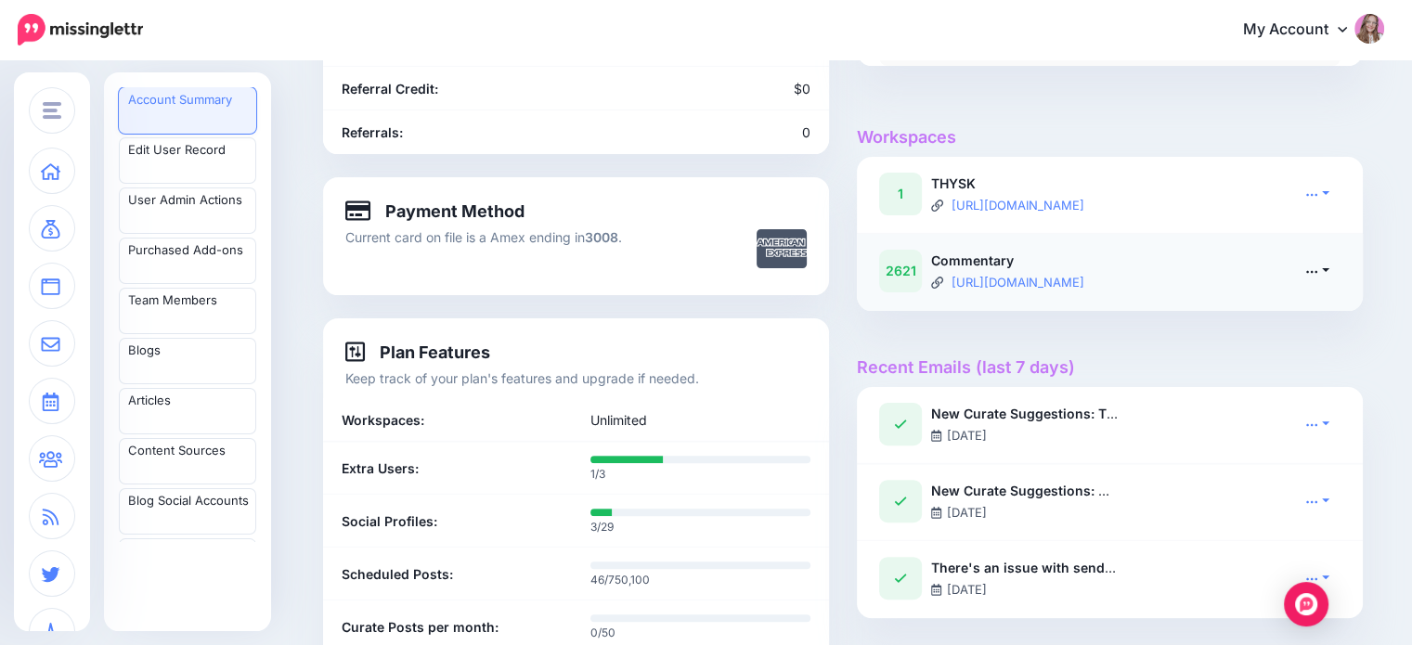
click at [1318, 267] on icon at bounding box center [1311, 271] width 13 height 13
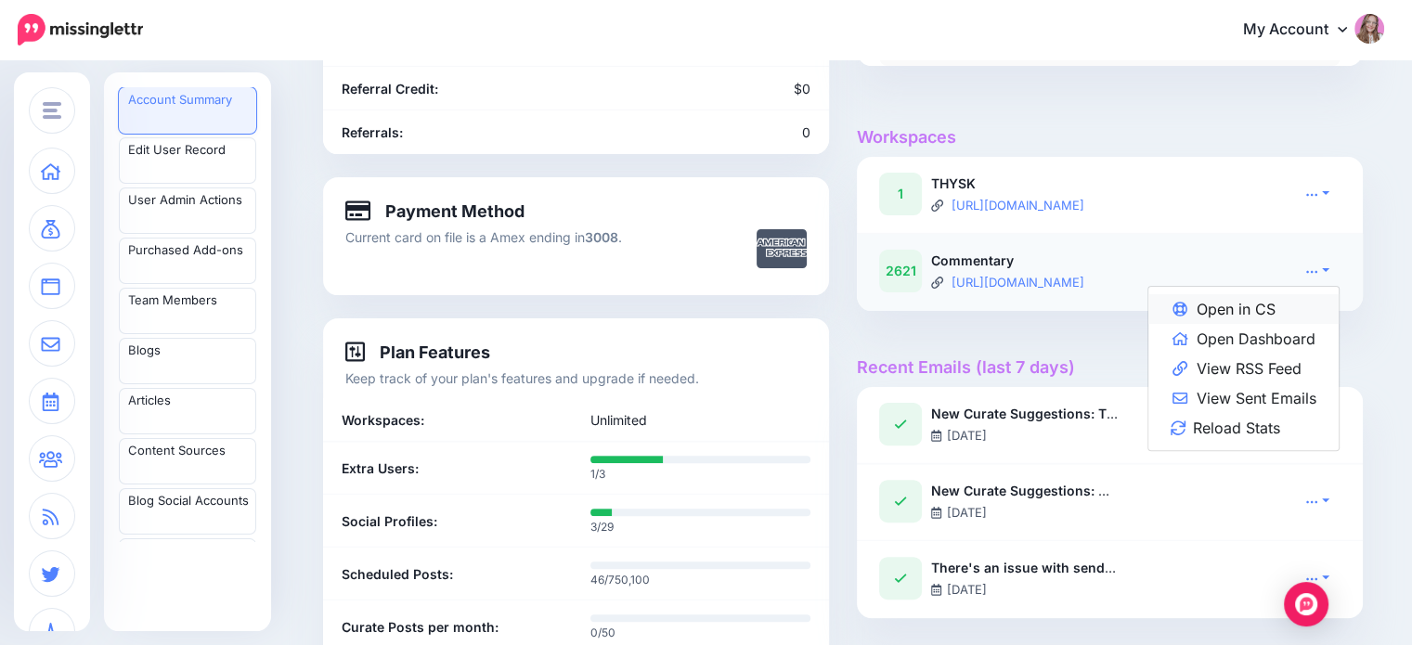
click at [1269, 308] on link "Open in CS" at bounding box center [1243, 309] width 190 height 30
